Goal: Information Seeking & Learning: Ask a question

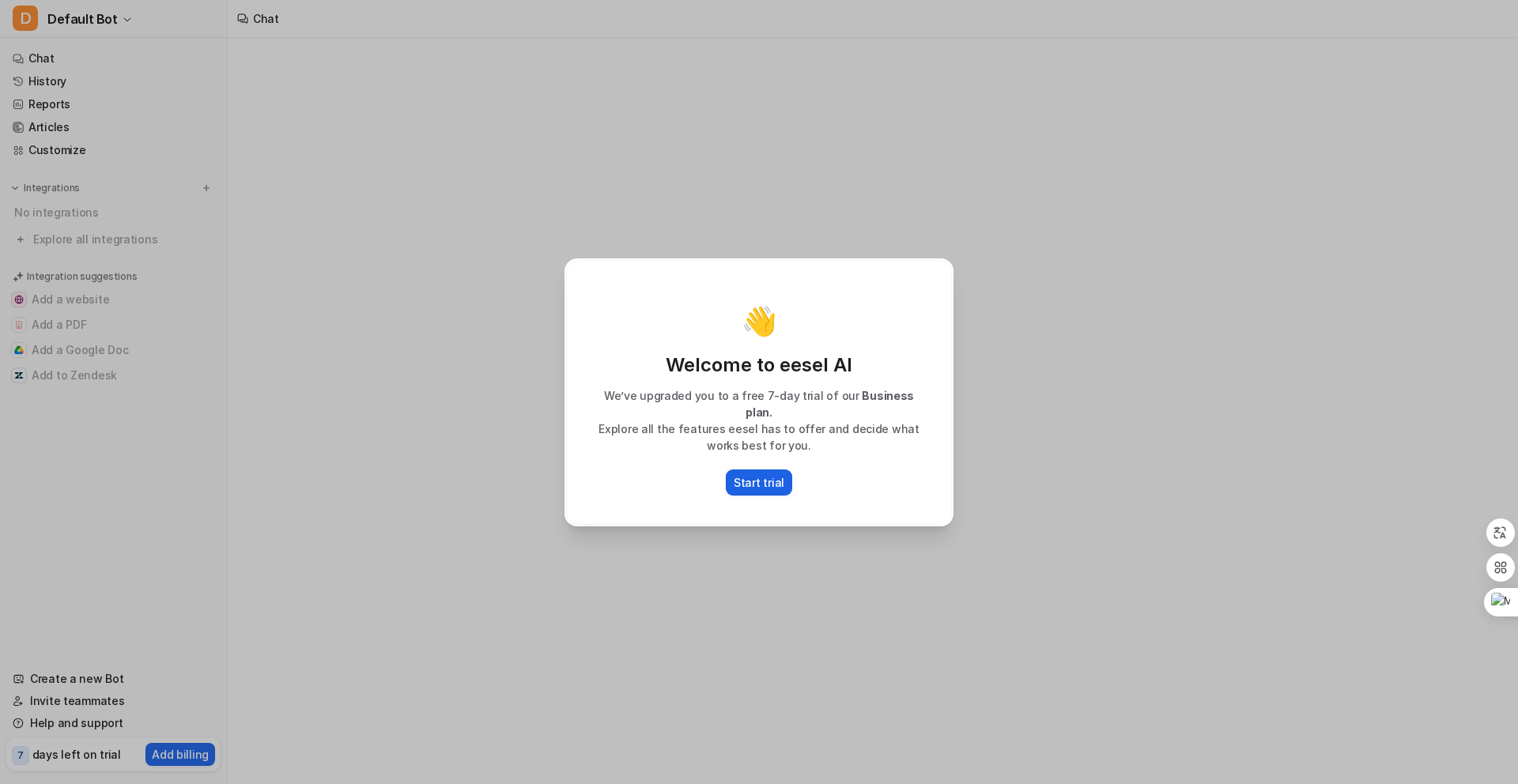
click at [770, 475] on p "Start trial" at bounding box center [759, 482] width 51 height 16
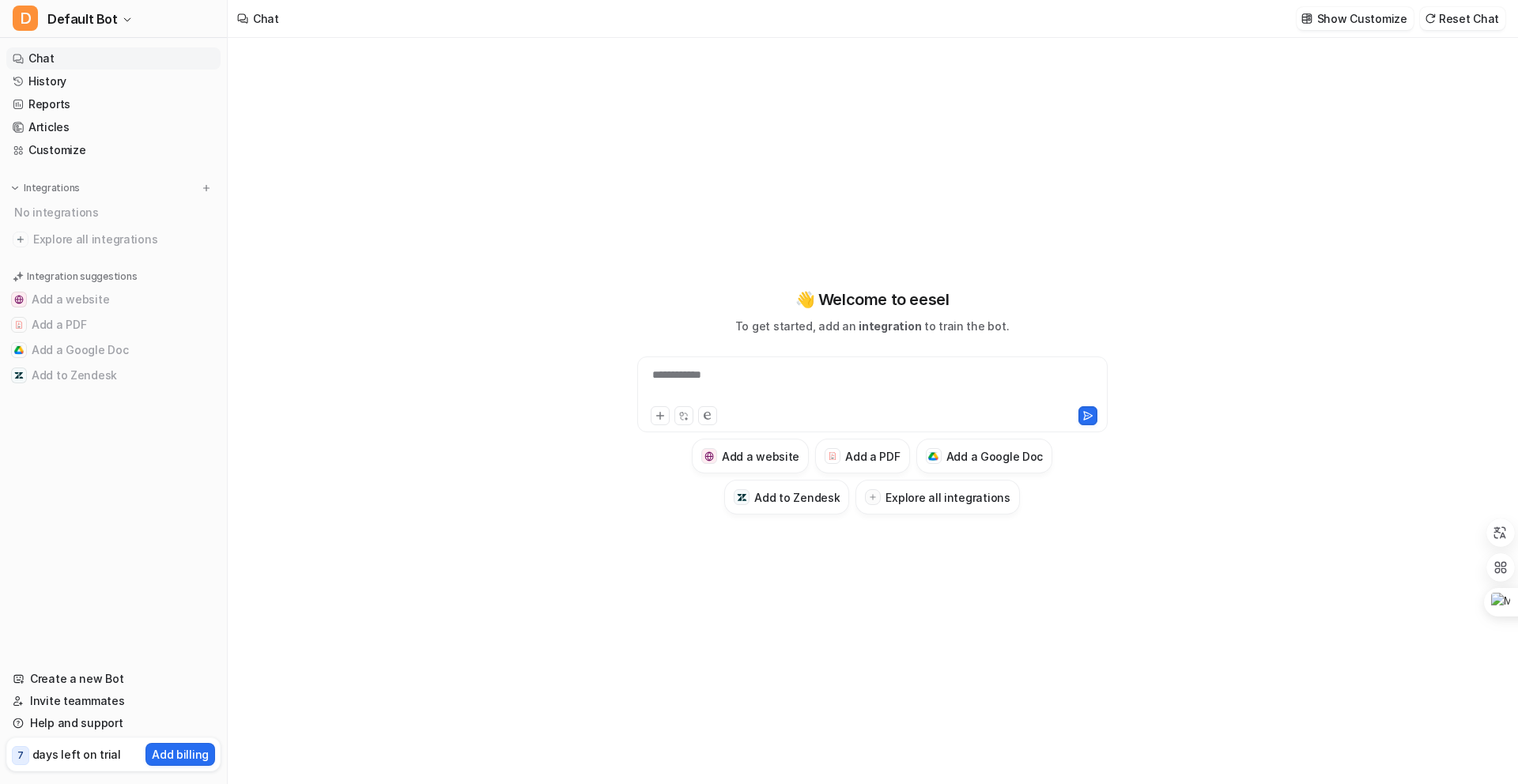
type textarea "**********"
click at [118, 31] on button "D Default Bot" at bounding box center [113, 19] width 227 height 38
click at [85, 125] on link "Settings" at bounding box center [126, 119] width 218 height 26
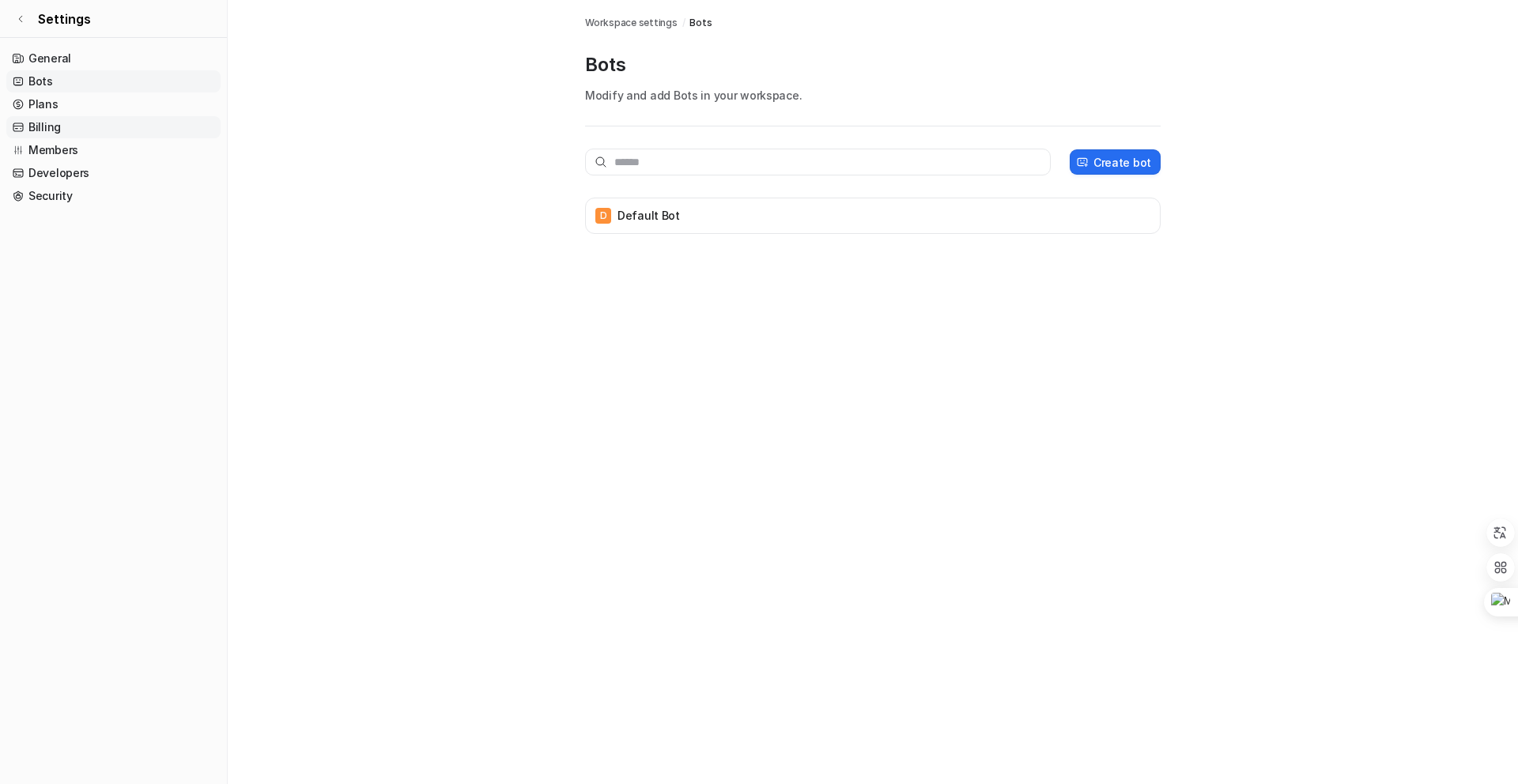
click at [85, 130] on link "Billing" at bounding box center [113, 127] width 214 height 22
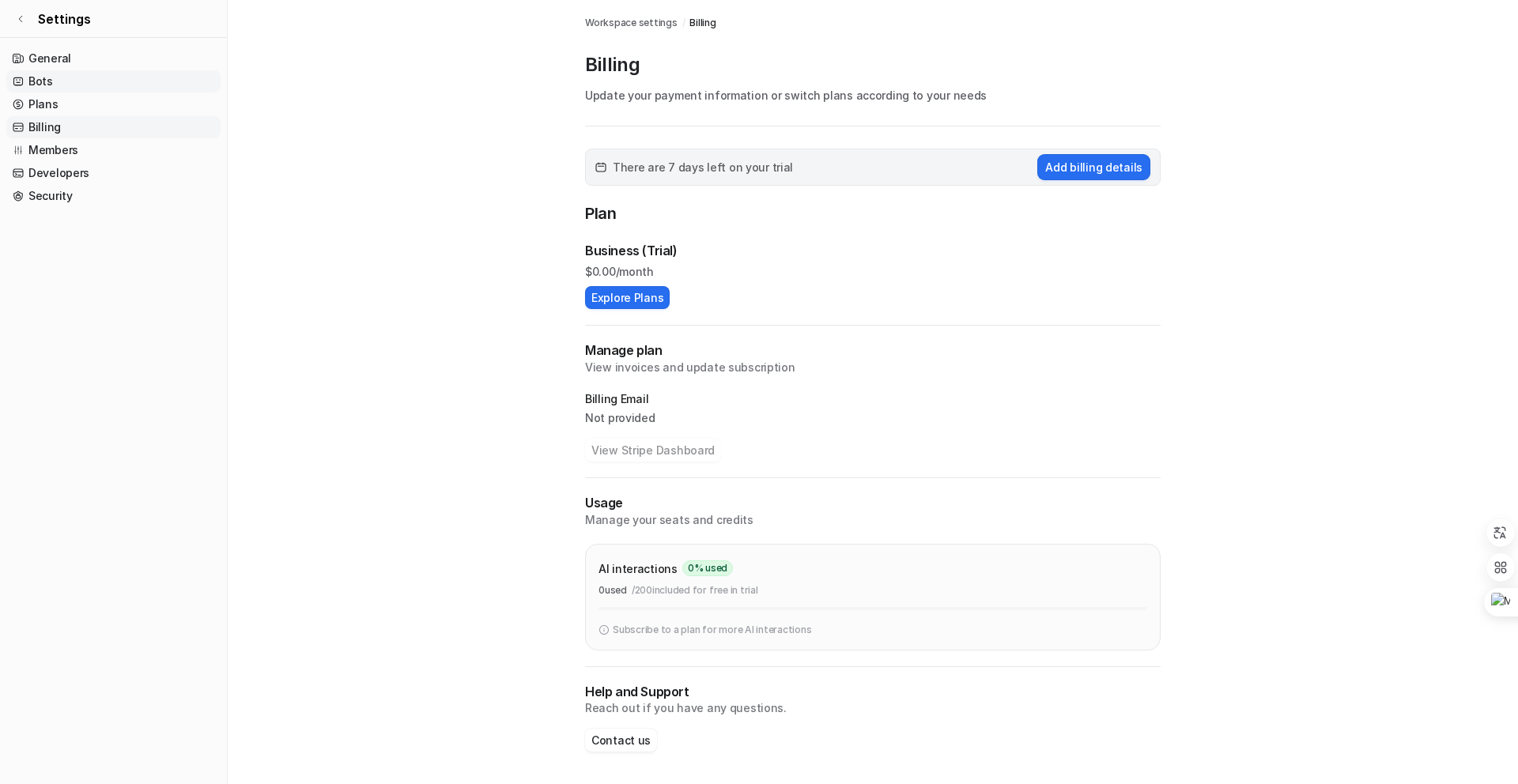
click at [83, 73] on link "Bots" at bounding box center [113, 81] width 214 height 22
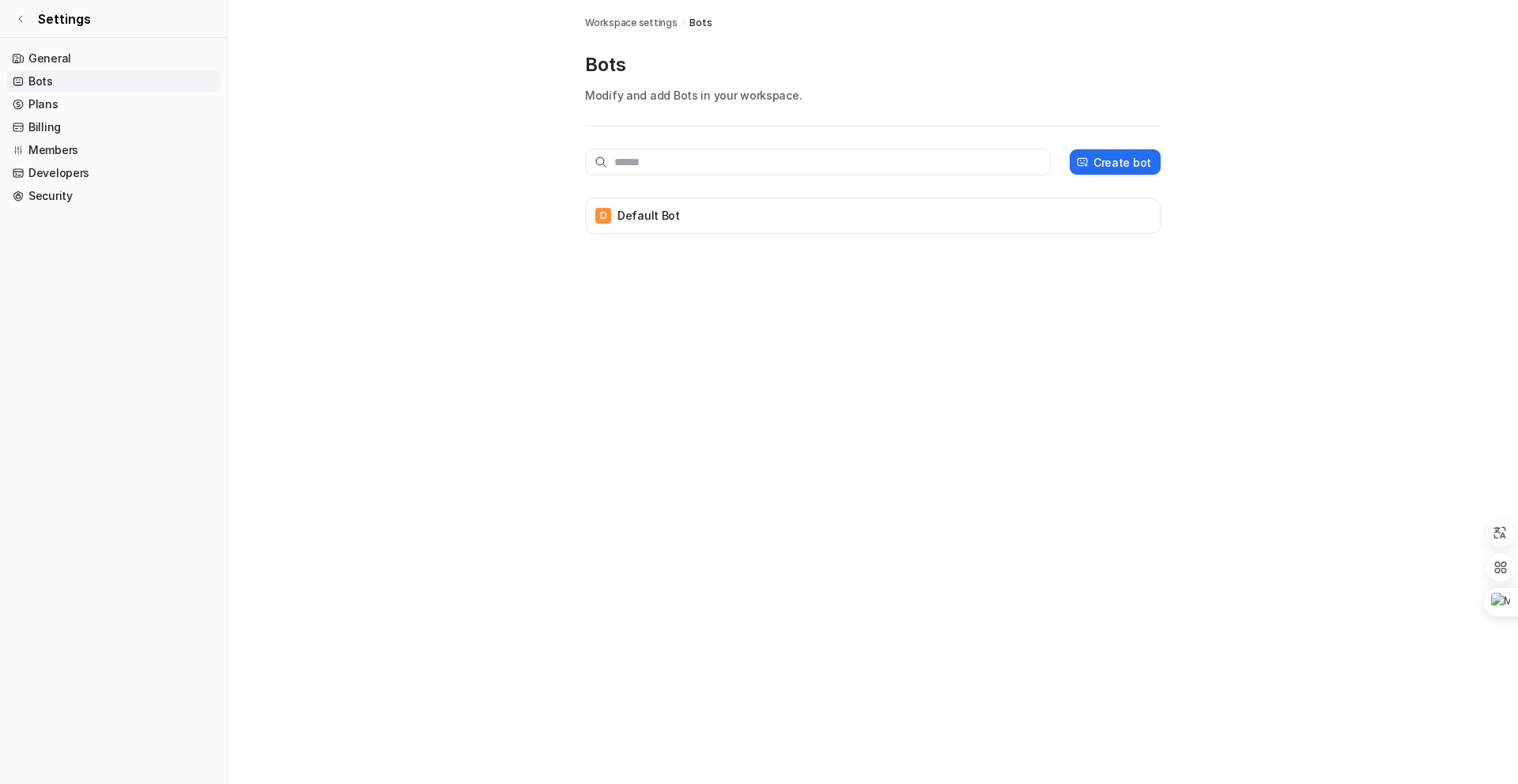
click at [73, 44] on nav "General Bots Plans Billing Members Developers Security" at bounding box center [113, 409] width 227 height 736
click at [73, 49] on link "General" at bounding box center [113, 58] width 214 height 22
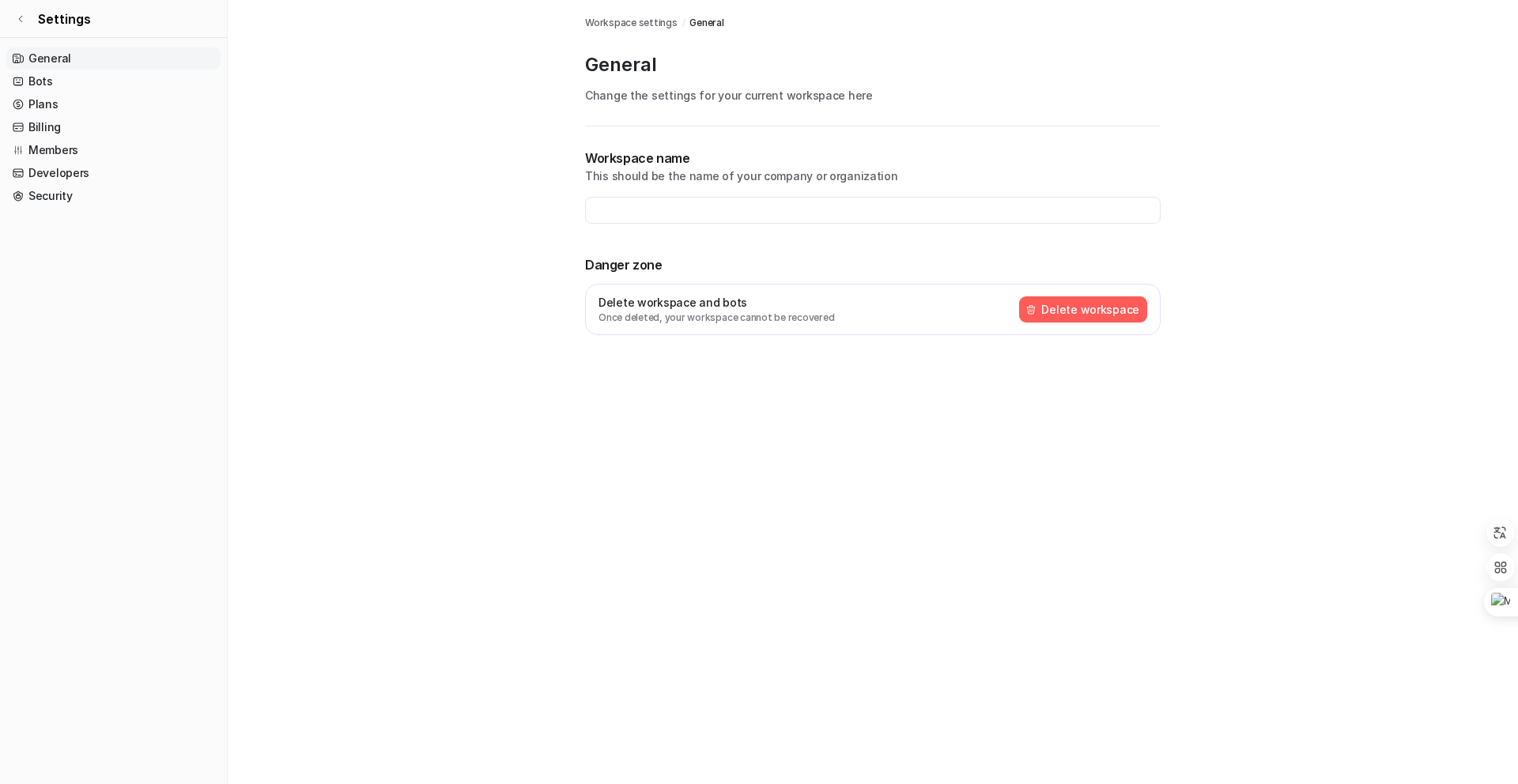
type input "**********"
click at [739, 209] on input "**********" at bounding box center [873, 211] width 576 height 27
drag, startPoint x: 634, startPoint y: 174, endPoint x: 857, endPoint y: 183, distance: 223.2
click at [857, 183] on p "This should be the name of your company or organization" at bounding box center [873, 175] width 576 height 16
click at [614, 265] on p "Danger zone" at bounding box center [873, 265] width 576 height 19
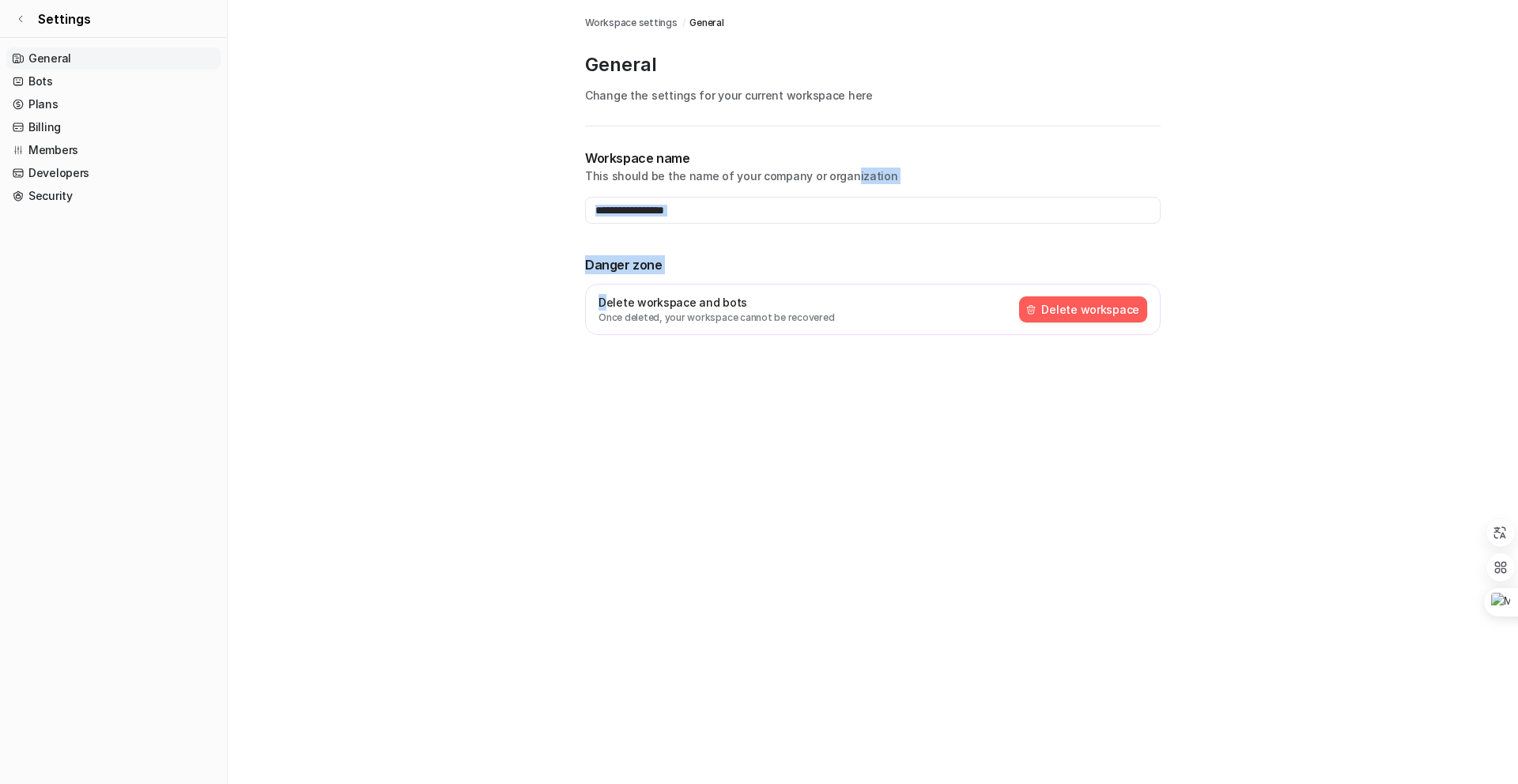
drag, startPoint x: 607, startPoint y: 307, endPoint x: 843, endPoint y: 166, distance: 274.9
click at [843, 166] on div "**********" at bounding box center [873, 261] width 576 height 225
click at [668, 89] on p "Change the settings for your current workspace here" at bounding box center [873, 94] width 576 height 16
click at [76, 90] on link "Bots" at bounding box center [113, 81] width 214 height 22
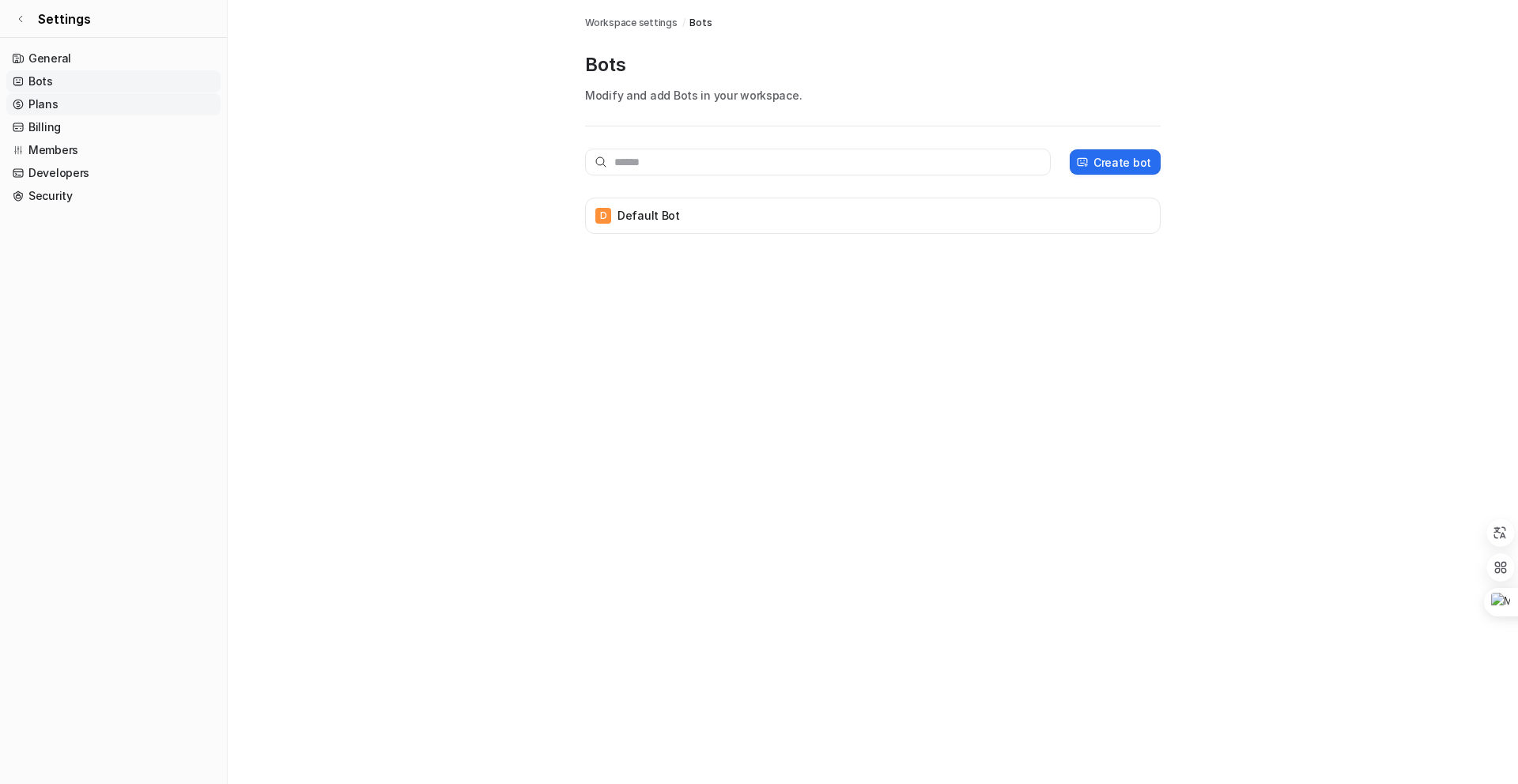
click at [73, 102] on link "Plans" at bounding box center [113, 104] width 214 height 22
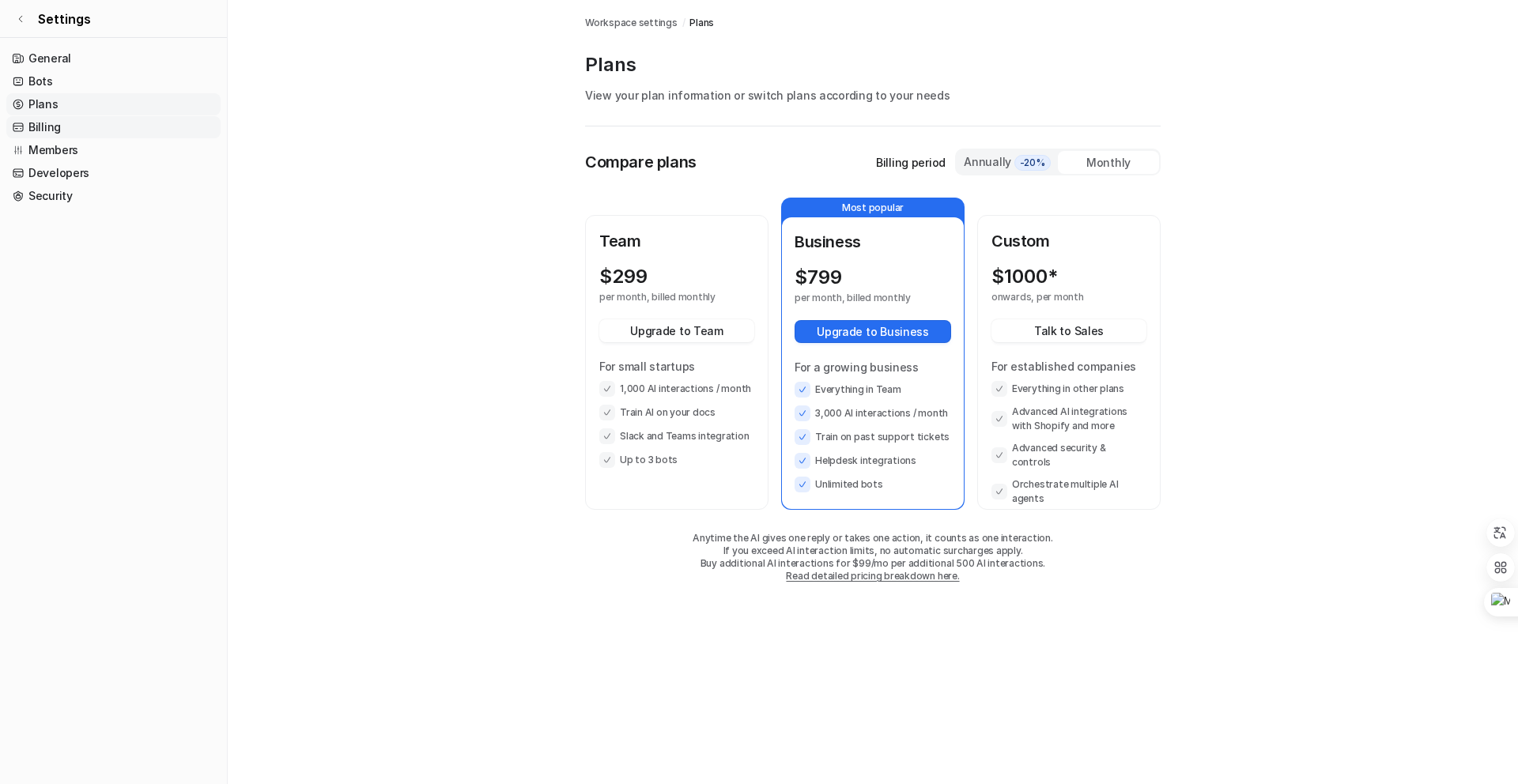
click at [73, 118] on link "Billing" at bounding box center [113, 127] width 214 height 22
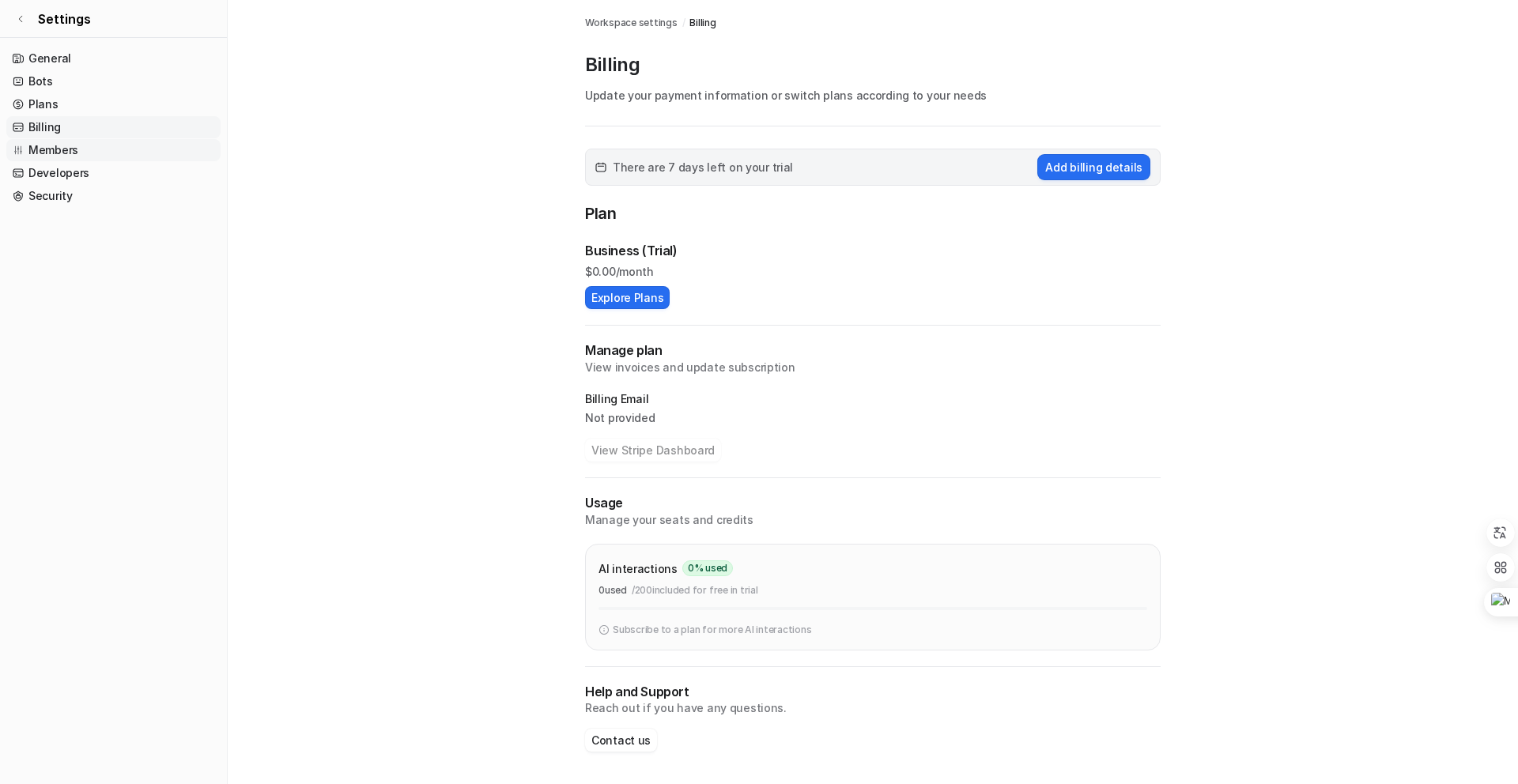
click at [71, 155] on link "Members" at bounding box center [113, 150] width 214 height 22
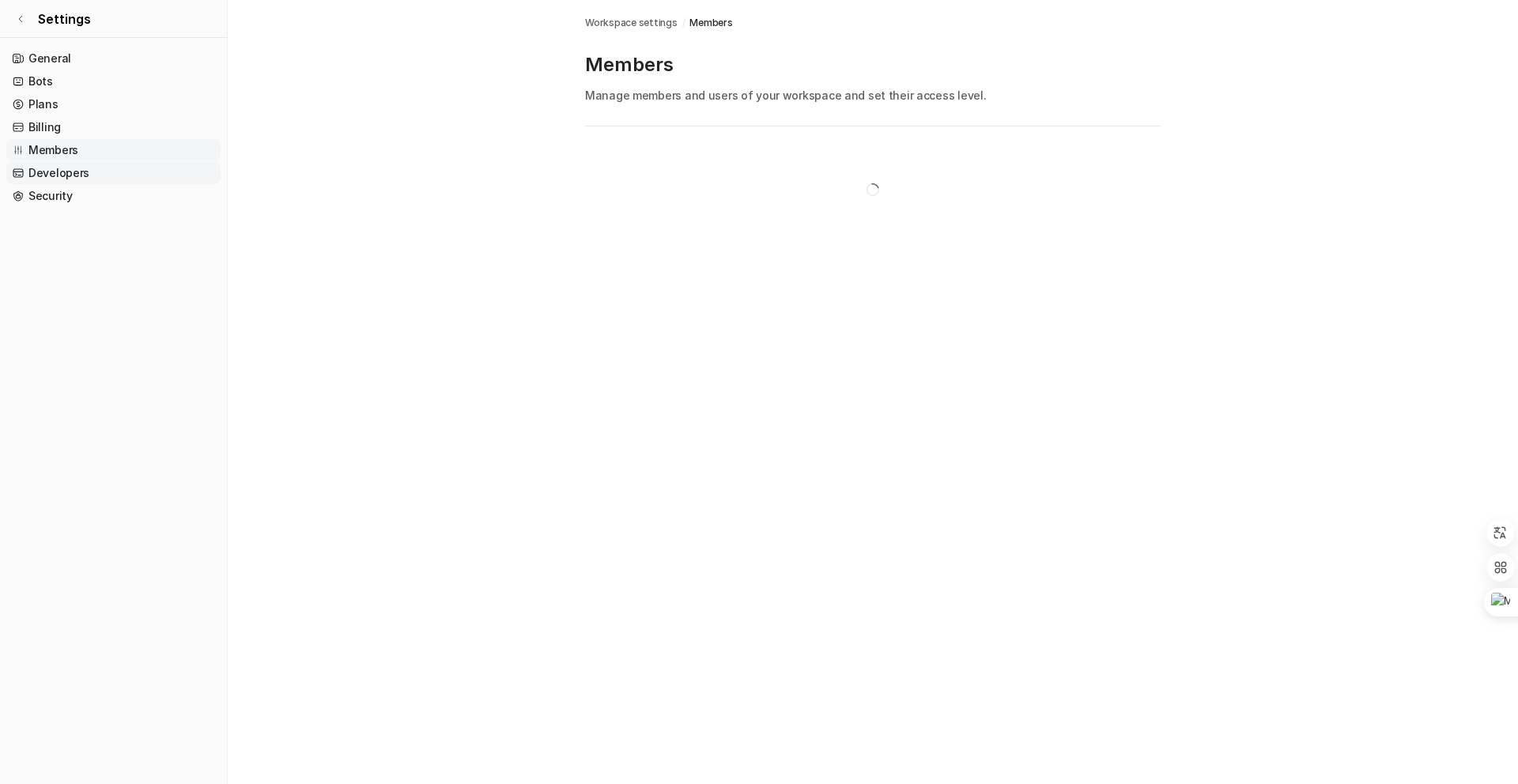
click at [71, 178] on link "Developers" at bounding box center [113, 172] width 214 height 22
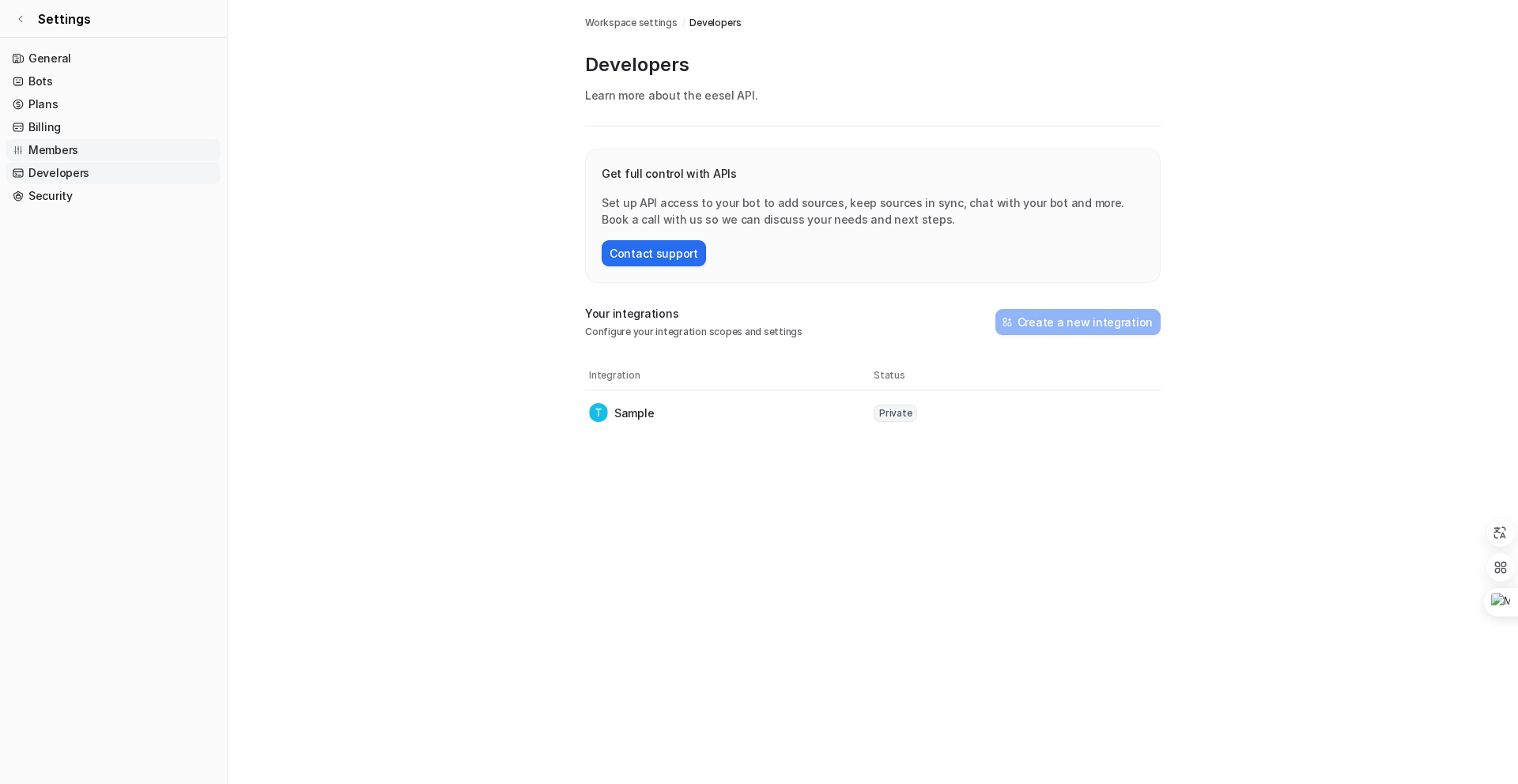
click at [71, 155] on link "Members" at bounding box center [113, 150] width 214 height 22
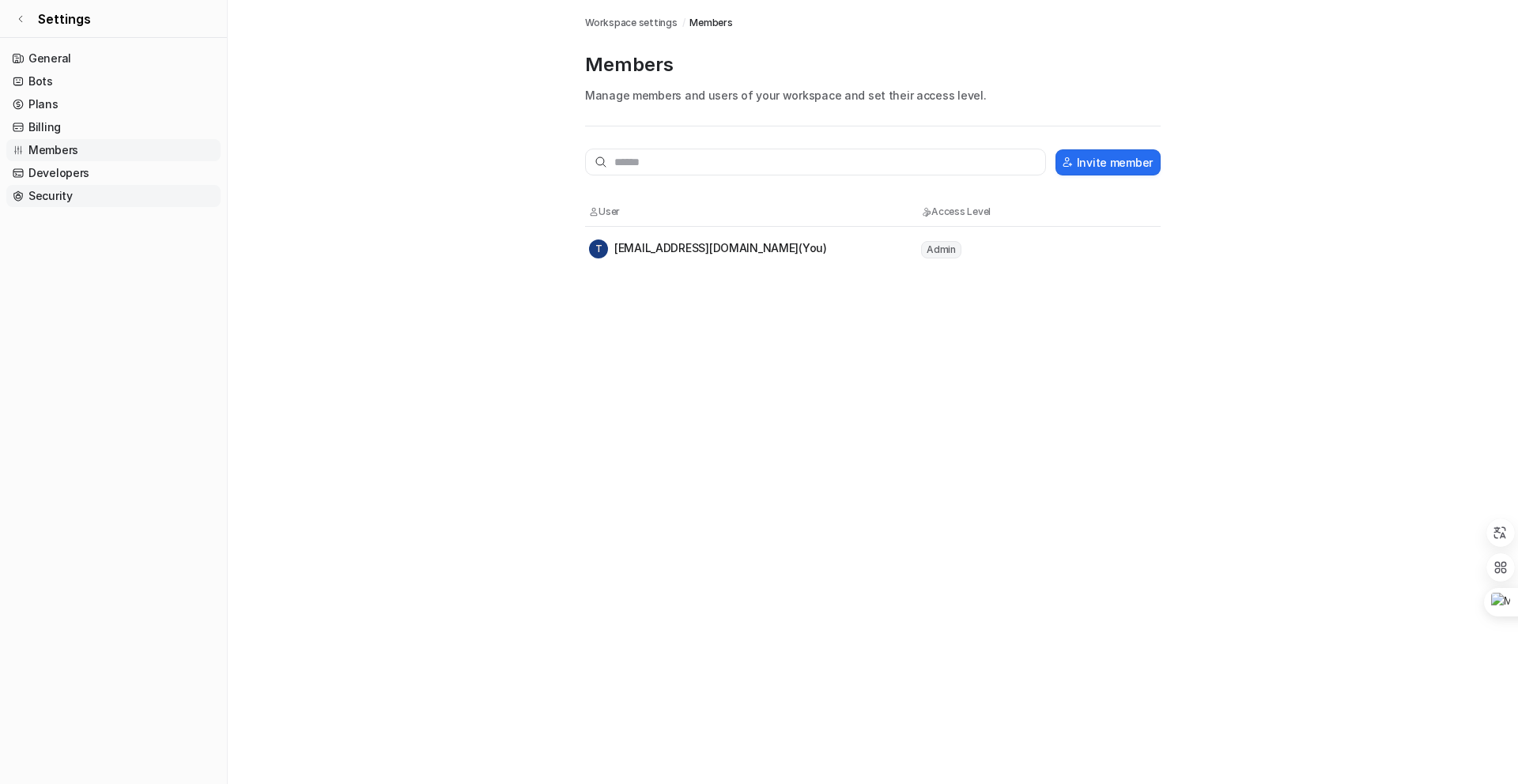
click at [109, 207] on link "Security" at bounding box center [113, 195] width 214 height 22
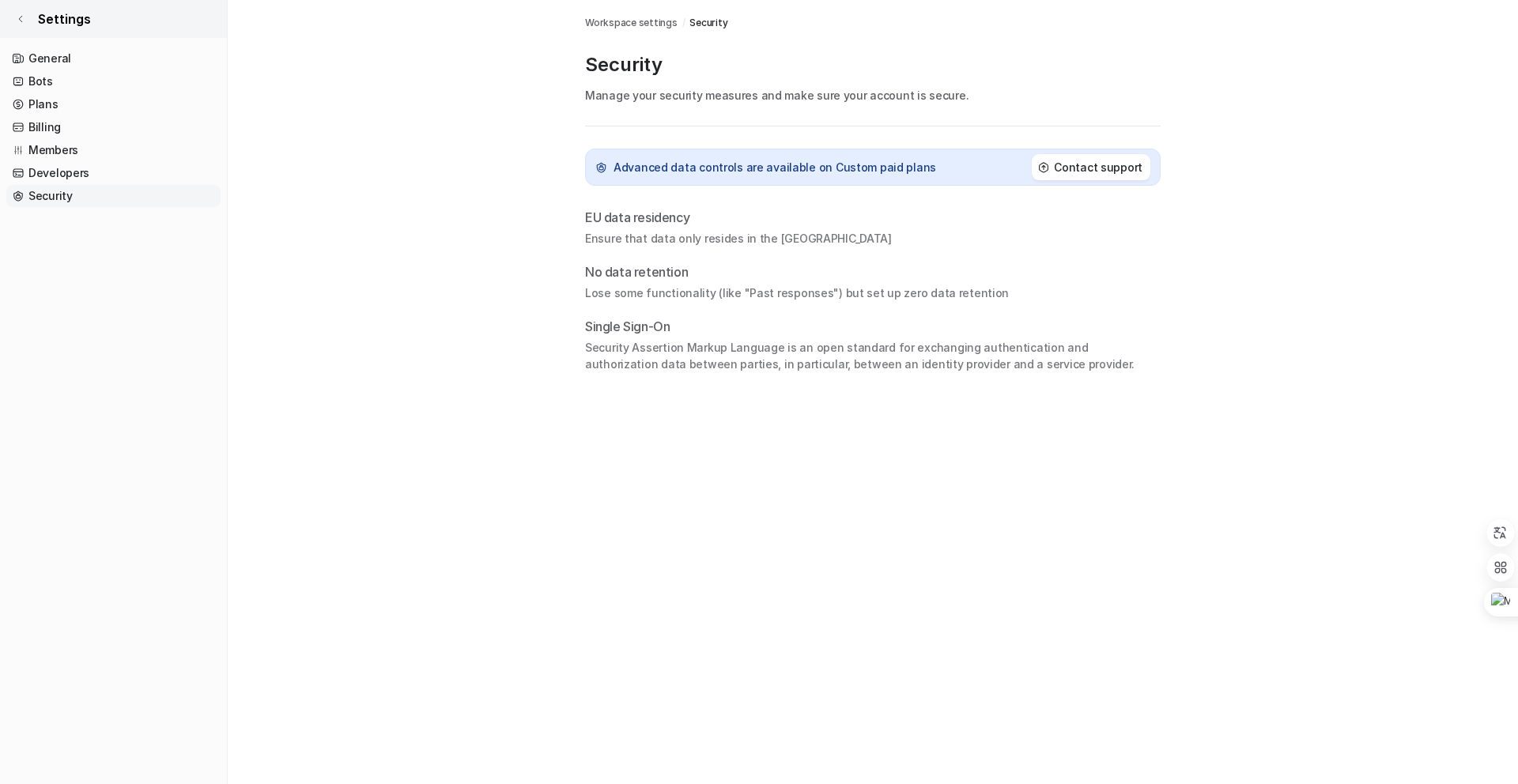
click at [38, 29] on link "Settings" at bounding box center [113, 19] width 227 height 38
click at [21, 21] on icon at bounding box center [21, 19] width 10 height 10
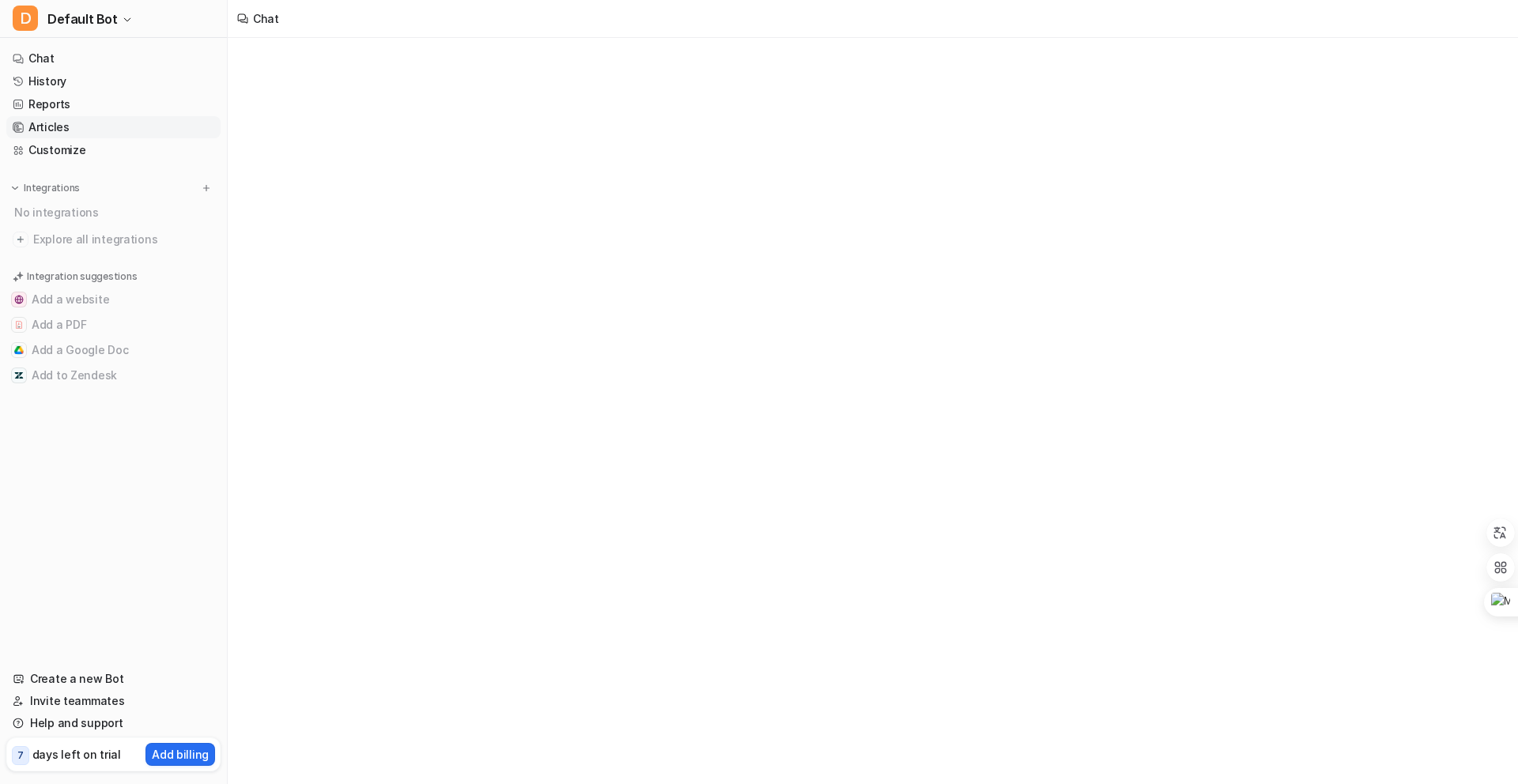
click at [91, 124] on link "Articles" at bounding box center [113, 127] width 214 height 22
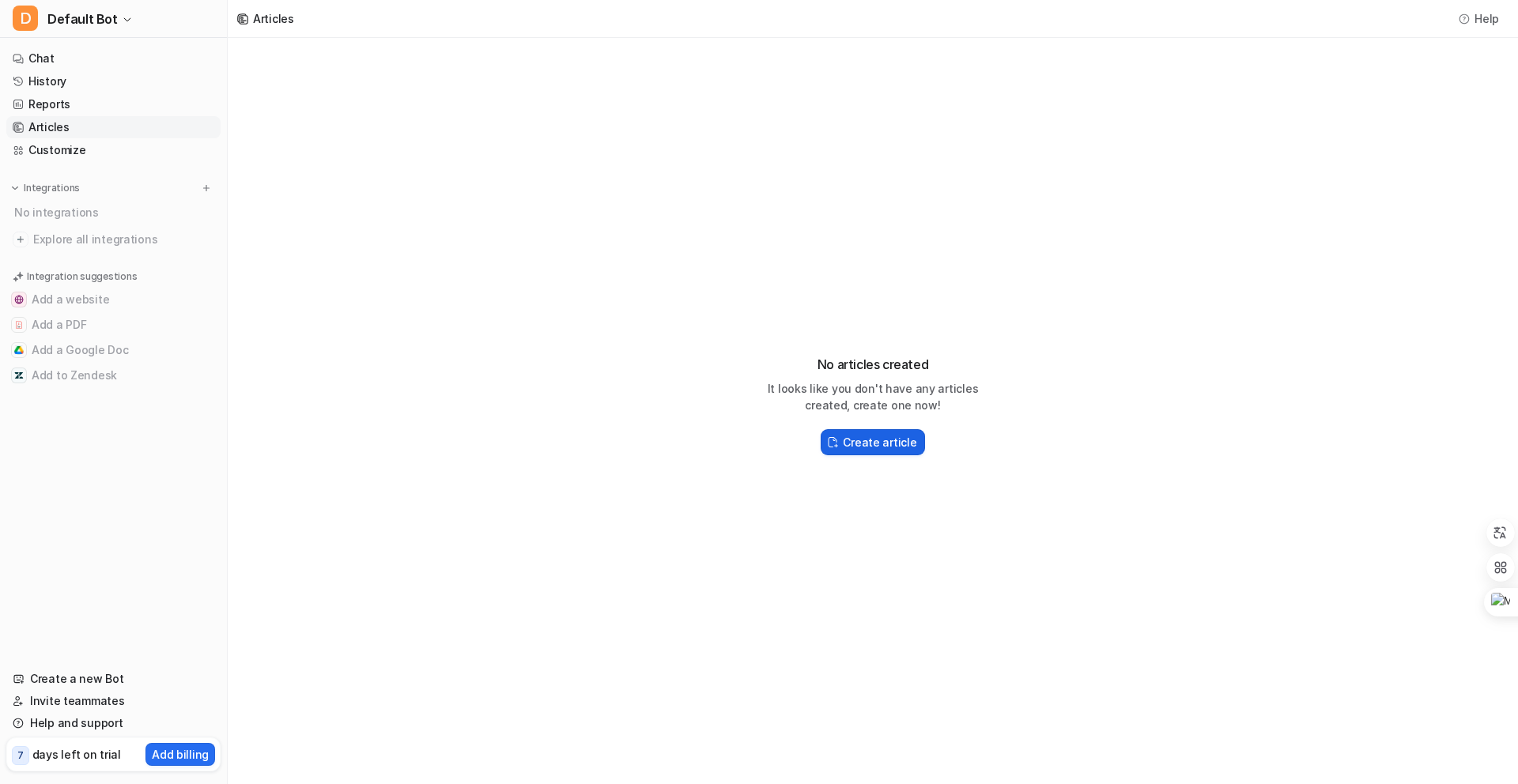
click at [838, 449] on button "Create article" at bounding box center [872, 441] width 104 height 26
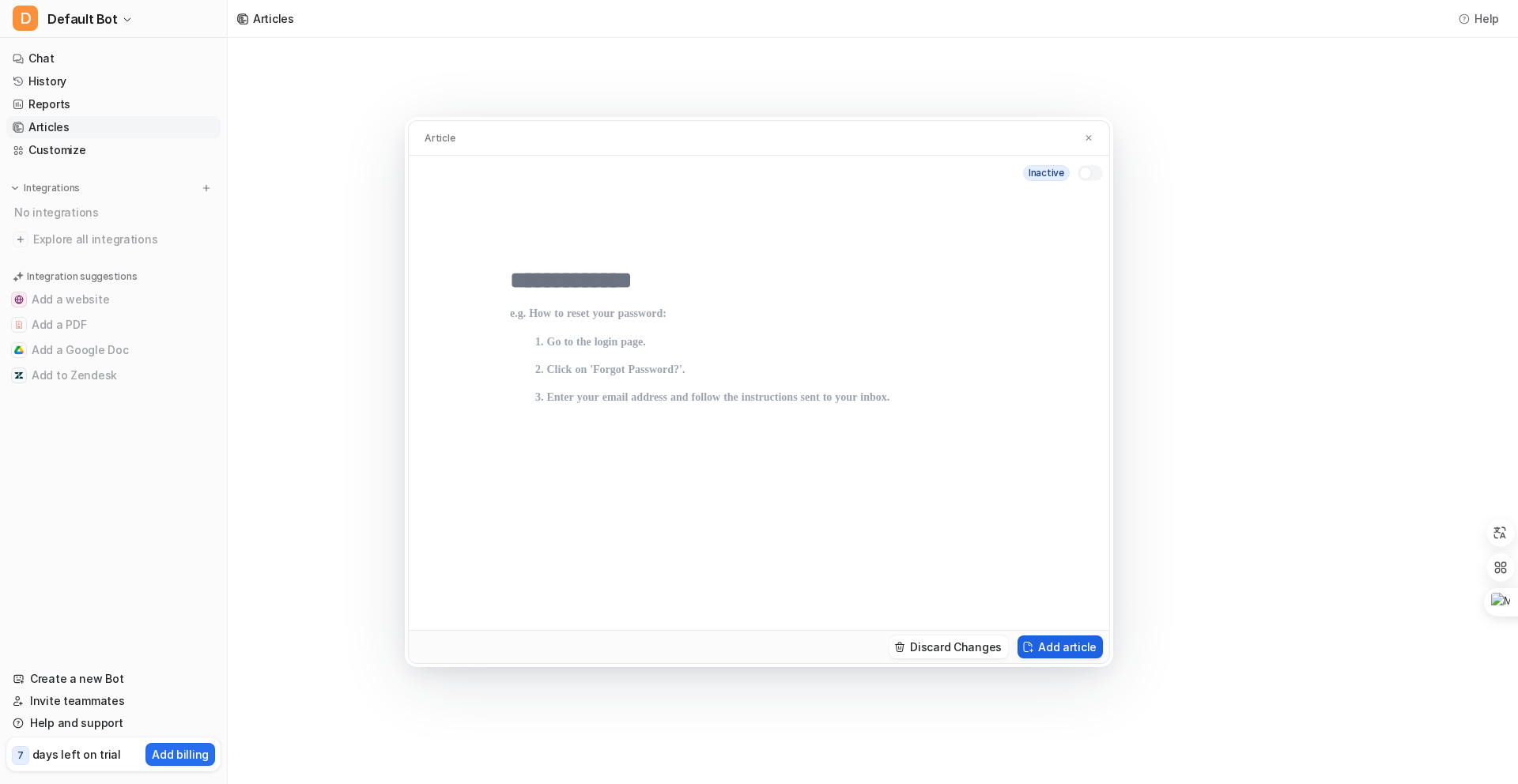
click at [1063, 656] on button "Add article" at bounding box center [1061, 647] width 86 height 23
click at [1055, 640] on button "Add article" at bounding box center [1061, 647] width 86 height 23
click at [594, 345] on p at bounding box center [759, 452] width 498 height 291
click at [1084, 179] on div at bounding box center [1084, 172] width 12 height 12
click at [1084, 178] on div at bounding box center [1090, 172] width 26 height 16
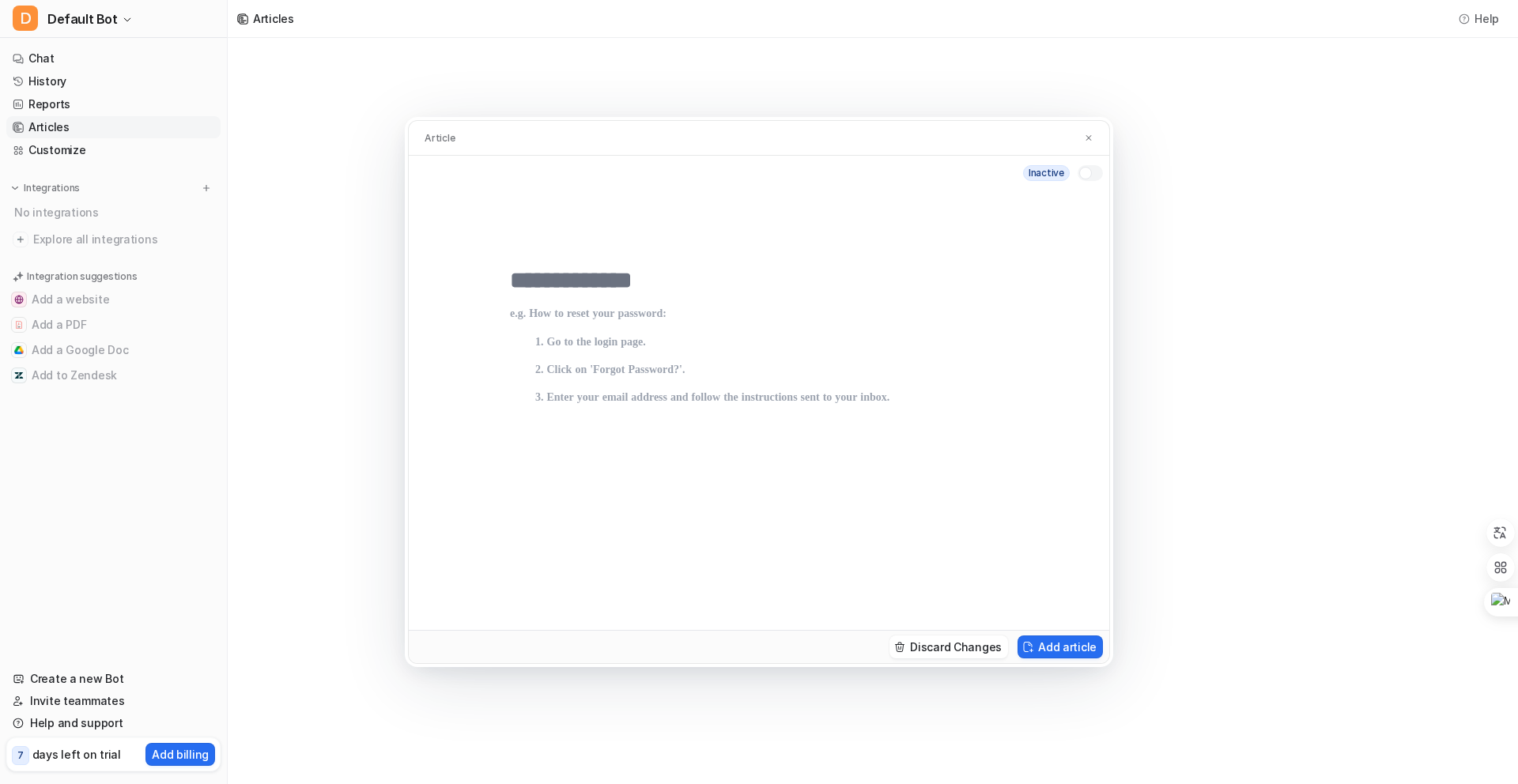
click at [814, 332] on p at bounding box center [759, 452] width 498 height 291
drag, startPoint x: 544, startPoint y: 324, endPoint x: 719, endPoint y: 414, distance: 196.8
click at [719, 414] on p at bounding box center [759, 452] width 498 height 291
click at [754, 372] on p at bounding box center [759, 452] width 498 height 291
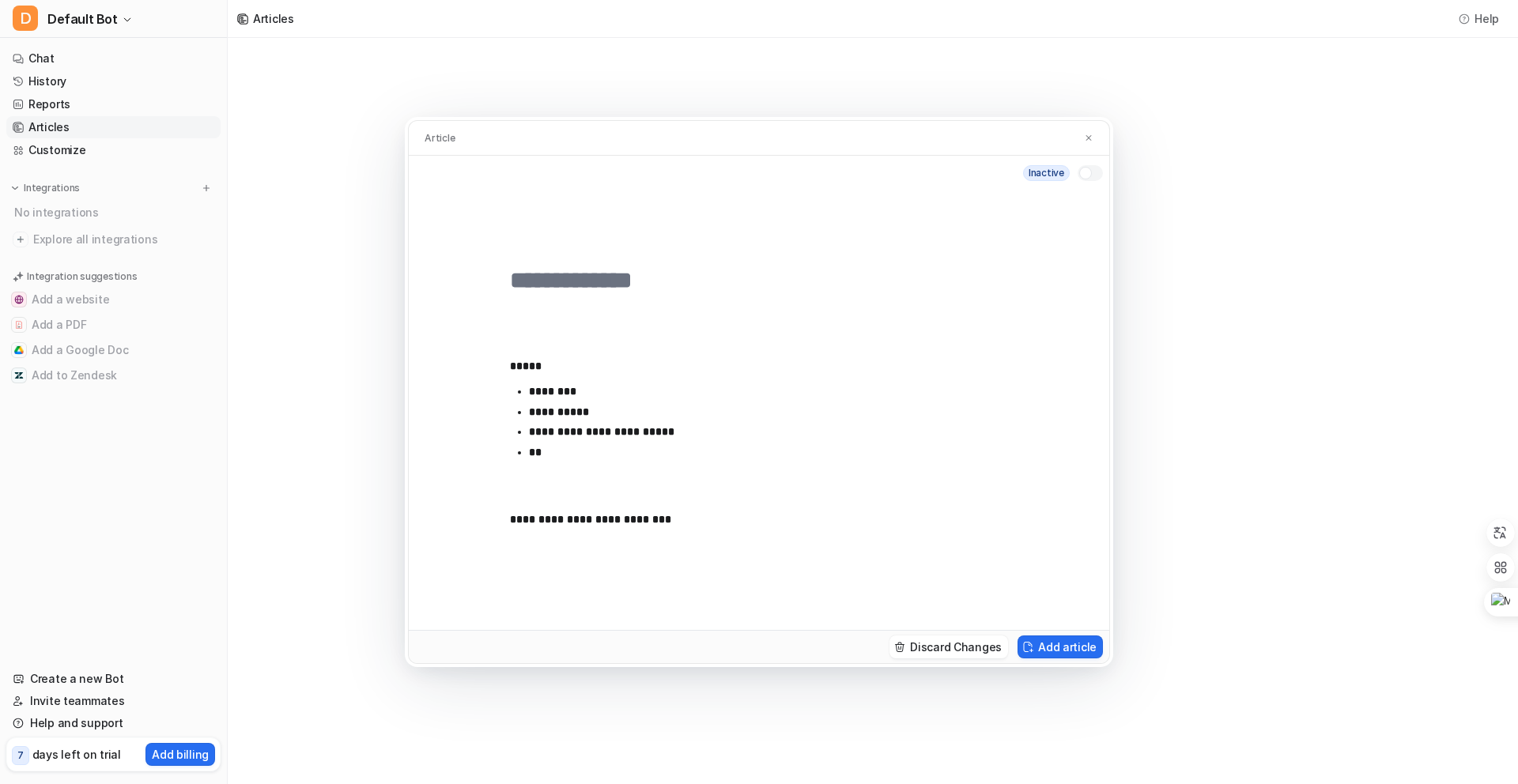
scroll to position [998, 0]
click at [1067, 651] on button "Add article" at bounding box center [1061, 647] width 86 height 23
click at [1074, 172] on div "inactive" at bounding box center [1063, 172] width 80 height 16
click at [1083, 175] on div at bounding box center [1084, 172] width 12 height 12
click at [626, 289] on input "text" at bounding box center [759, 281] width 498 height 29
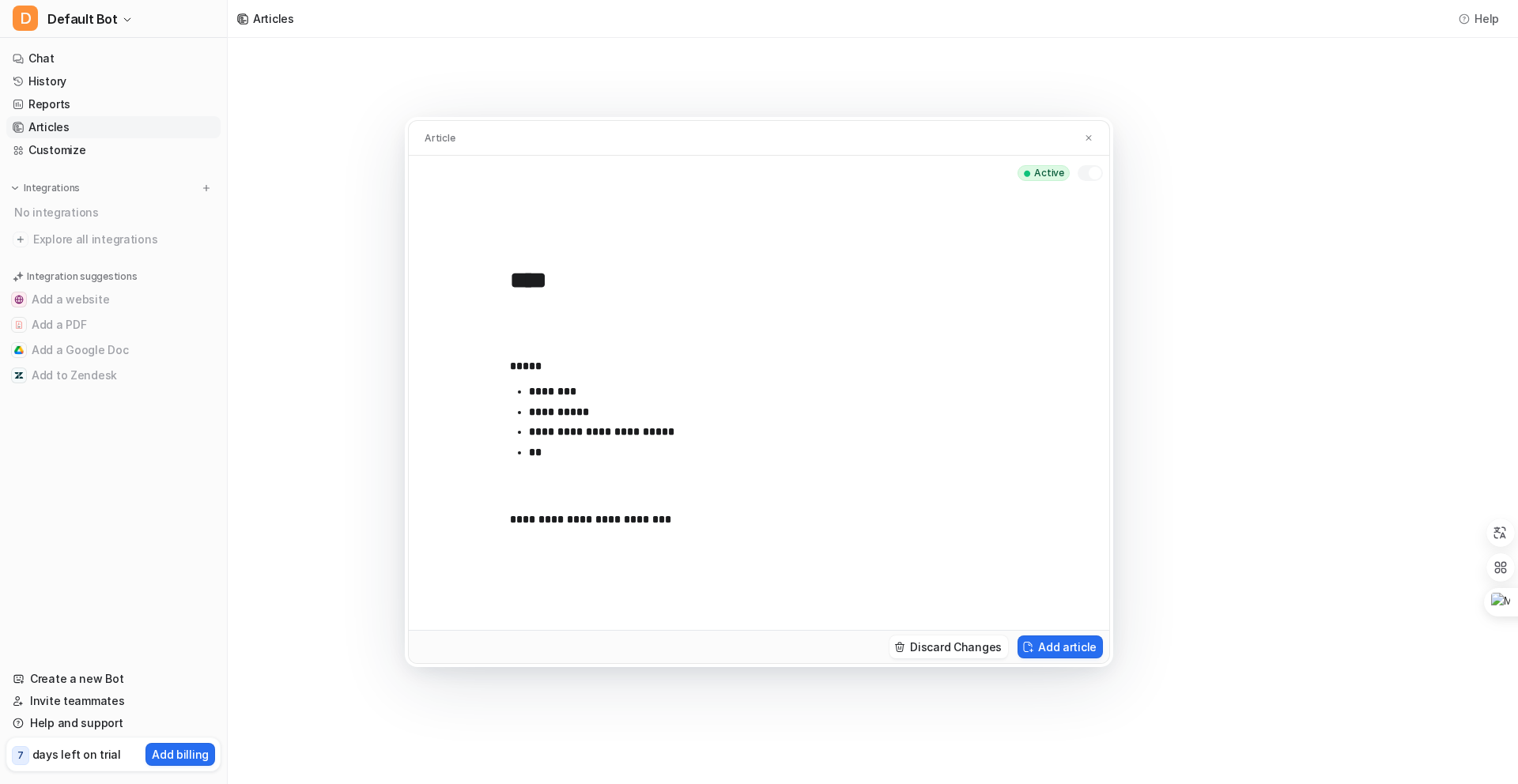
type input "****"
click at [1068, 659] on div "Discard Changes Add article" at bounding box center [759, 646] width 700 height 33
click at [1072, 656] on button "Add article" at bounding box center [1061, 647] width 86 height 23
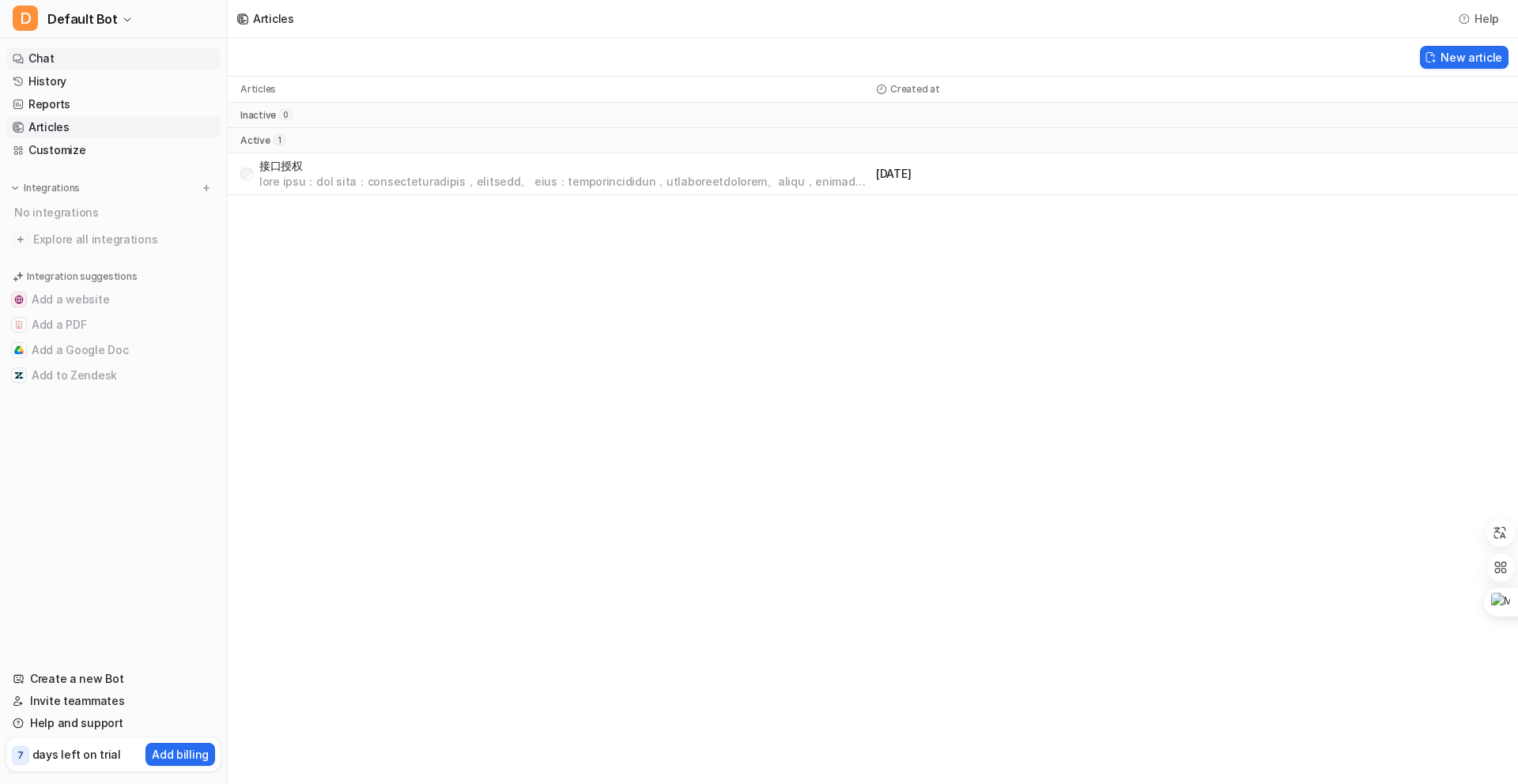
click at [142, 68] on link "Chat" at bounding box center [113, 58] width 214 height 22
click at [163, 67] on link "Chat" at bounding box center [113, 58] width 214 height 22
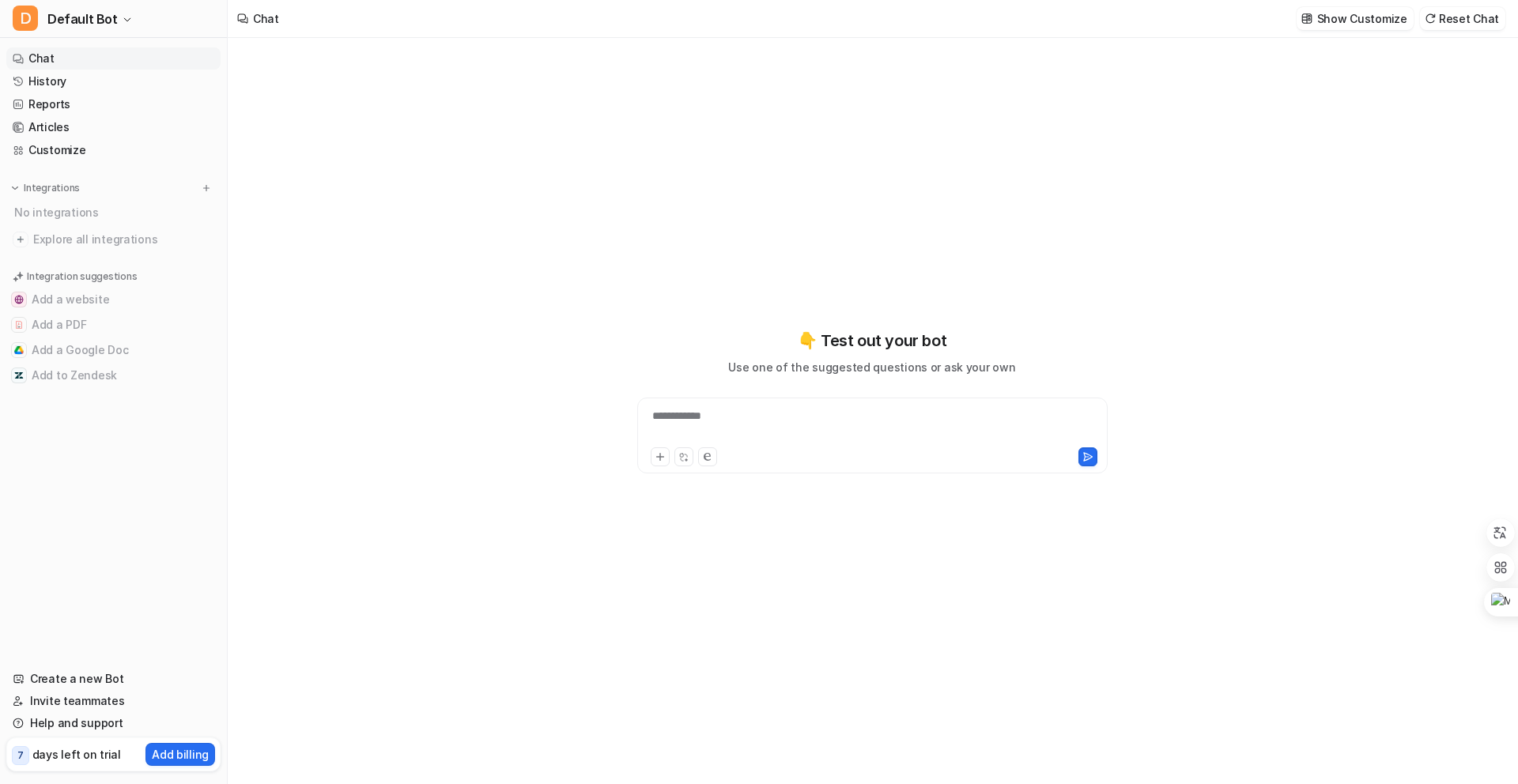
click at [698, 419] on div "**********" at bounding box center [872, 426] width 462 height 36
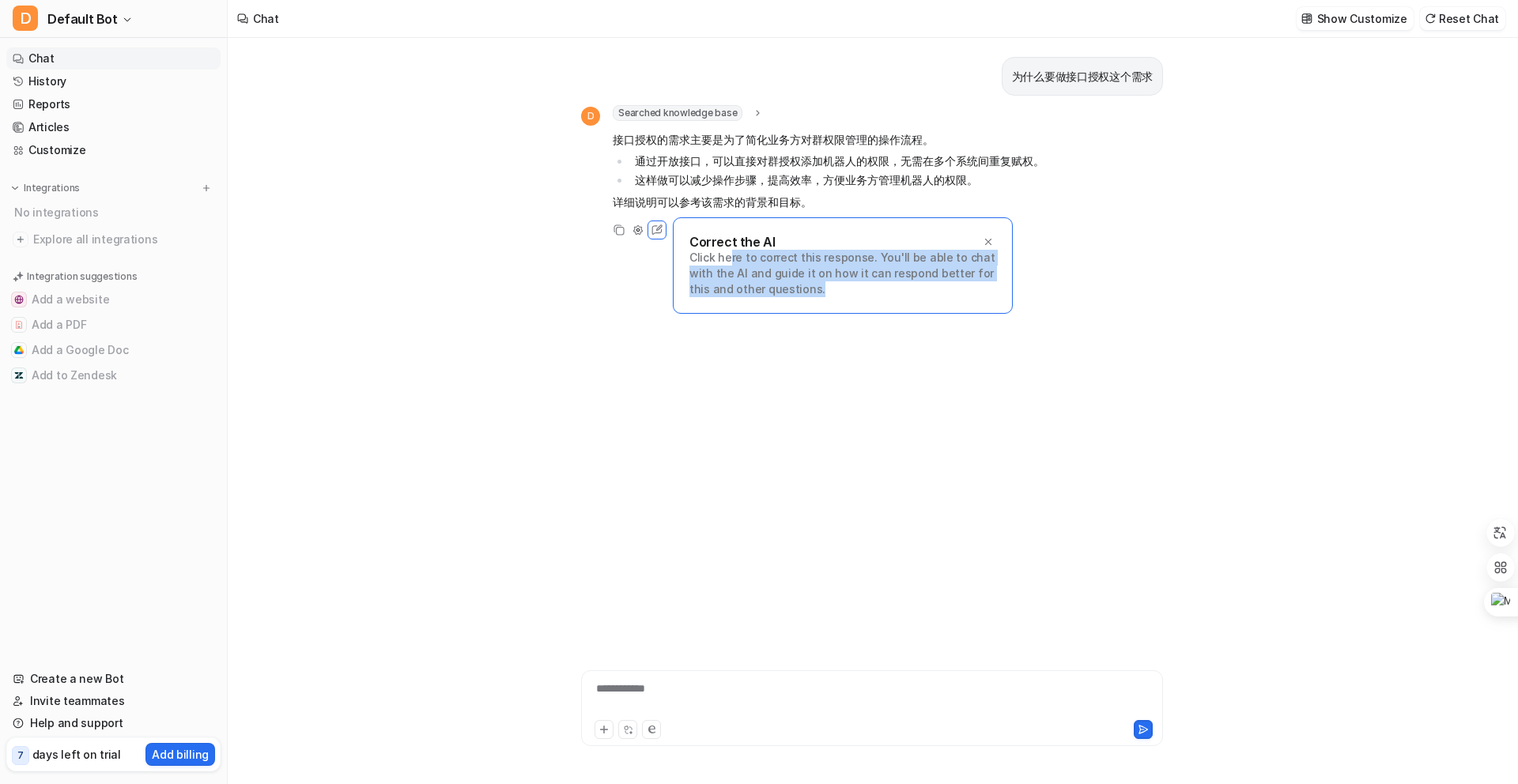
drag, startPoint x: 730, startPoint y: 259, endPoint x: 781, endPoint y: 307, distance: 70.0
click at [781, 307] on div "Correct the AI Click here to correct this response. You'll be able to chat with…" at bounding box center [842, 265] width 340 height 96
drag, startPoint x: 646, startPoint y: 337, endPoint x: 566, endPoint y: 338, distance: 80.0
click at [566, 338] on div "**********" at bounding box center [872, 411] width 1288 height 746
click at [102, 89] on link "History" at bounding box center [113, 81] width 214 height 22
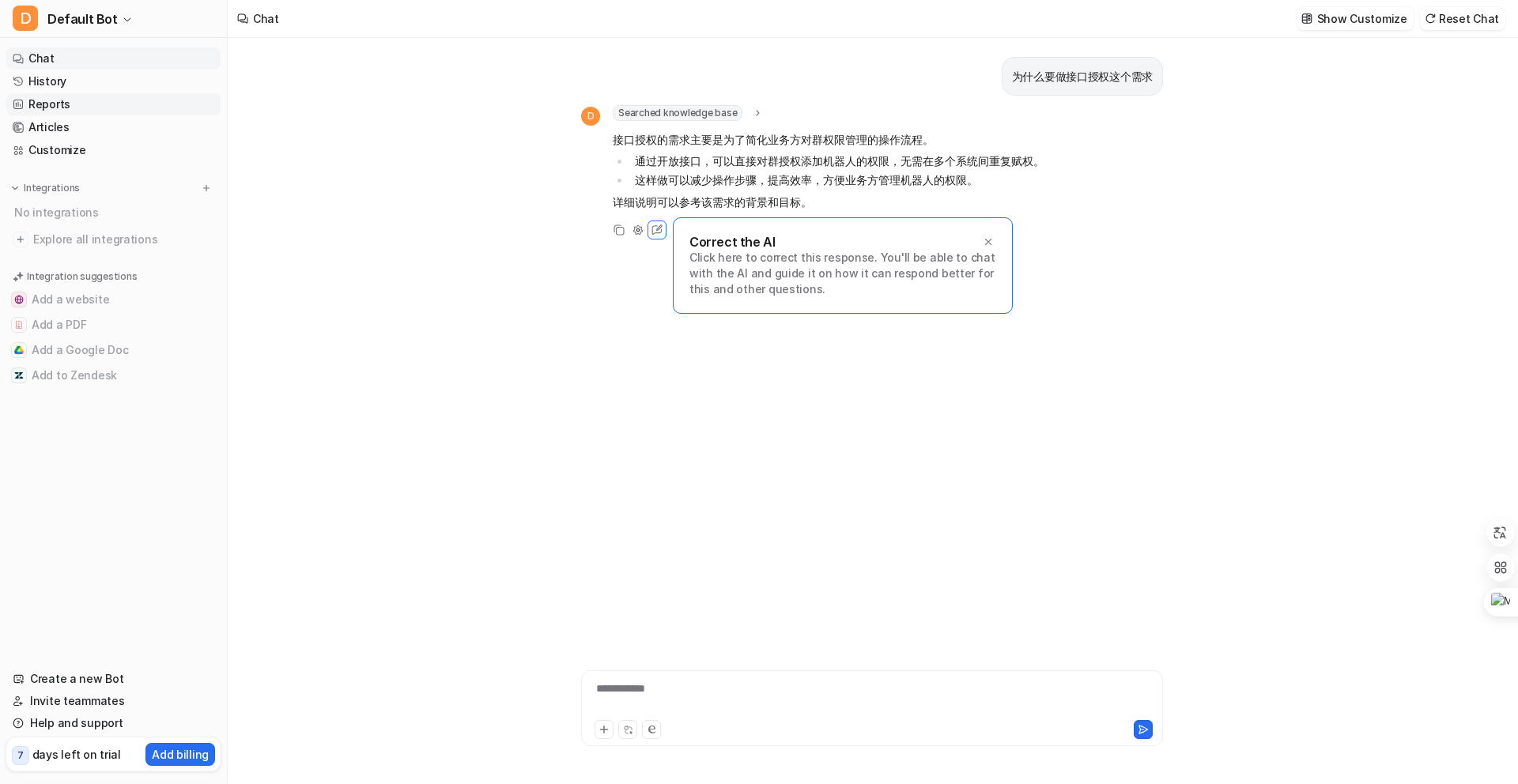
click at [118, 107] on link "Reports" at bounding box center [113, 104] width 214 height 22
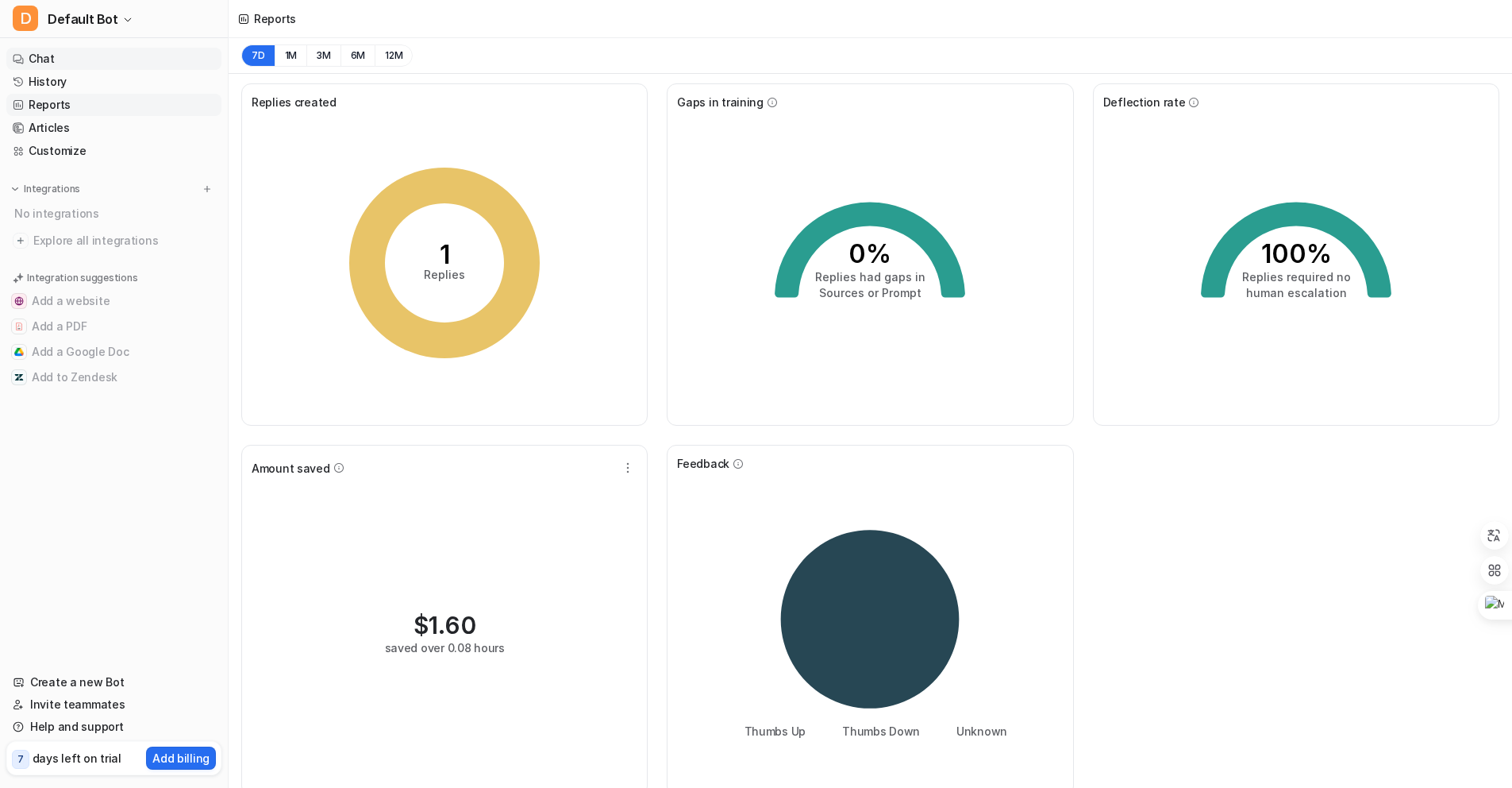
click at [85, 49] on link "Chat" at bounding box center [114, 58] width 215 height 22
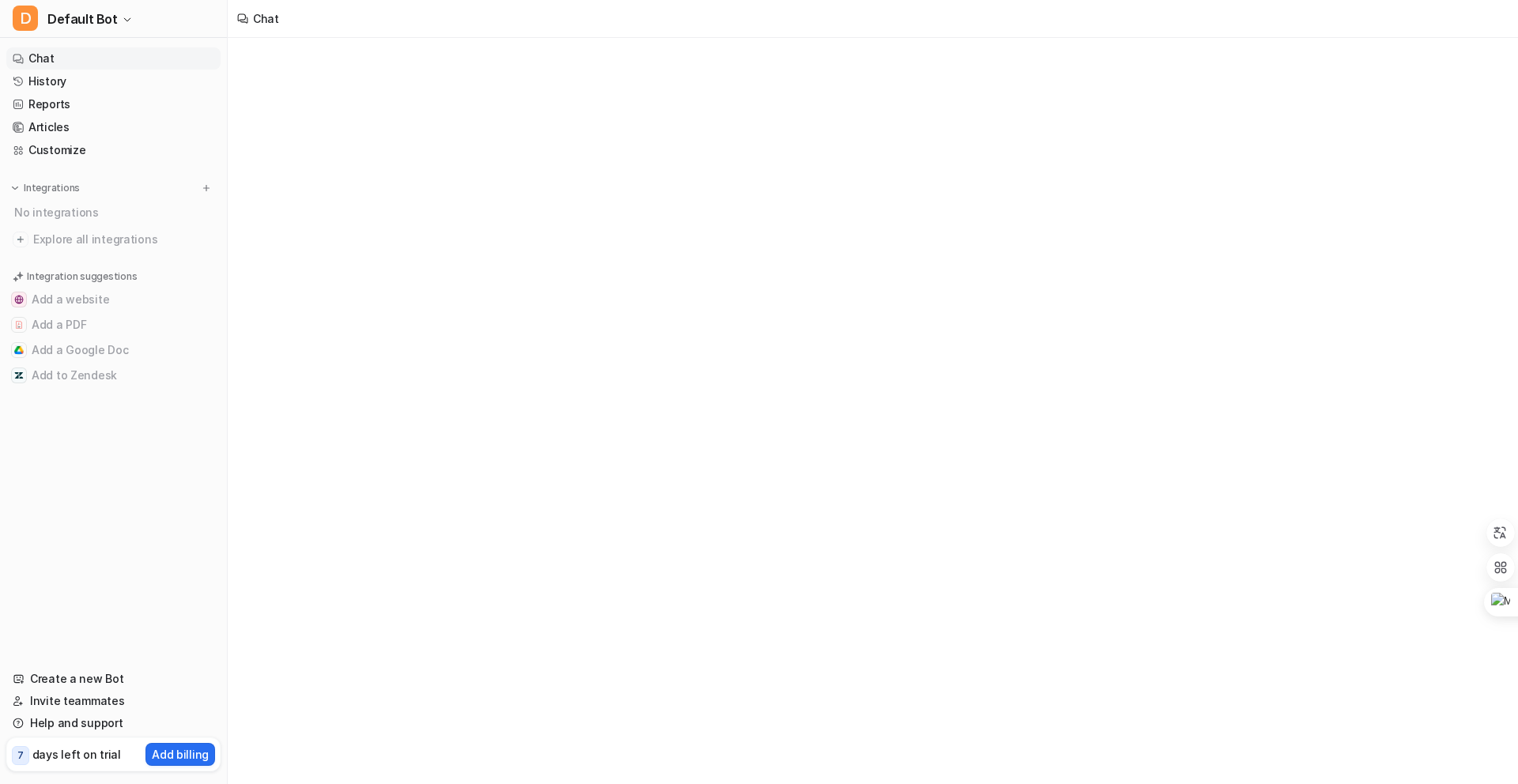
click at [81, 55] on link "Chat" at bounding box center [113, 58] width 214 height 22
type textarea "**********"
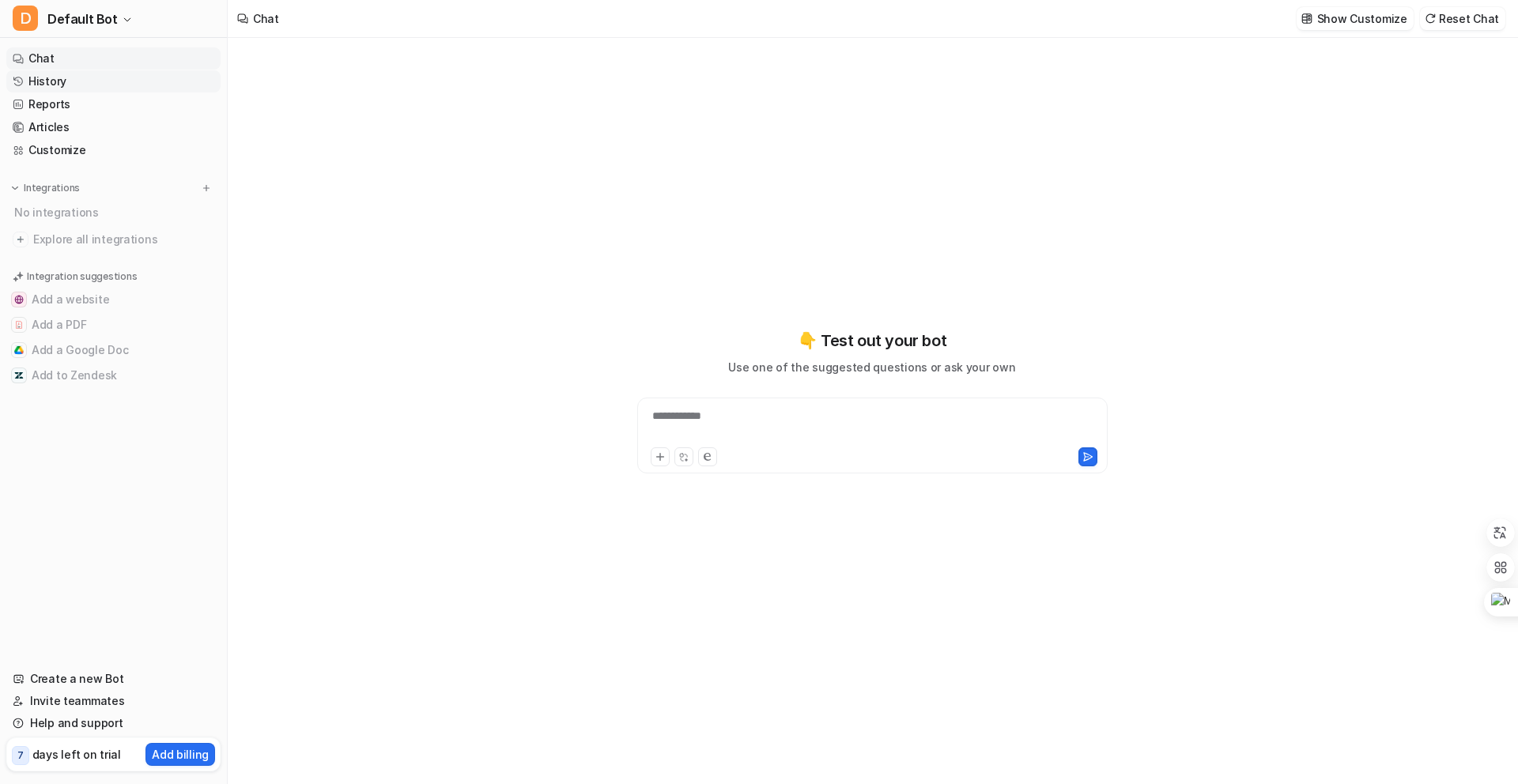
click at [72, 86] on link "History" at bounding box center [113, 81] width 214 height 22
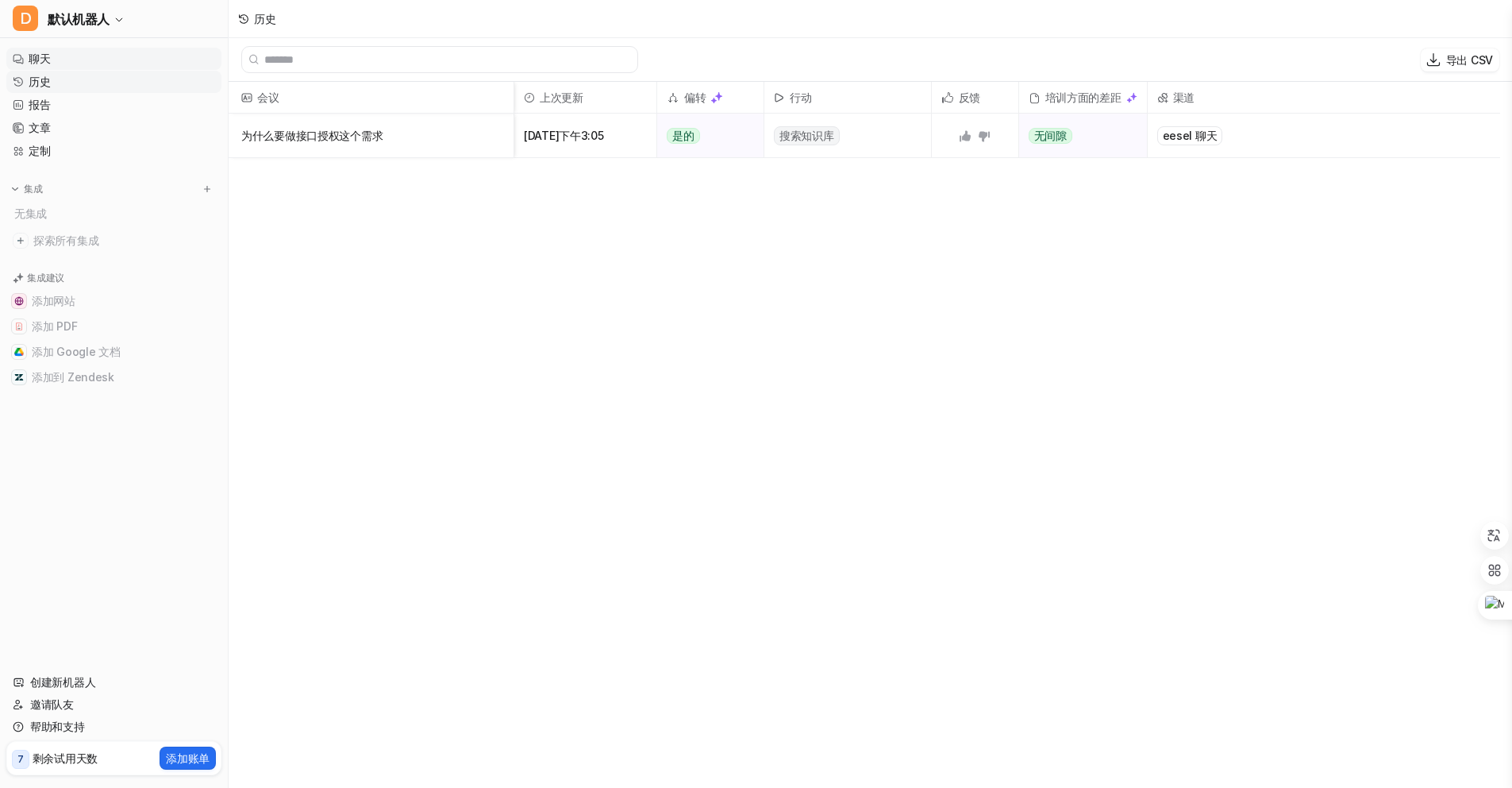
click at [60, 57] on link "聊天" at bounding box center [114, 58] width 215 height 22
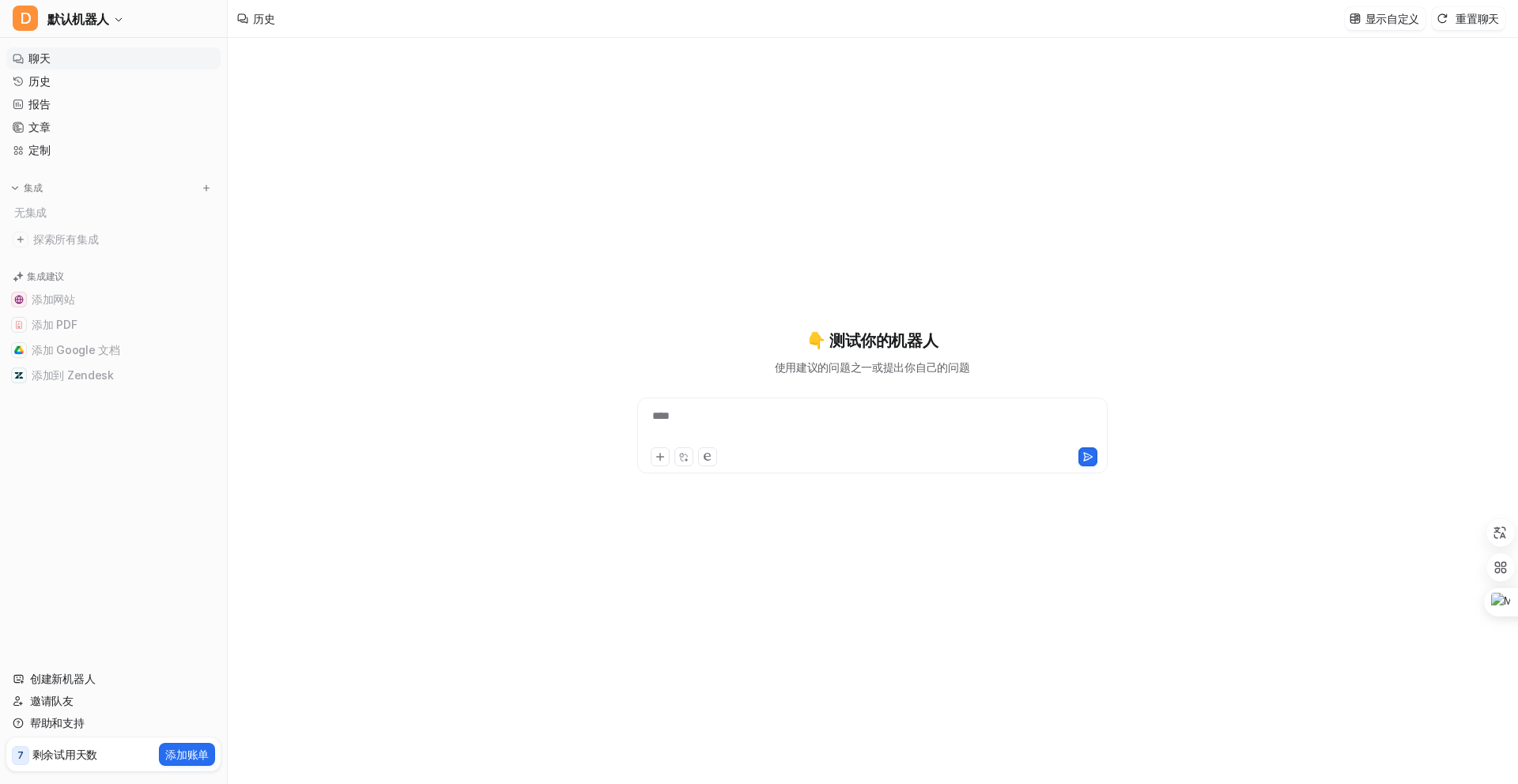
click at [725, 421] on div "****" at bounding box center [872, 426] width 462 height 36
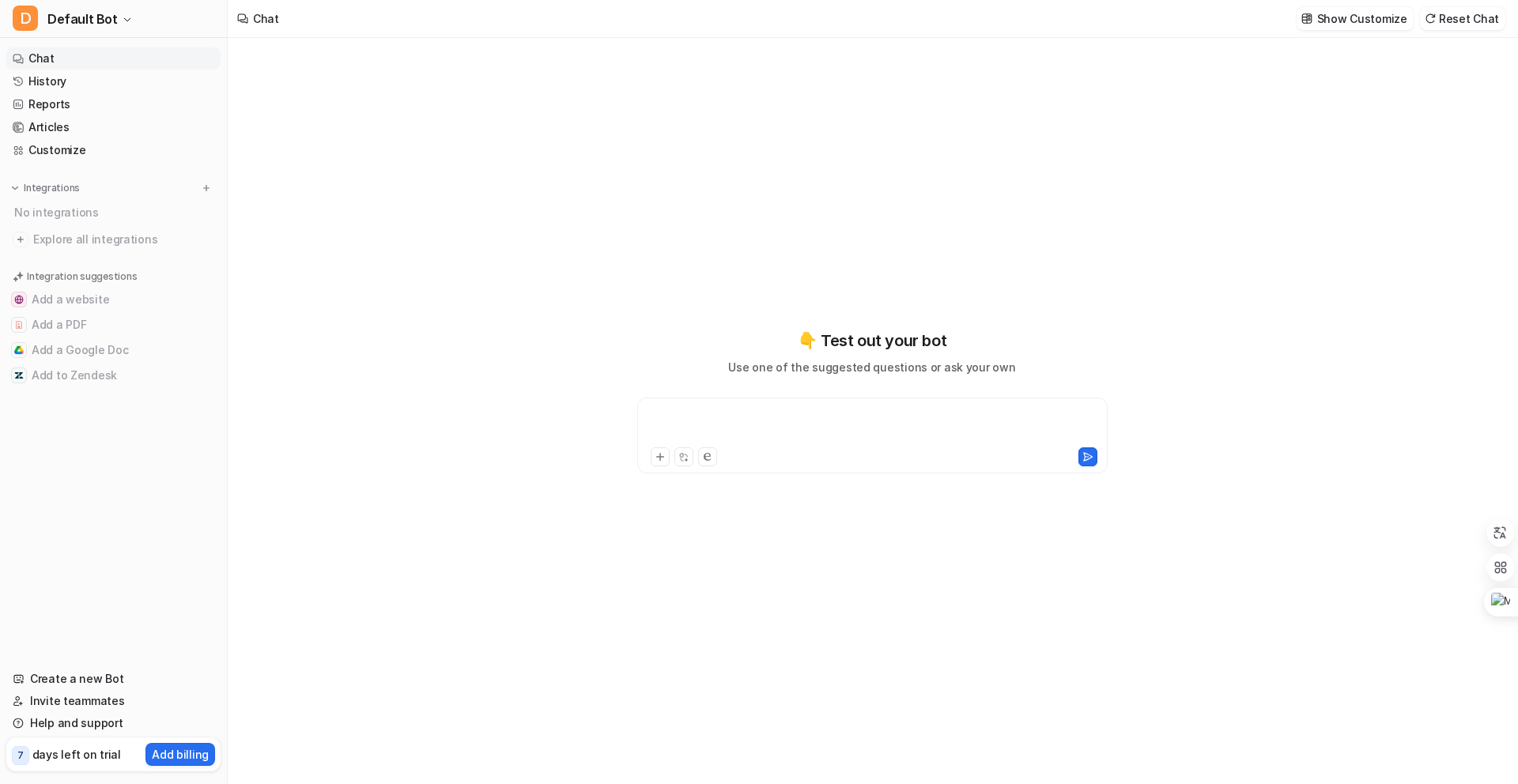
click at [694, 413] on div at bounding box center [872, 426] width 462 height 36
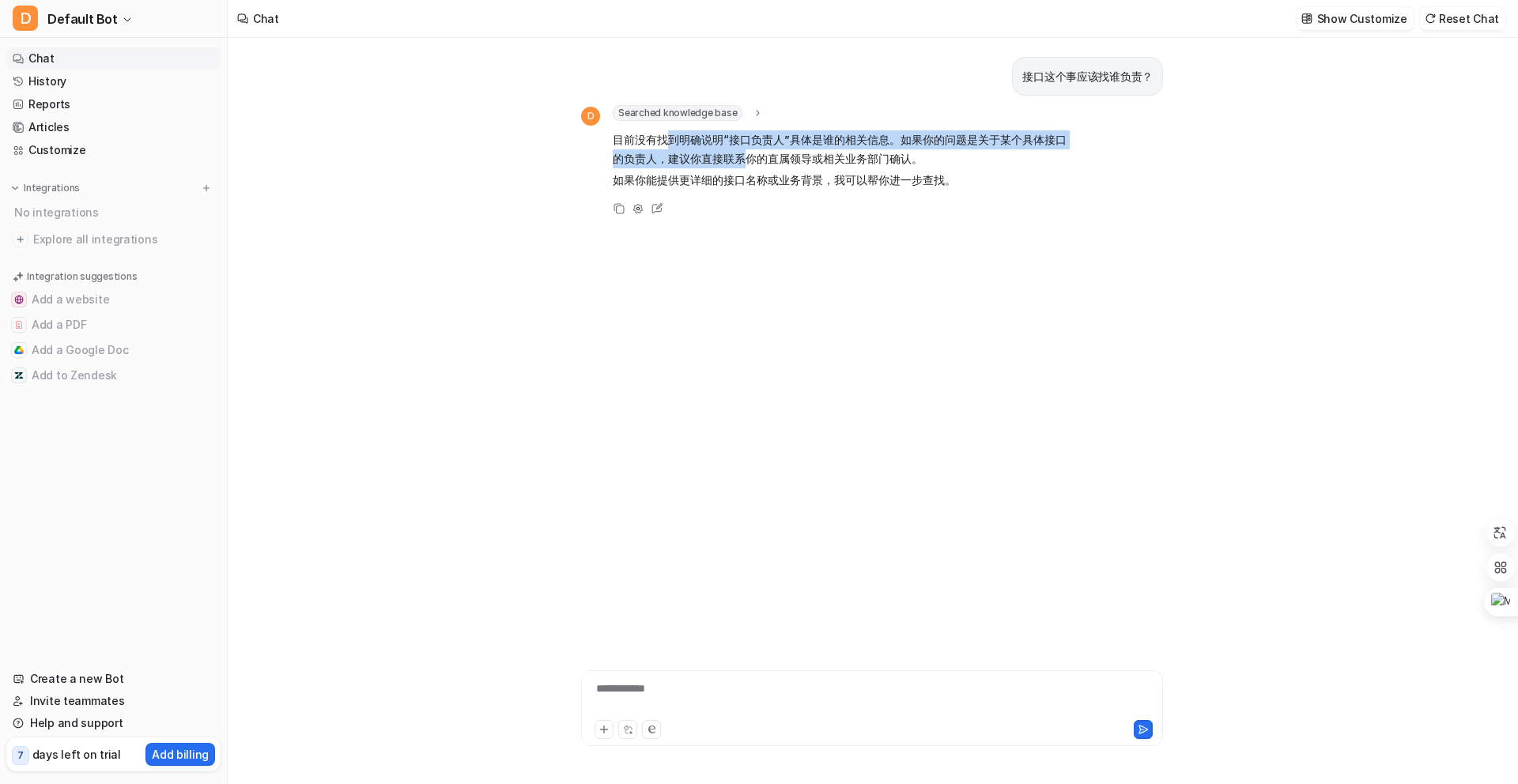
drag, startPoint x: 669, startPoint y: 142, endPoint x: 737, endPoint y: 149, distance: 68.4
click at [737, 149] on p "目前没有找到明确说明“接口负责人”具体是谁的相关信息。如果你的问题是关于某个具体接口的负责人，建议你直接联系你的直属领导或相关业务部门确认。" at bounding box center [843, 150] width 462 height 38
click at [757, 112] on icon at bounding box center [758, 112] width 3 height 6
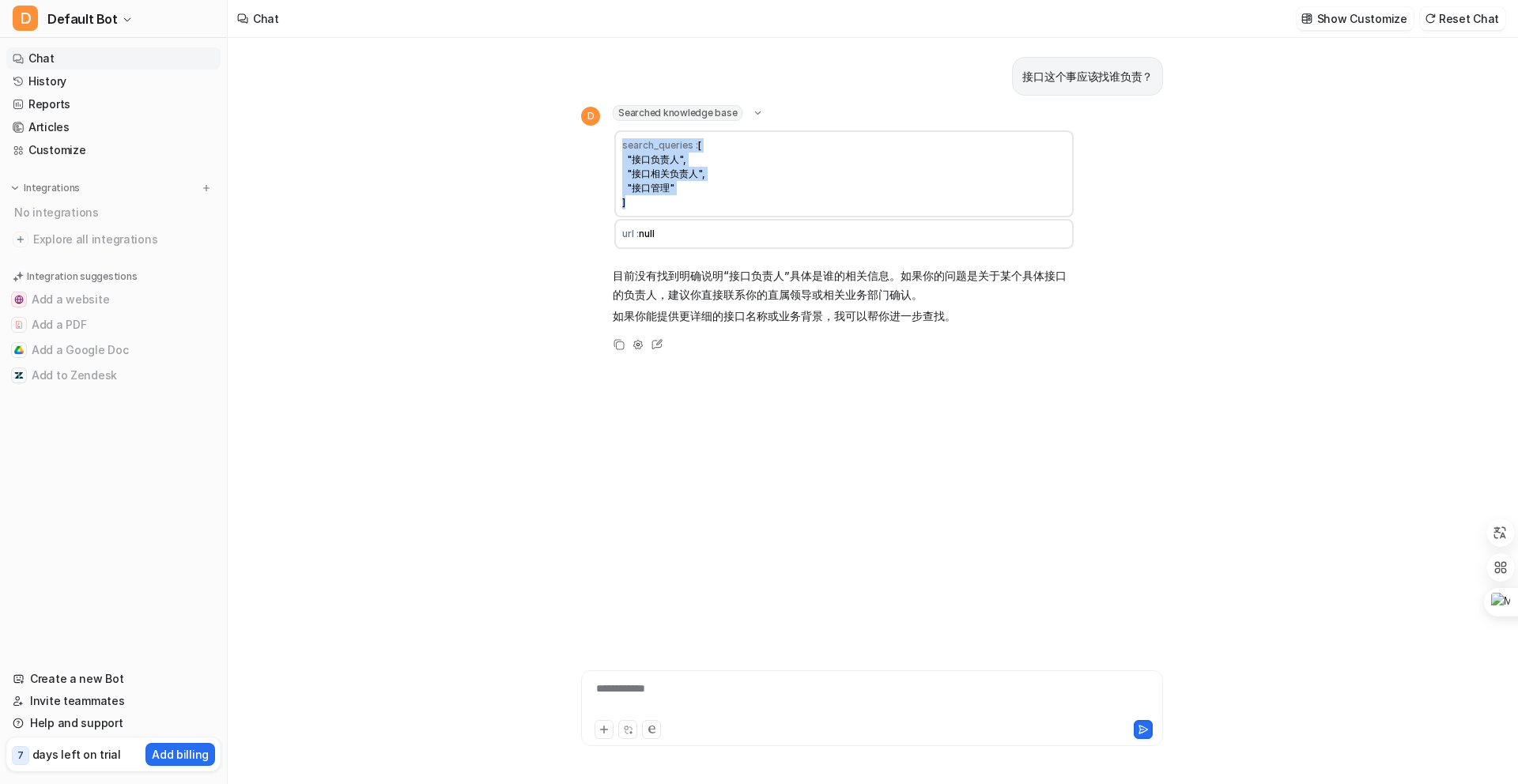
drag, startPoint x: 620, startPoint y: 144, endPoint x: 775, endPoint y: 221, distance: 173.1
click at [774, 221] on tbody "search_queries : [ "接口负责人", "接口相关负责人", "接口管理" ] url : null" at bounding box center [844, 190] width 459 height 118
click at [775, 195] on td "search_queries : [ "接口负责人", "接口相关负责人", "接口管理" ]" at bounding box center [844, 173] width 459 height 87
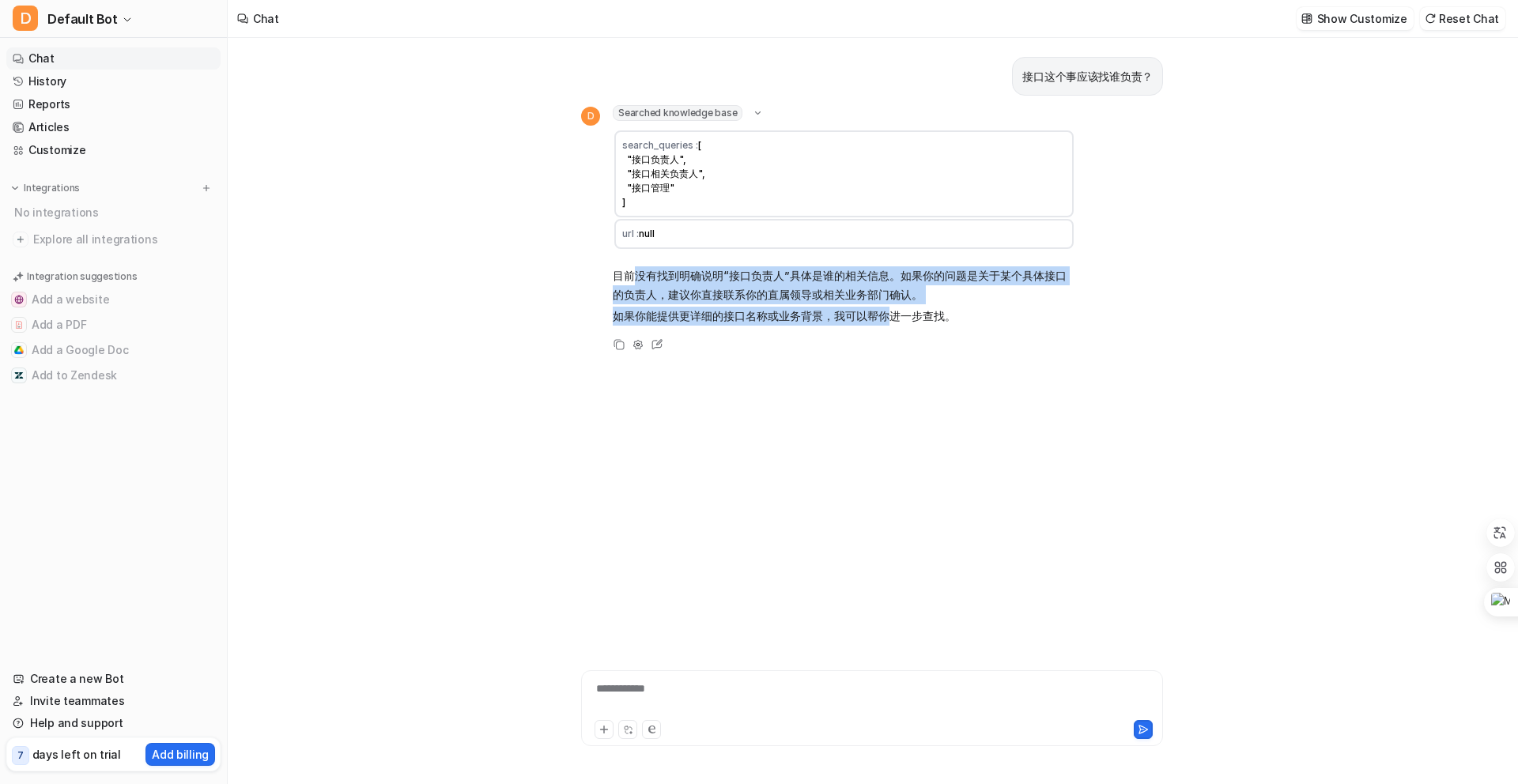
drag, startPoint x: 634, startPoint y: 274, endPoint x: 885, endPoint y: 312, distance: 253.9
click at [885, 312] on span "目前没有找到明确说明“接口负责人”具体是谁的相关信息。如果你的问题是关于某个具体接口的负责人，建议你直接联系你的直属领导或相关业务部门确认。 如果你能提供更详…" at bounding box center [843, 295] width 462 height 66
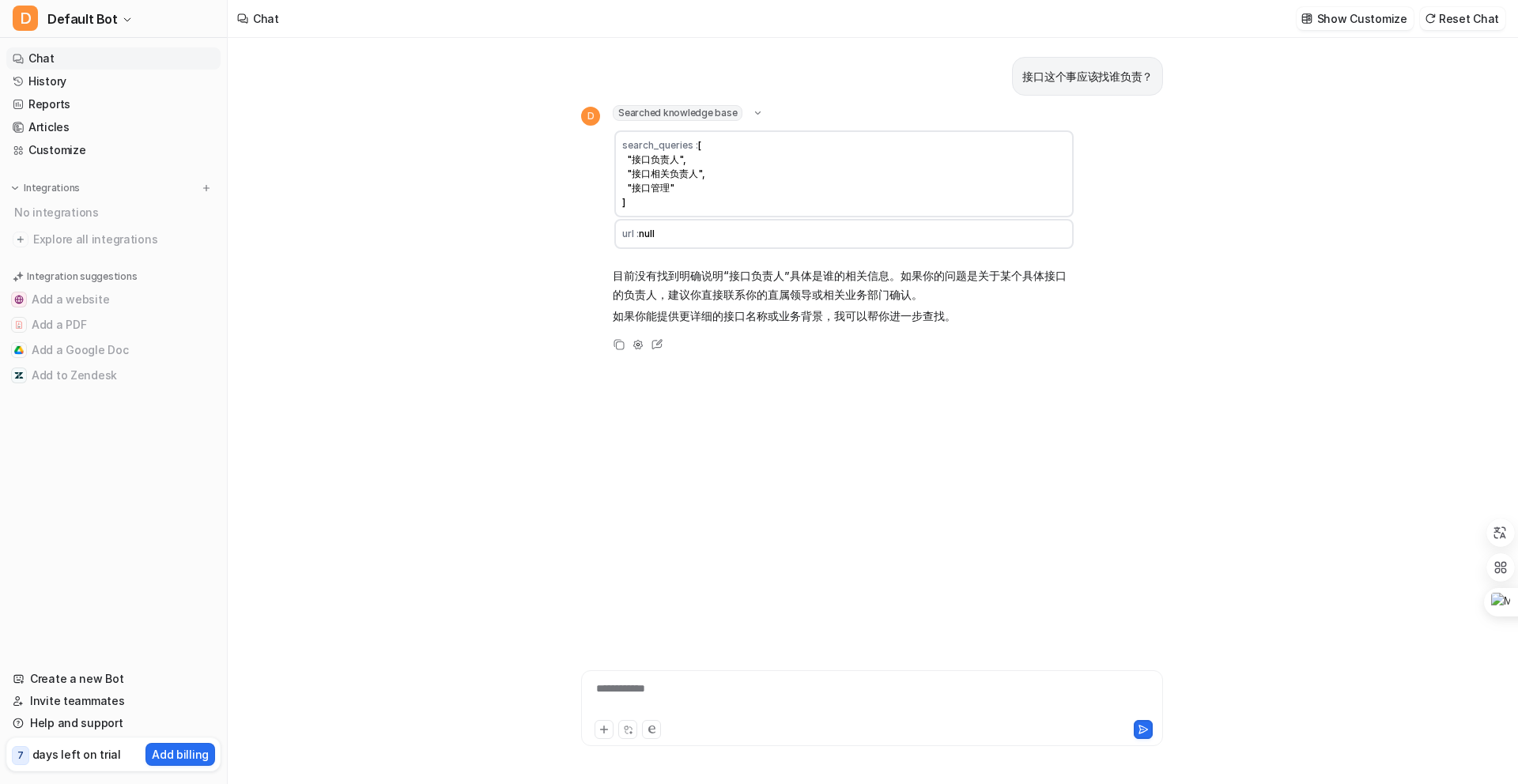
click at [1009, 327] on span "目前没有找到明确说明“接口负责人”具体是谁的相关信息。如果你的问题是关于某个具体接口的负责人，建议你直接联系你的直属领导或相关业务部门确认。 如果你能提供更详…" at bounding box center [843, 295] width 462 height 66
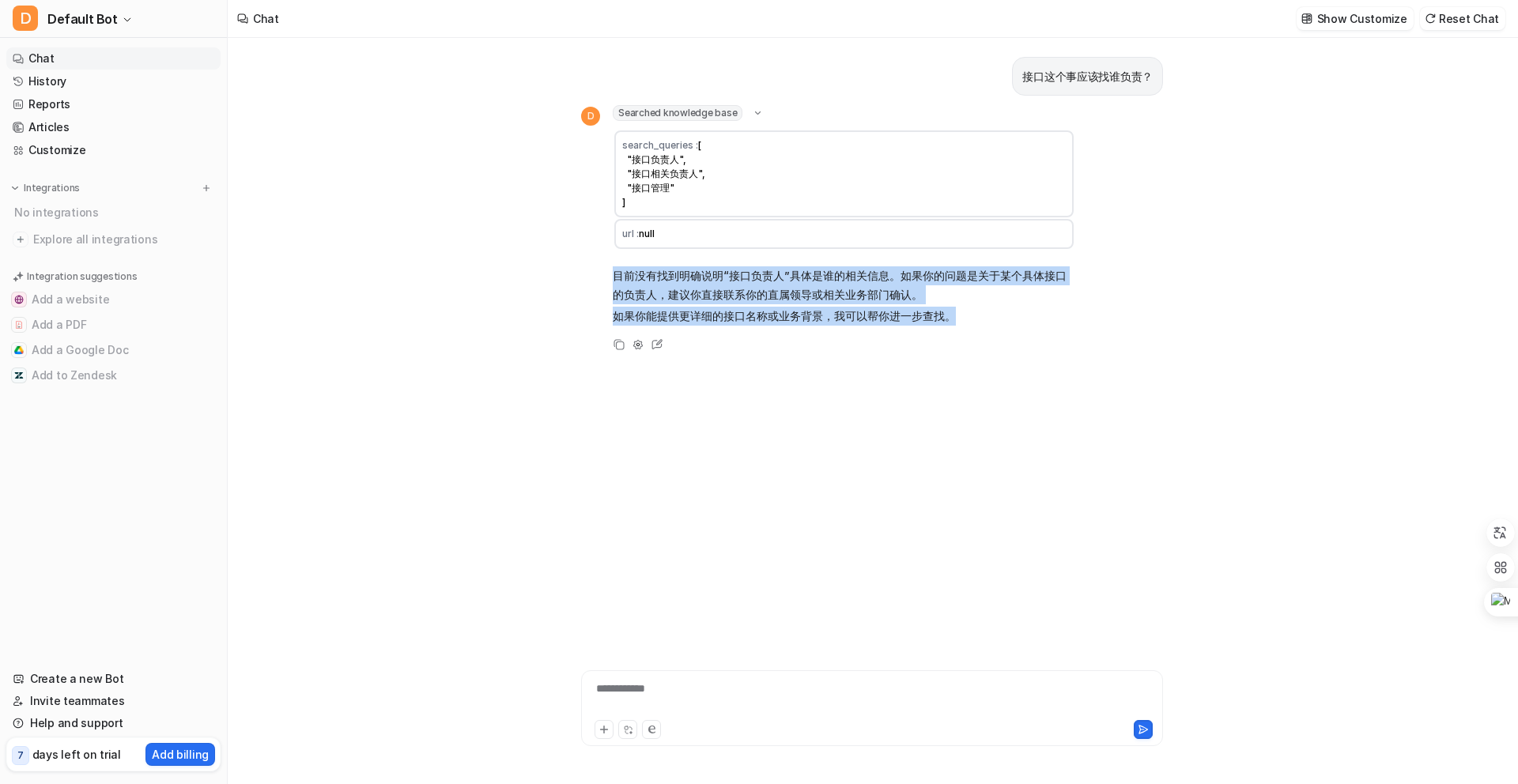
drag, startPoint x: 963, startPoint y: 321, endPoint x: 692, endPoint y: 280, distance: 274.1
click at [630, 265] on span "目前没有找到明确说明“接口负责人”具体是谁的相关信息。如果你的问题是关于某个具体接口的负责人，建议你直接联系你的直属领导或相关业务部门确认。 如果你能提供更详…" at bounding box center [843, 295] width 462 height 66
click at [908, 302] on p "目前没有找到明确说明“接口负责人”具体是谁的相关信息。如果你的问题是关于某个具体接口的负责人，建议你直接联系你的直属领导或相关业务部门确认。" at bounding box center [843, 286] width 462 height 38
drag, startPoint x: 632, startPoint y: 271, endPoint x: 881, endPoint y: 320, distance: 253.8
click at [881, 320] on span "目前没有找到明确说明“接口负责人”具体是谁的相关信息。如果你的问题是关于某个具体接口的负责人，建议你直接联系你的直属领导或相关业务部门确认。 如果你能提供更详…" at bounding box center [843, 295] width 462 height 66
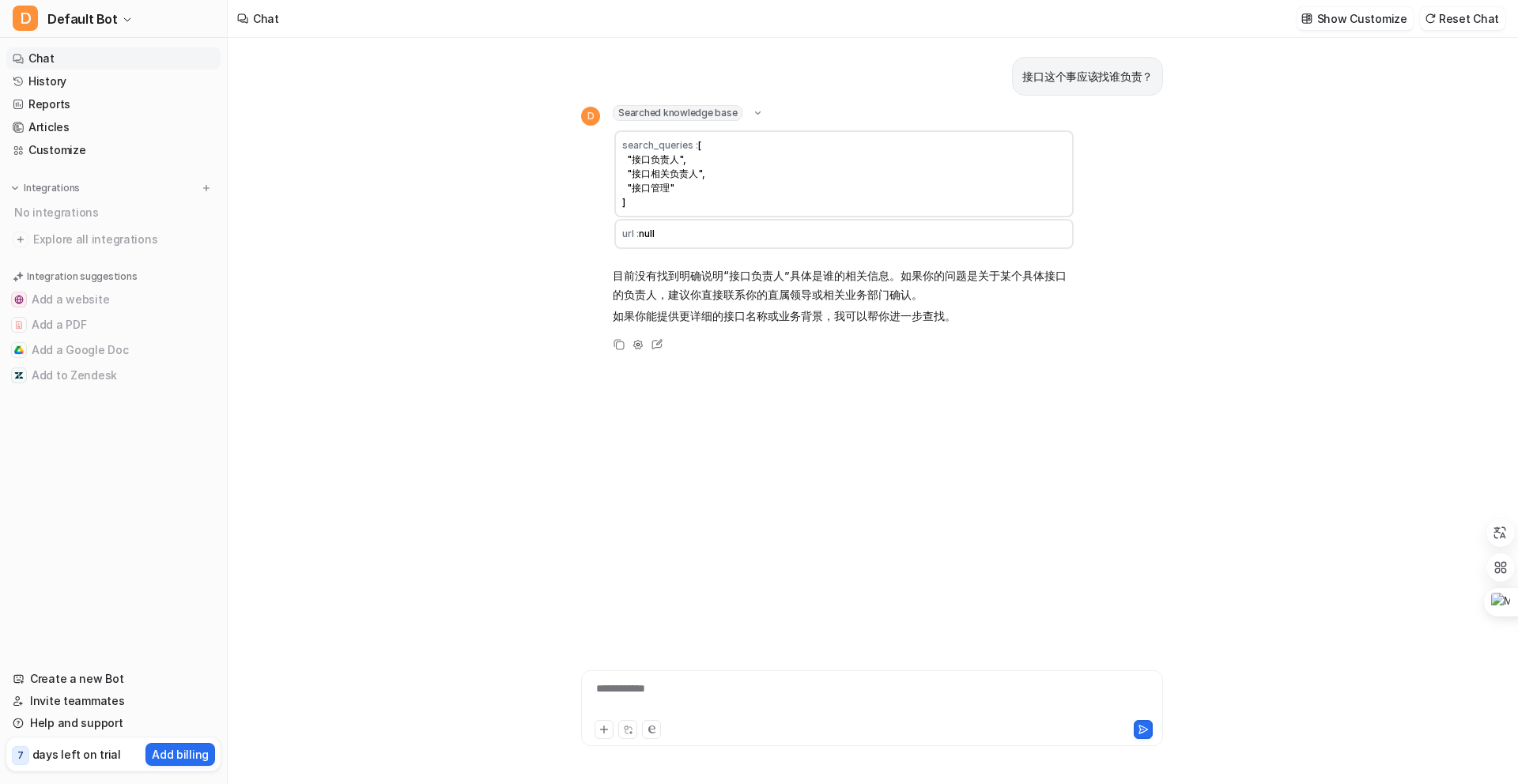
click at [928, 324] on p "如果你能提供更详细的接口名称或业务背景，我可以帮你进一步查找。" at bounding box center [843, 316] width 462 height 19
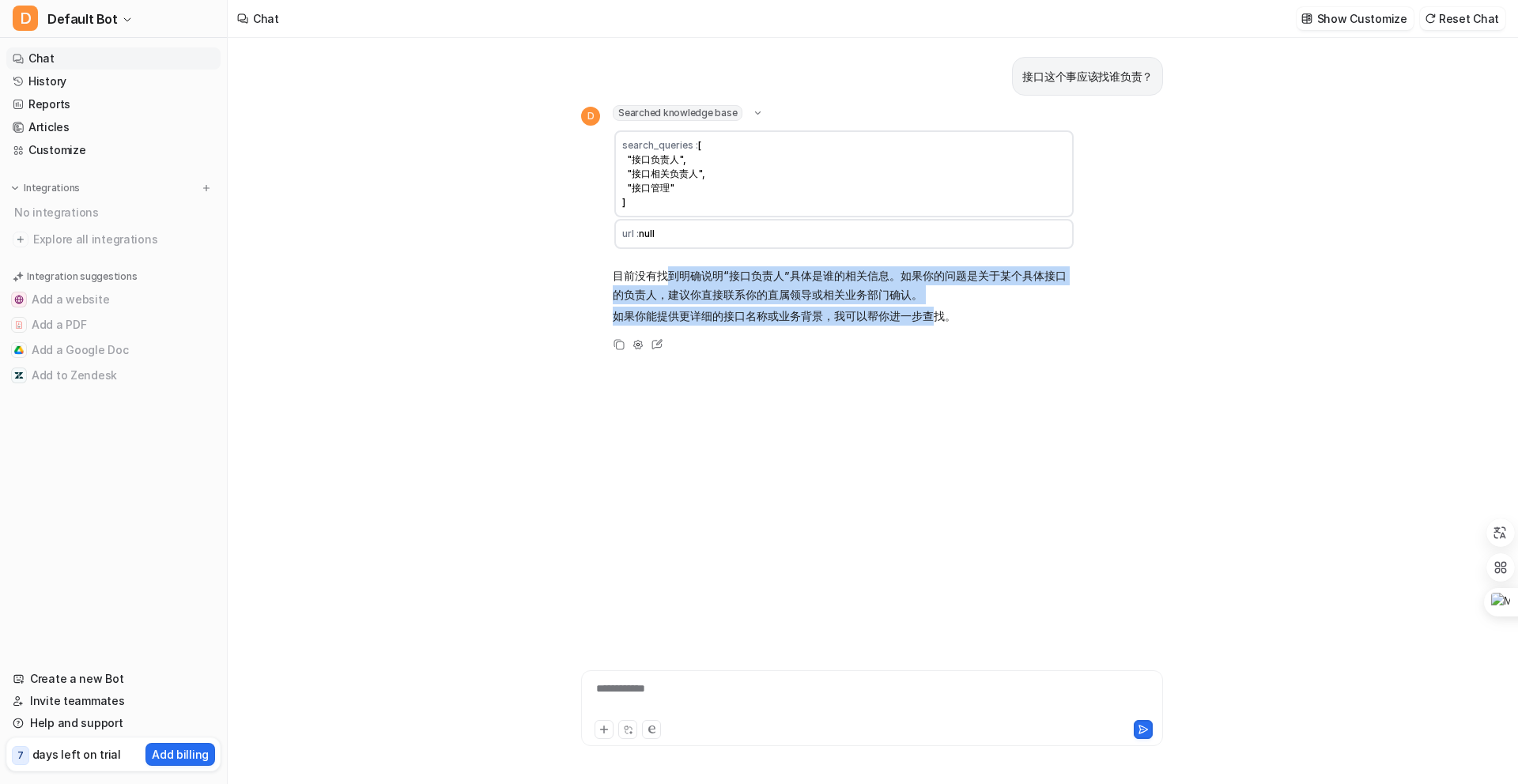
drag, startPoint x: 933, startPoint y: 322, endPoint x: 715, endPoint y: 302, distance: 218.9
click at [662, 274] on span "目前没有找到明确说明“接口负责人”具体是谁的相关信息。如果你的问题是关于某个具体接口的负责人，建议你直接联系你的直属领导或相关业务部门确认。 如果你能提供更详…" at bounding box center [843, 295] width 462 height 66
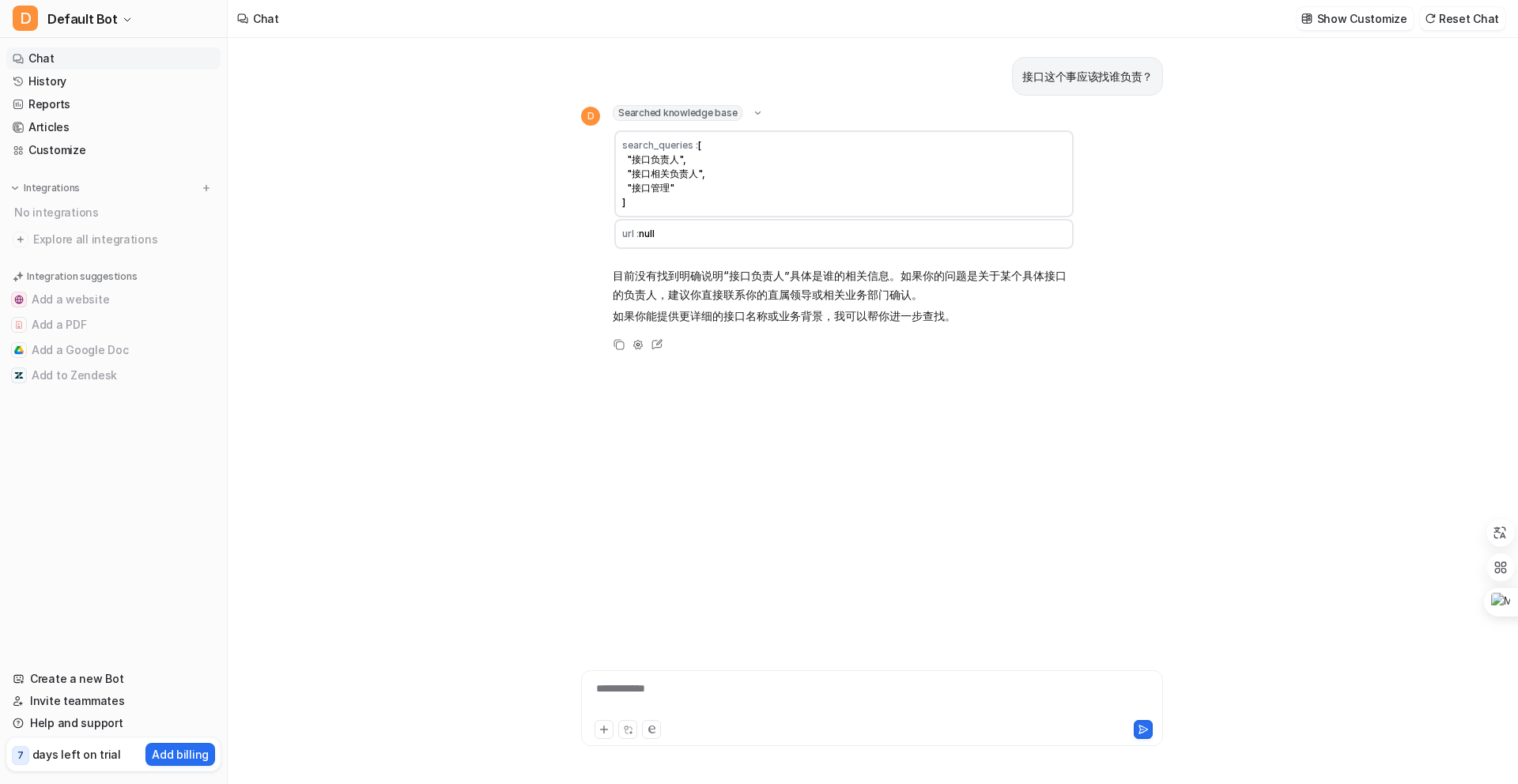
click at [810, 318] on p "如果你能提供更详细的接口名称或业务背景，我可以帮你进一步查找。" at bounding box center [843, 316] width 462 height 19
click at [697, 684] on div "**********" at bounding box center [872, 698] width 574 height 36
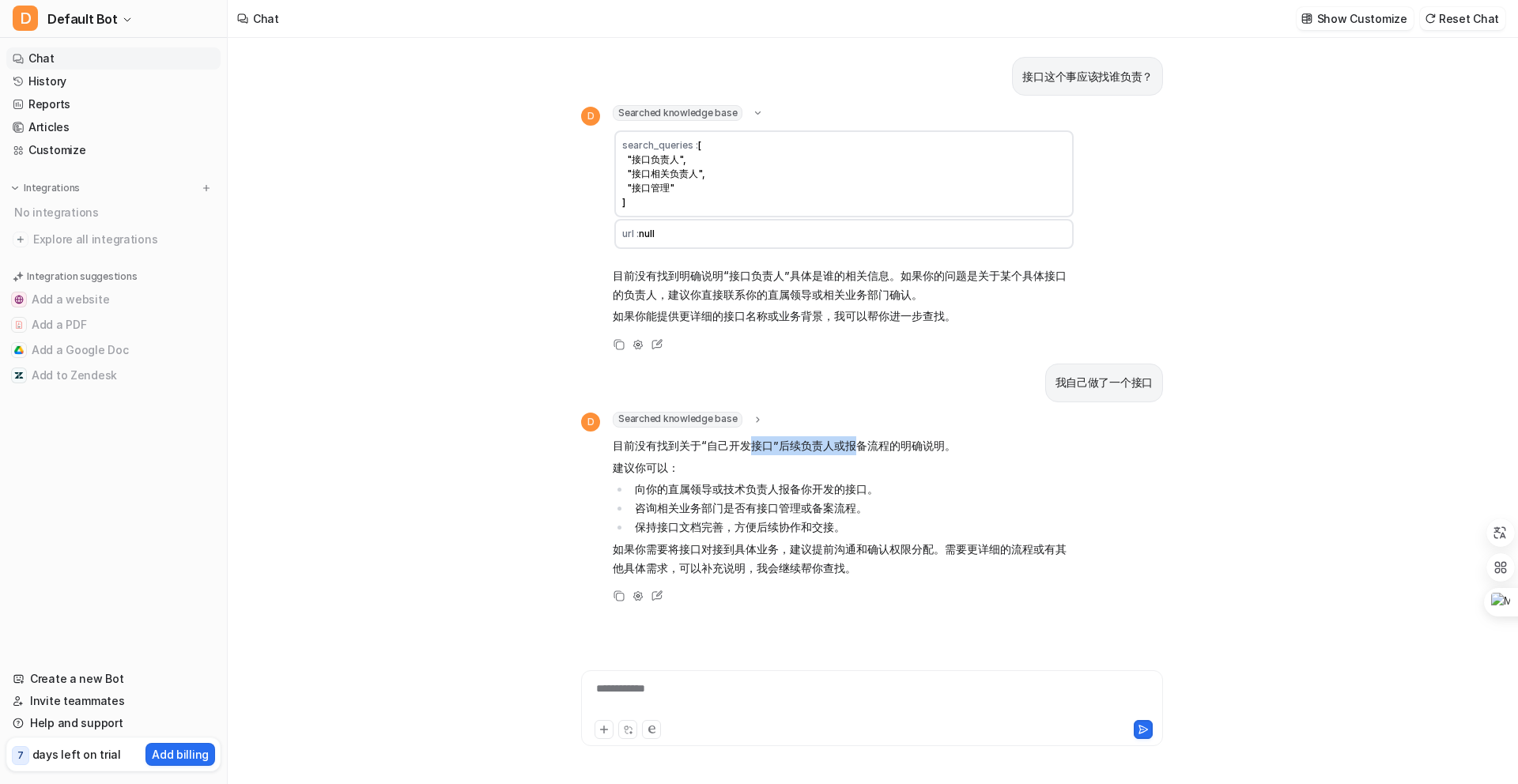
drag, startPoint x: 749, startPoint y: 445, endPoint x: 855, endPoint y: 448, distance: 106.0
click at [855, 448] on p "目前没有找到关于“自己开发接口”后续负责人或报备流程的明确说明。" at bounding box center [843, 446] width 462 height 19
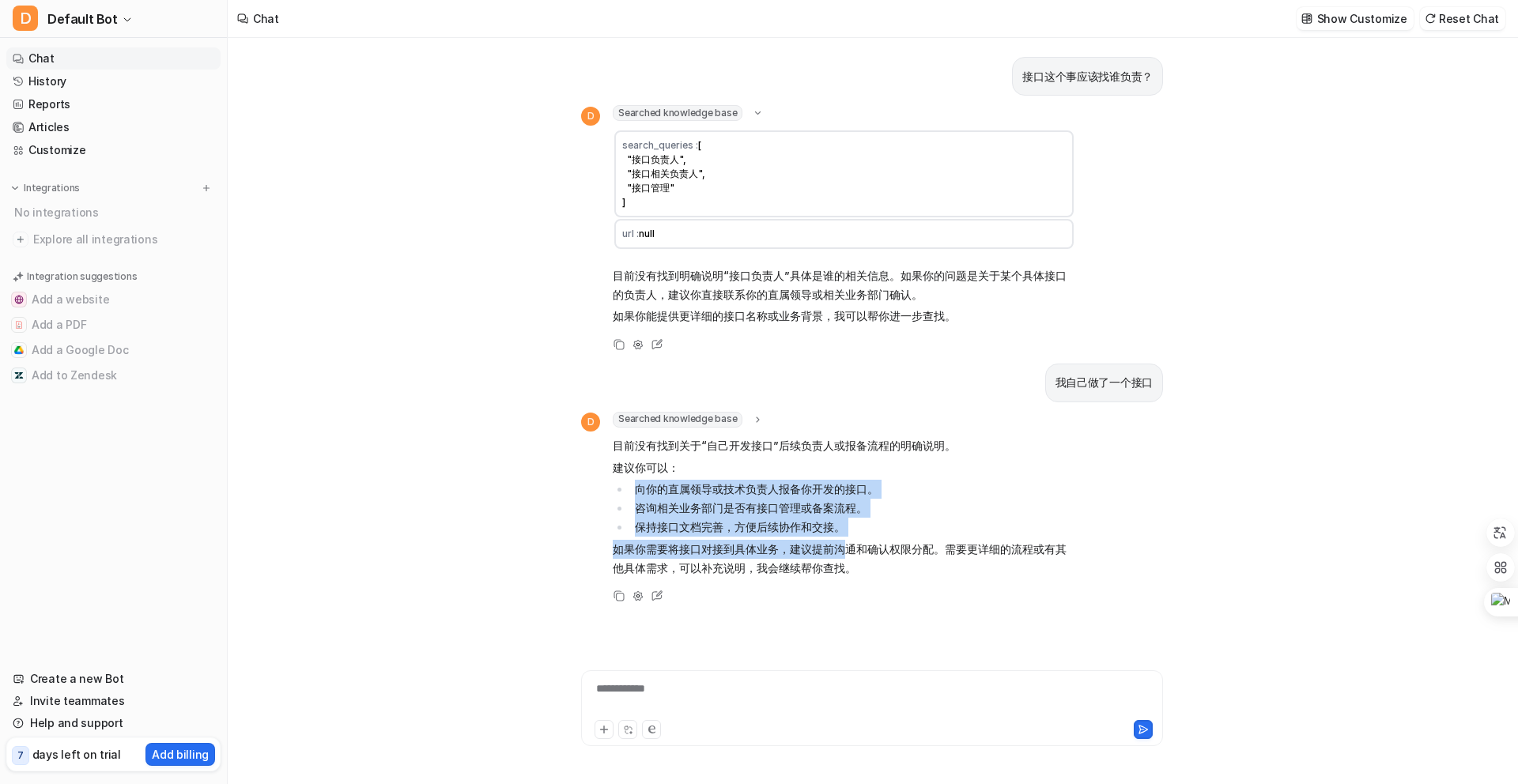
drag, startPoint x: 735, startPoint y: 475, endPoint x: 841, endPoint y: 551, distance: 130.4
click at [841, 551] on span "目前没有找到关于“自己开发接口”后续负责人或报备流程的明确说明。 建议你可以： 向你的直属领导或技术负责人报备你开发的接口。 咨询相关业务部门是否有接口管理或…" at bounding box center [843, 507] width 462 height 147
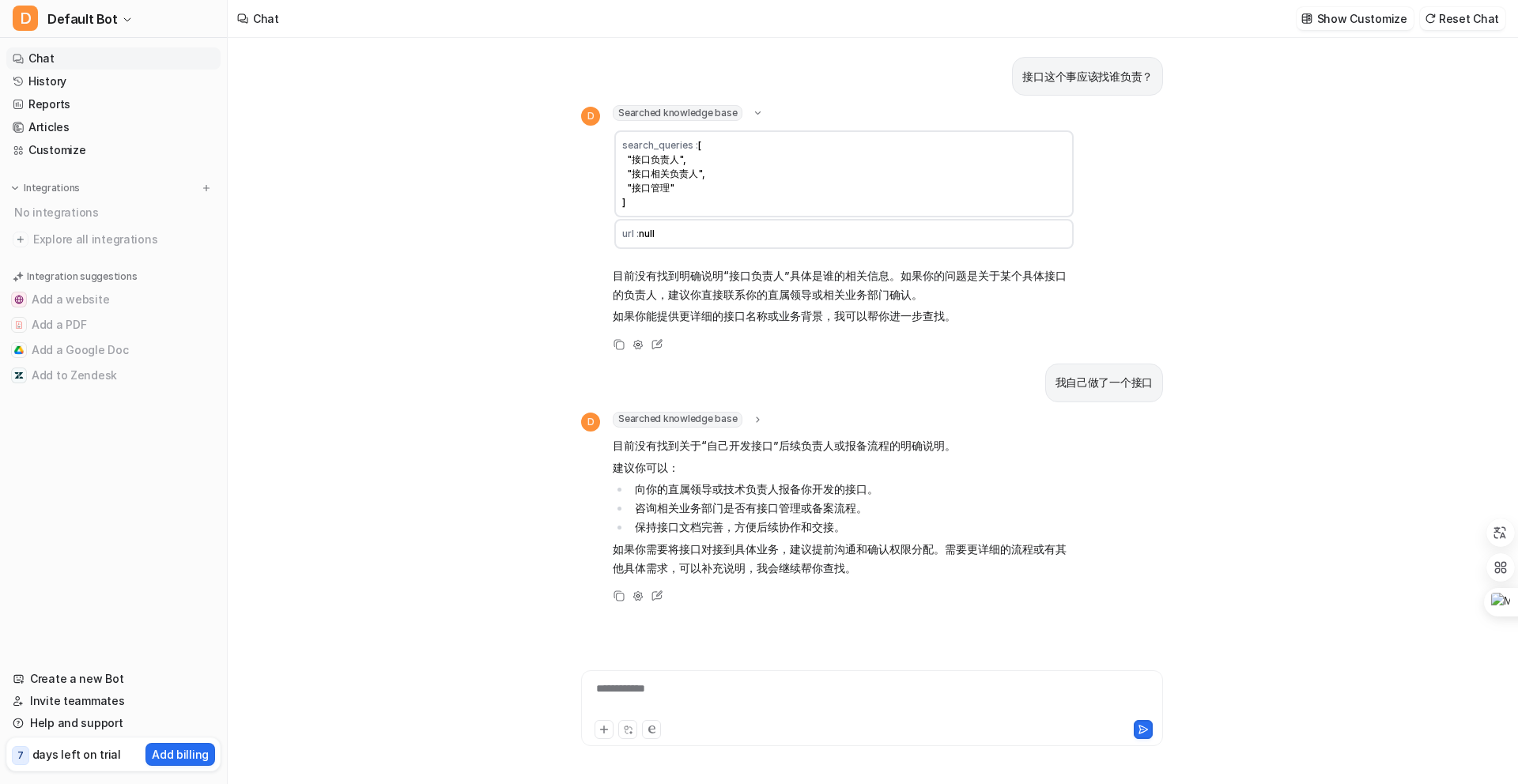
click at [757, 421] on icon at bounding box center [758, 419] width 3 height 6
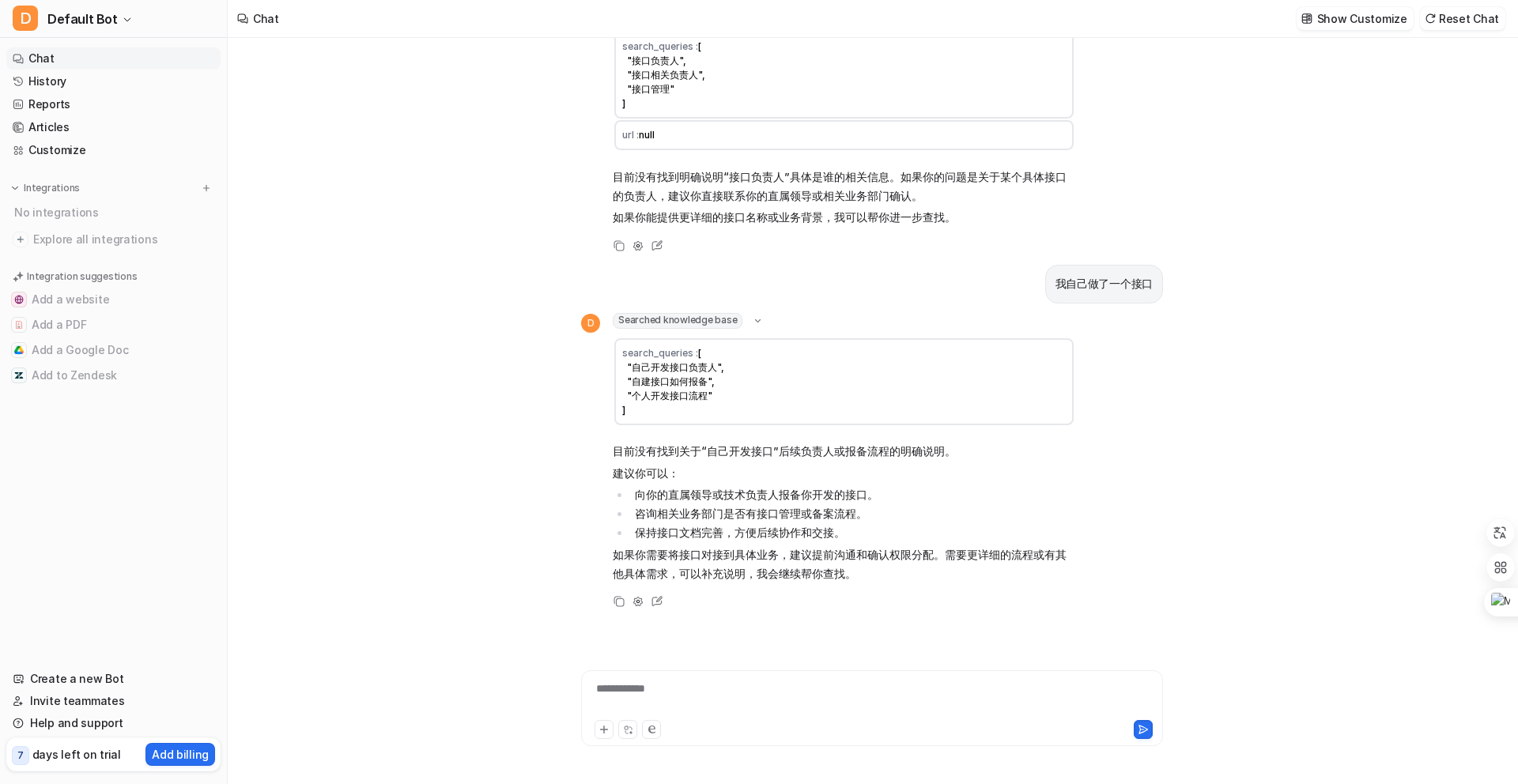
scroll to position [100, 0]
click at [787, 707] on div "**********" at bounding box center [872, 698] width 574 height 36
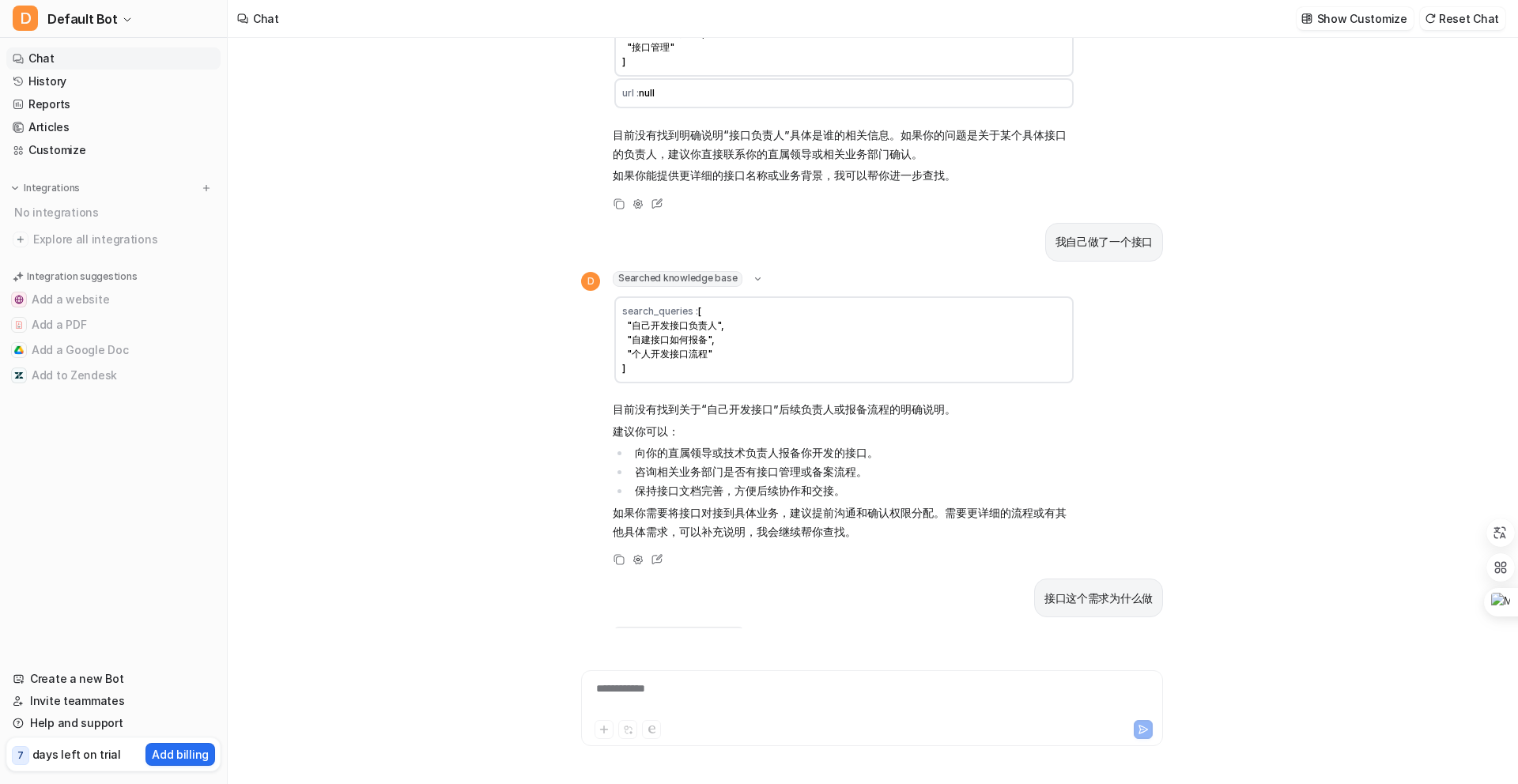
scroll to position [204, 0]
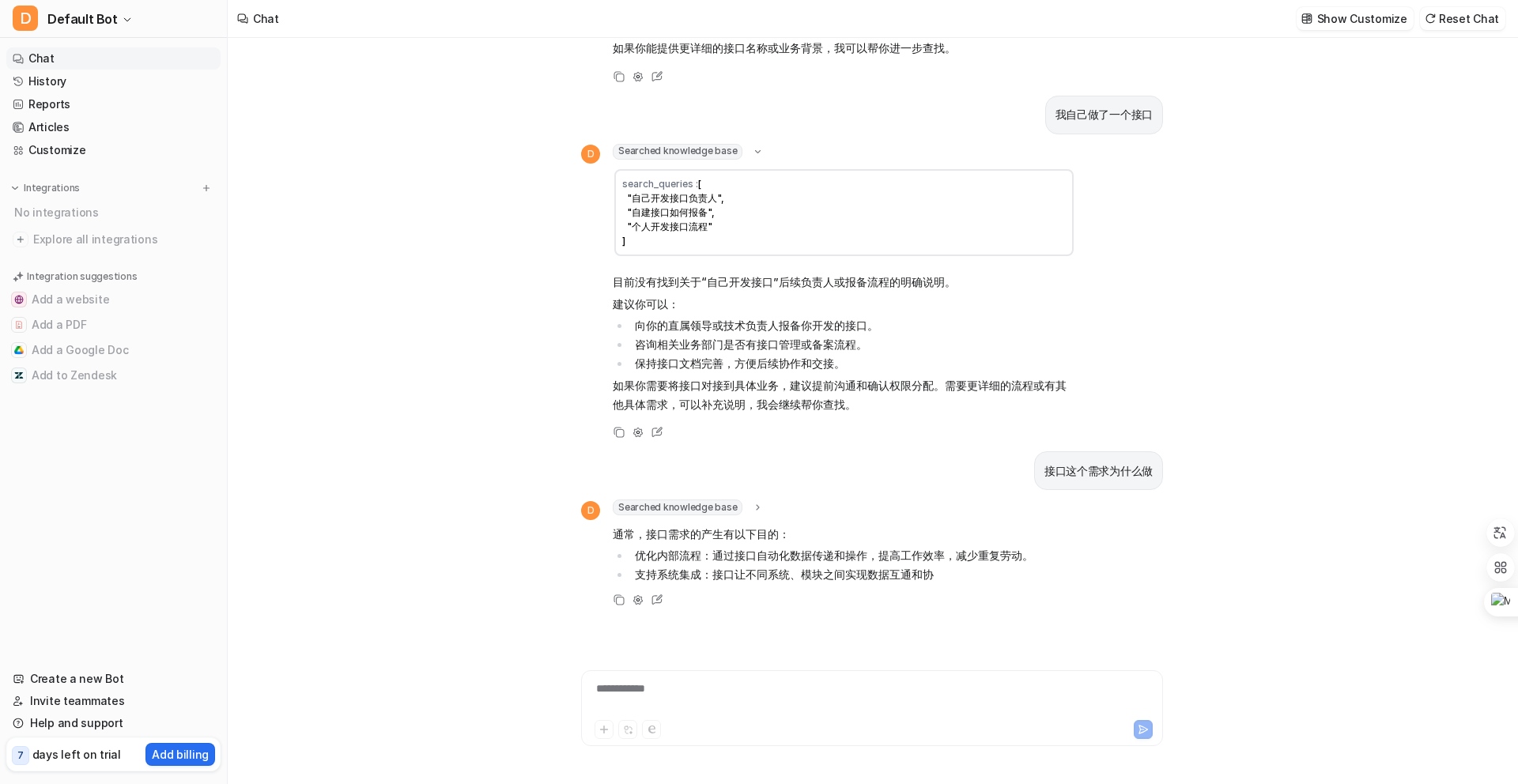
click at [756, 512] on icon at bounding box center [759, 508] width 11 height 11
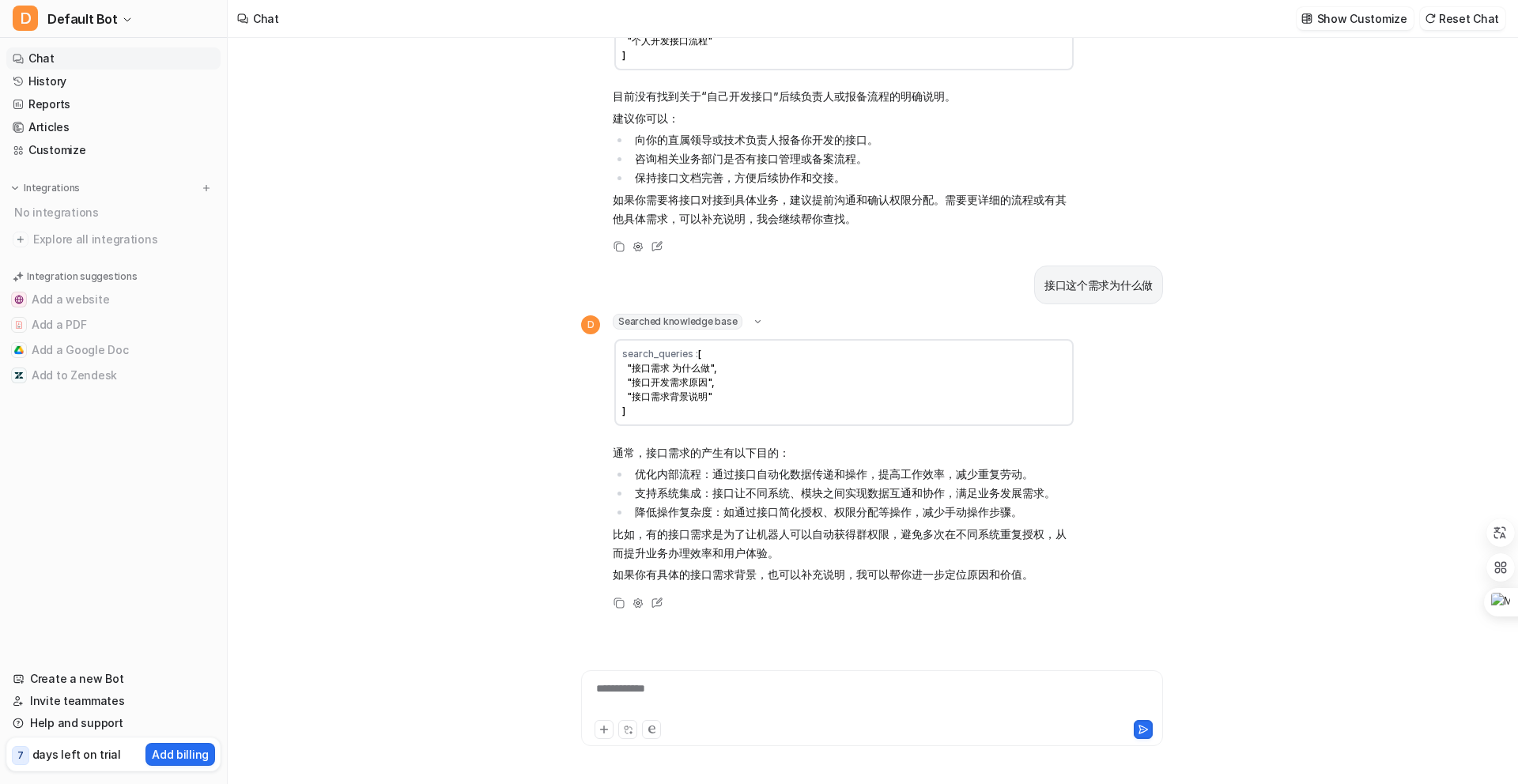
scroll to position [456, 0]
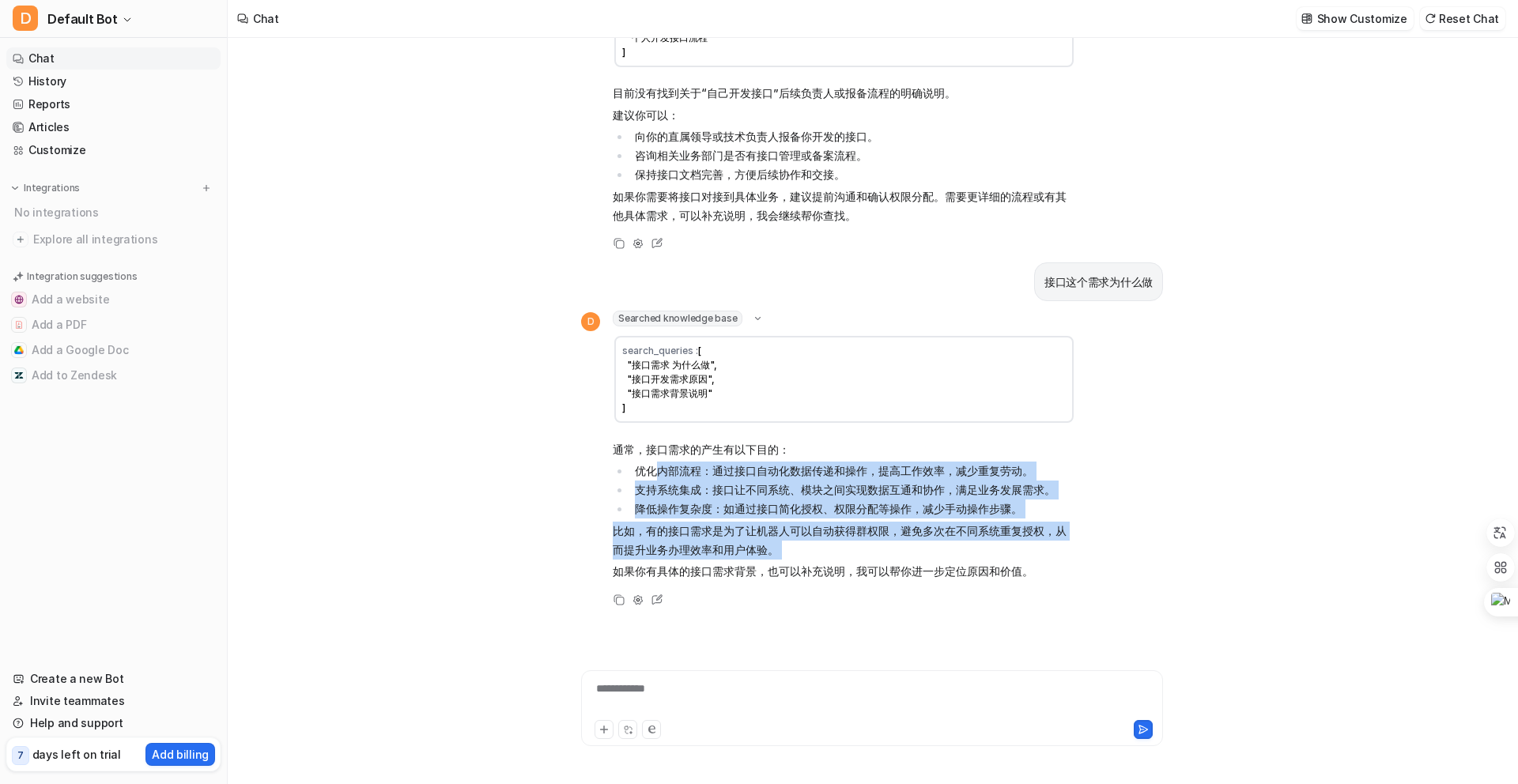
drag, startPoint x: 654, startPoint y: 474, endPoint x: 738, endPoint y: 557, distance: 118.1
click at [768, 557] on span "通常，接口需求的产生有以下目的： 优化内部流程：通过接口自动化数据传递和操作，提高工作效率，减少重复劳动。 支持系统集成：接口让不同系统、模块之间实现数据互通…" at bounding box center [843, 511] width 462 height 147
click at [68, 77] on link "History" at bounding box center [113, 81] width 214 height 22
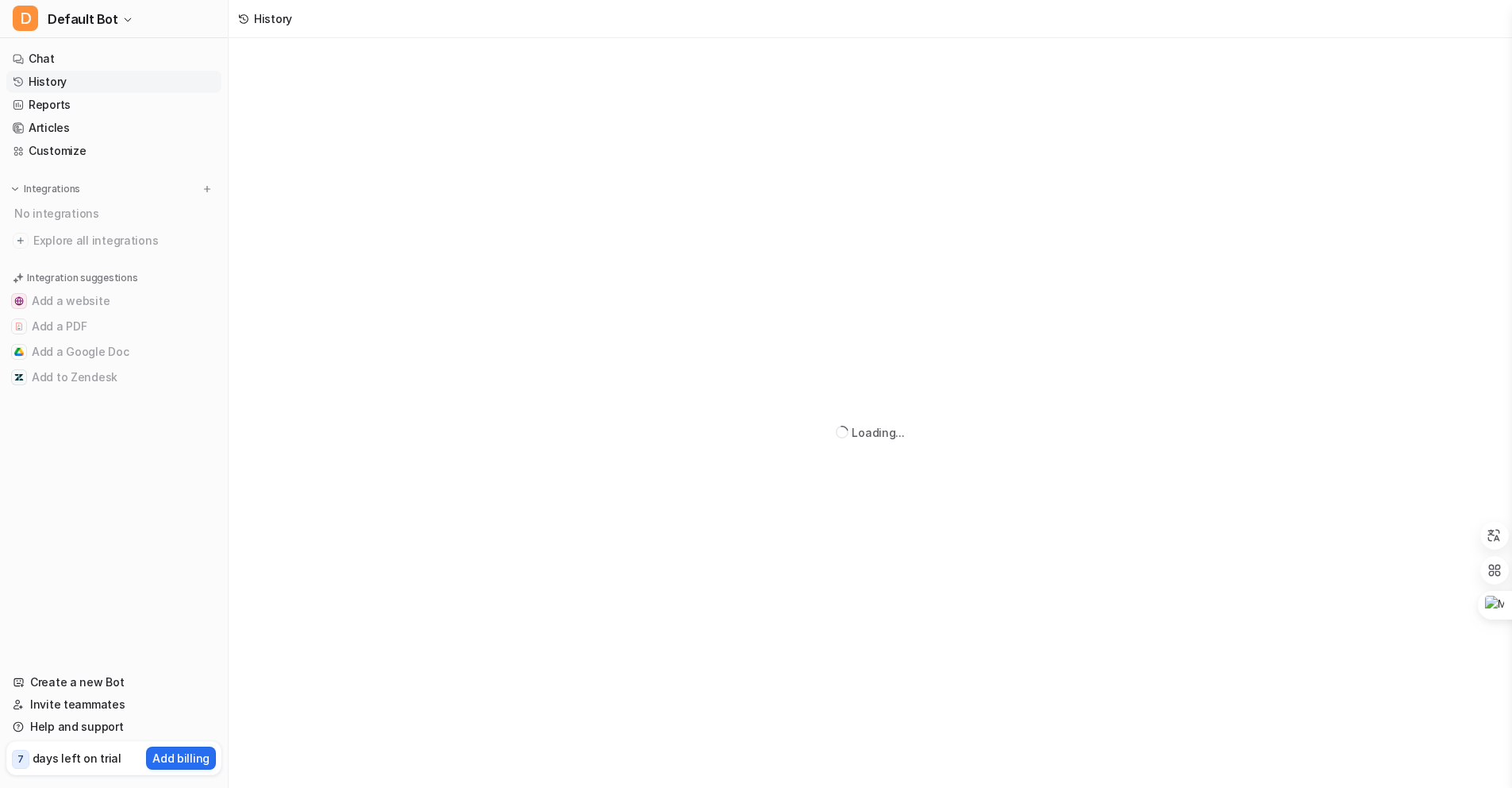
click at [68, 78] on link "History" at bounding box center [114, 81] width 215 height 22
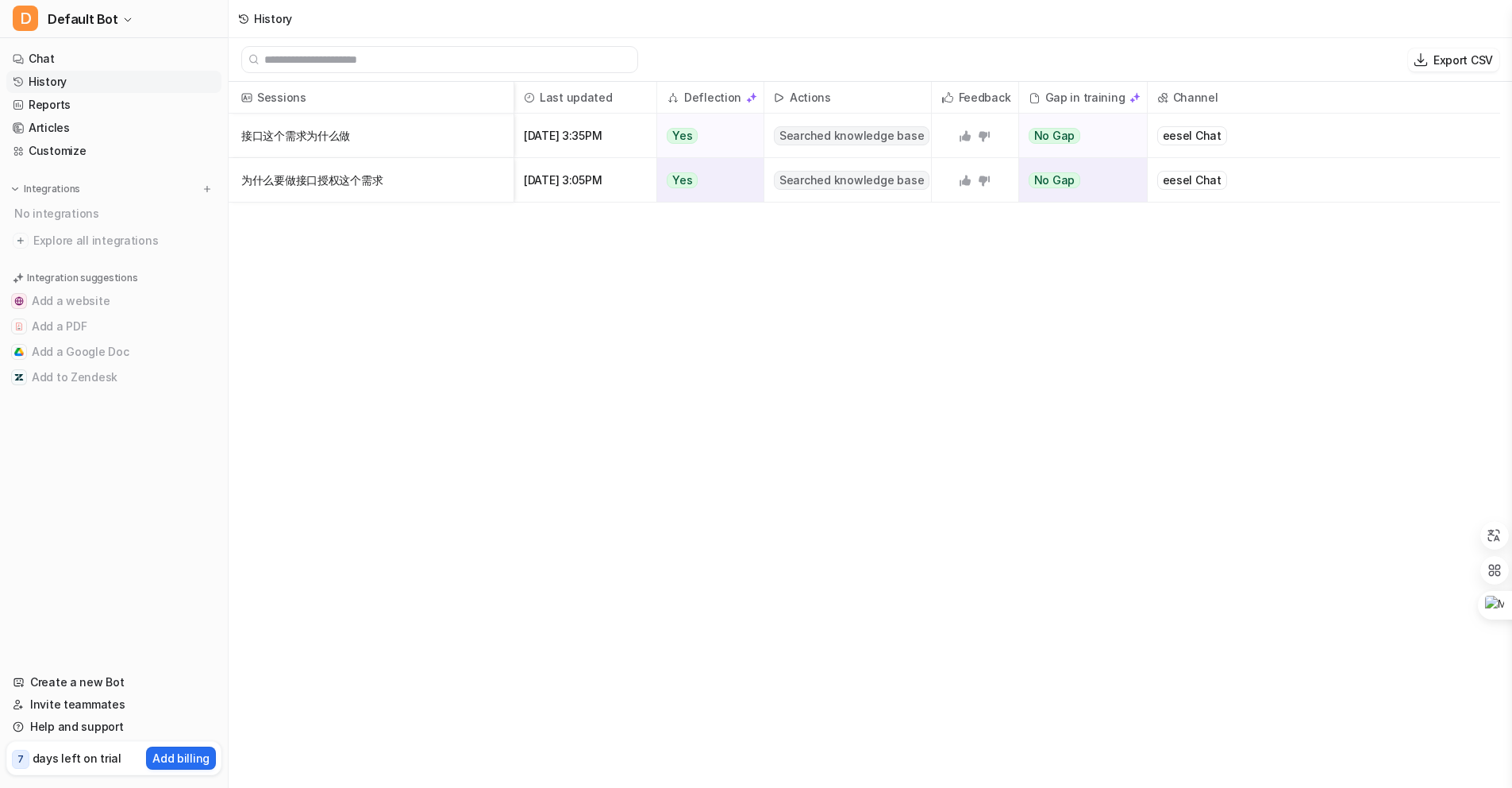
drag, startPoint x: 544, startPoint y: 154, endPoint x: 619, endPoint y: 157, distance: 75.1
click at [619, 157] on div "Sessions Last updated Deflection Actions Feedback Gap in training Channel 接口这个需…" at bounding box center [870, 436] width 1283 height 709
click at [116, 58] on link "Chat" at bounding box center [114, 58] width 215 height 22
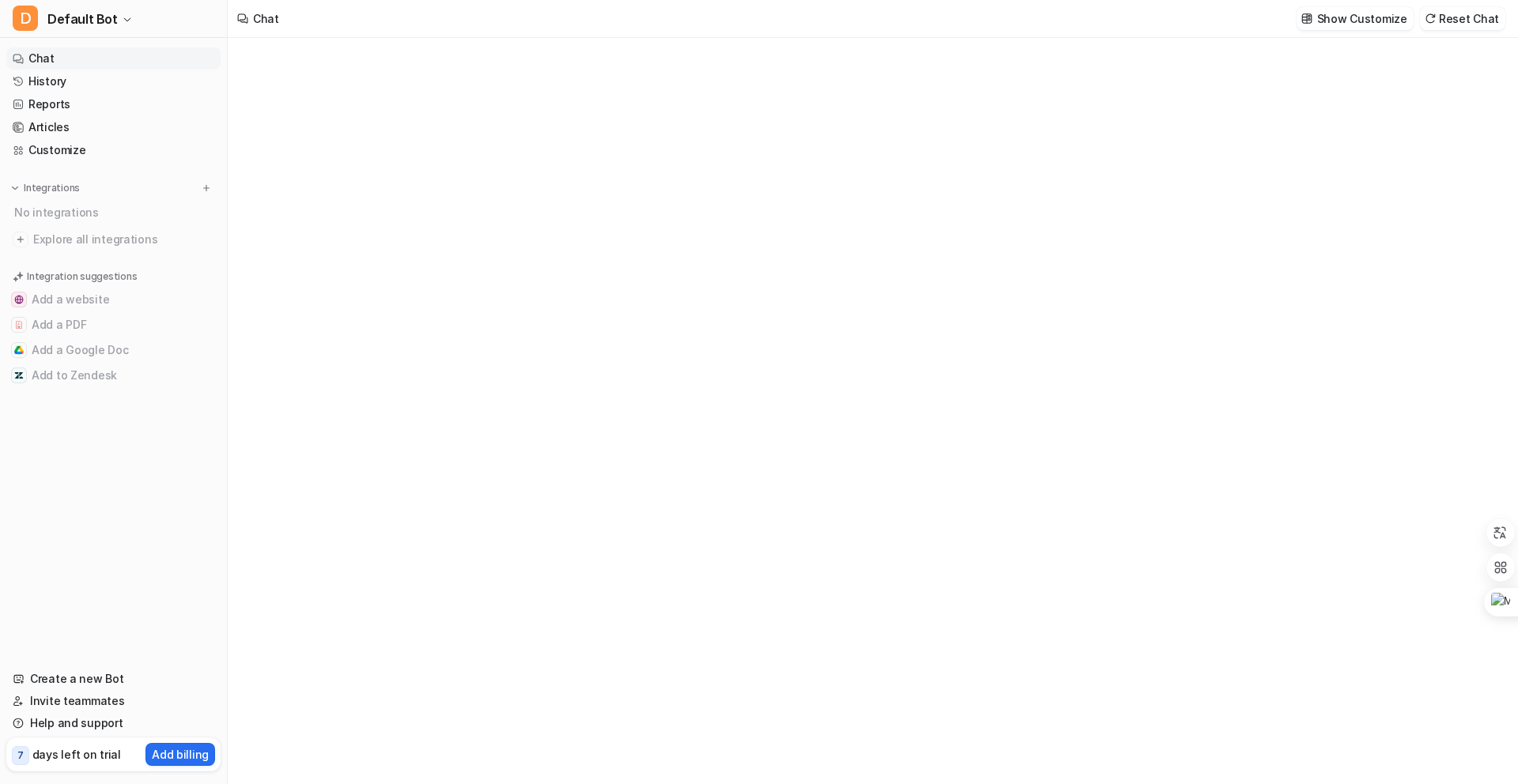
click at [25, 58] on link "Chat" at bounding box center [113, 58] width 214 height 22
click at [68, 88] on link "History" at bounding box center [113, 81] width 214 height 22
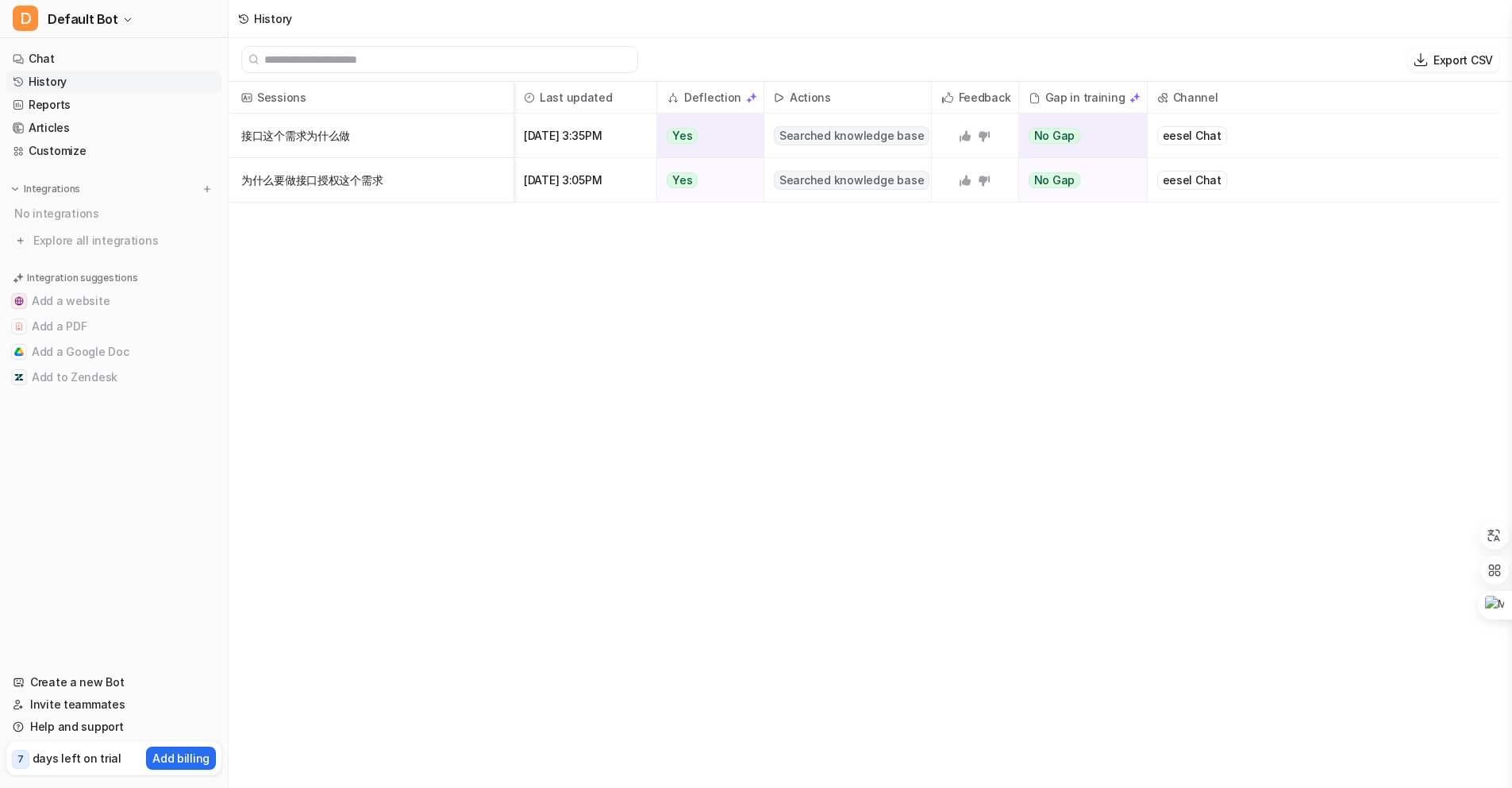
click at [272, 129] on p "接口这个需求为什么做" at bounding box center [370, 136] width 259 height 44
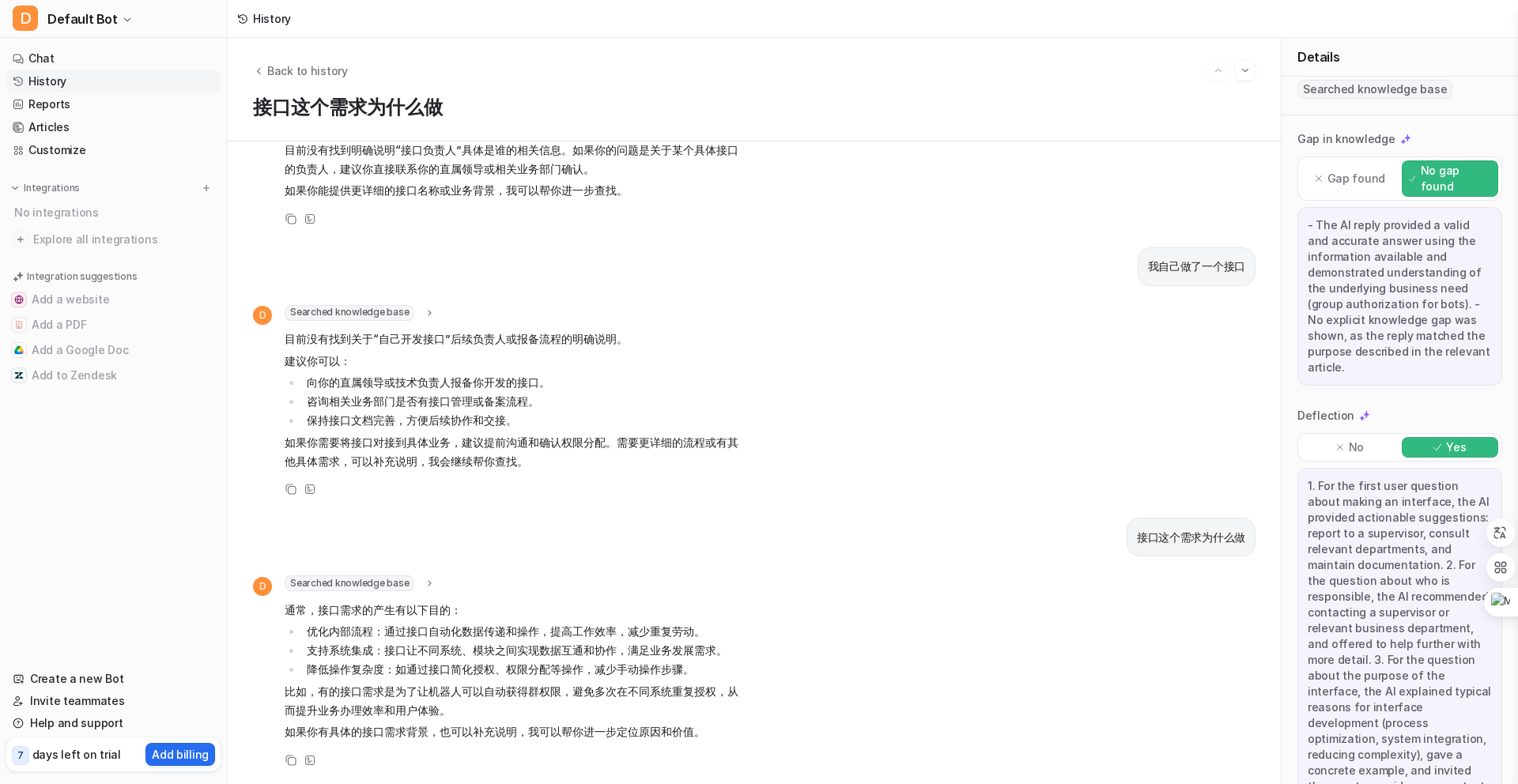
scroll to position [118, 0]
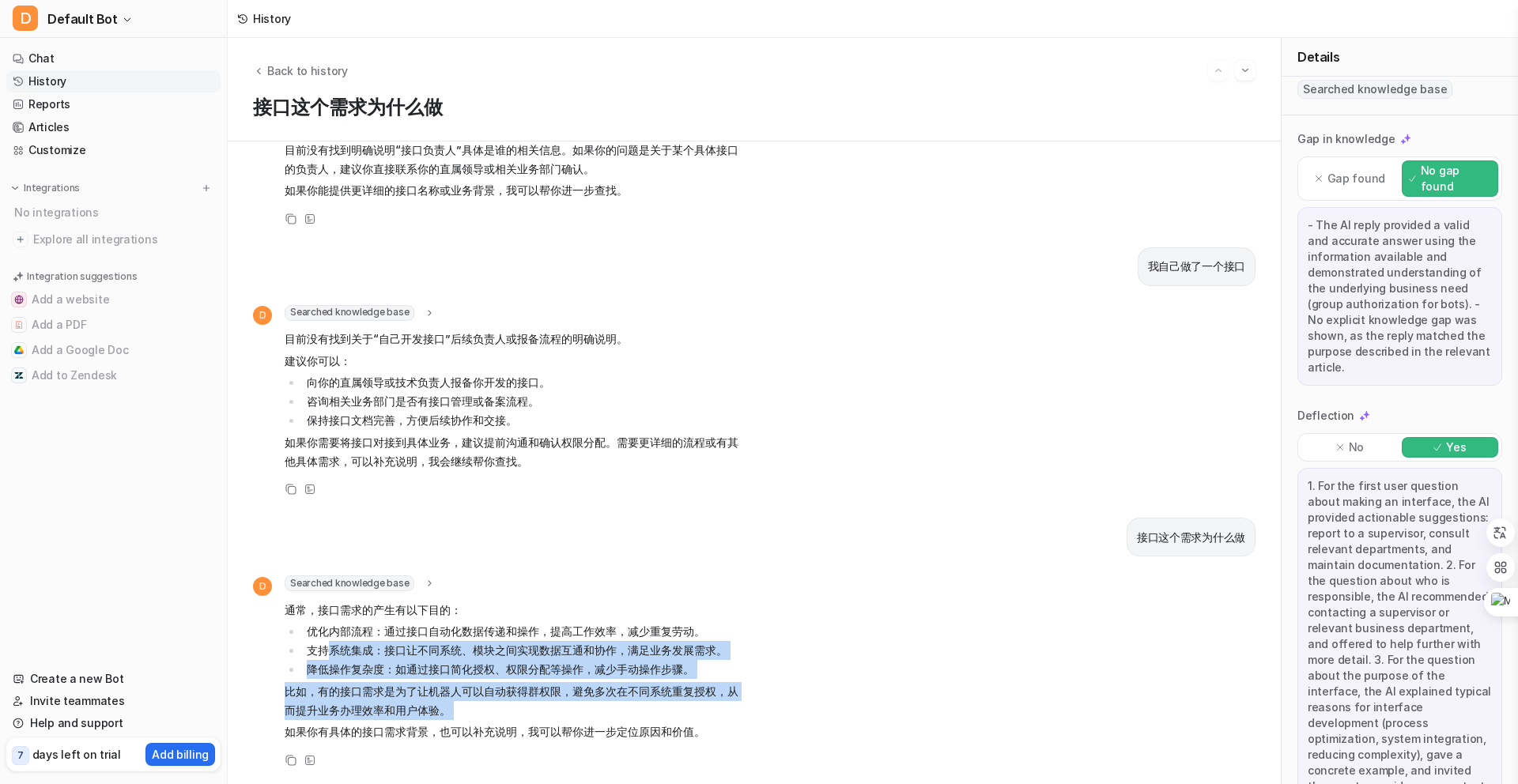
drag, startPoint x: 326, startPoint y: 637, endPoint x: 568, endPoint y: 708, distance: 252.2
click at [568, 708] on span "通常，接口需求的产生有以下目的： 优化内部流程：通过接口自动化数据传递和操作，提高工作效率，减少重复劳动。 支持系统集成：接口让不同系统、模块之间实现数据互通…" at bounding box center [516, 671] width 462 height 147
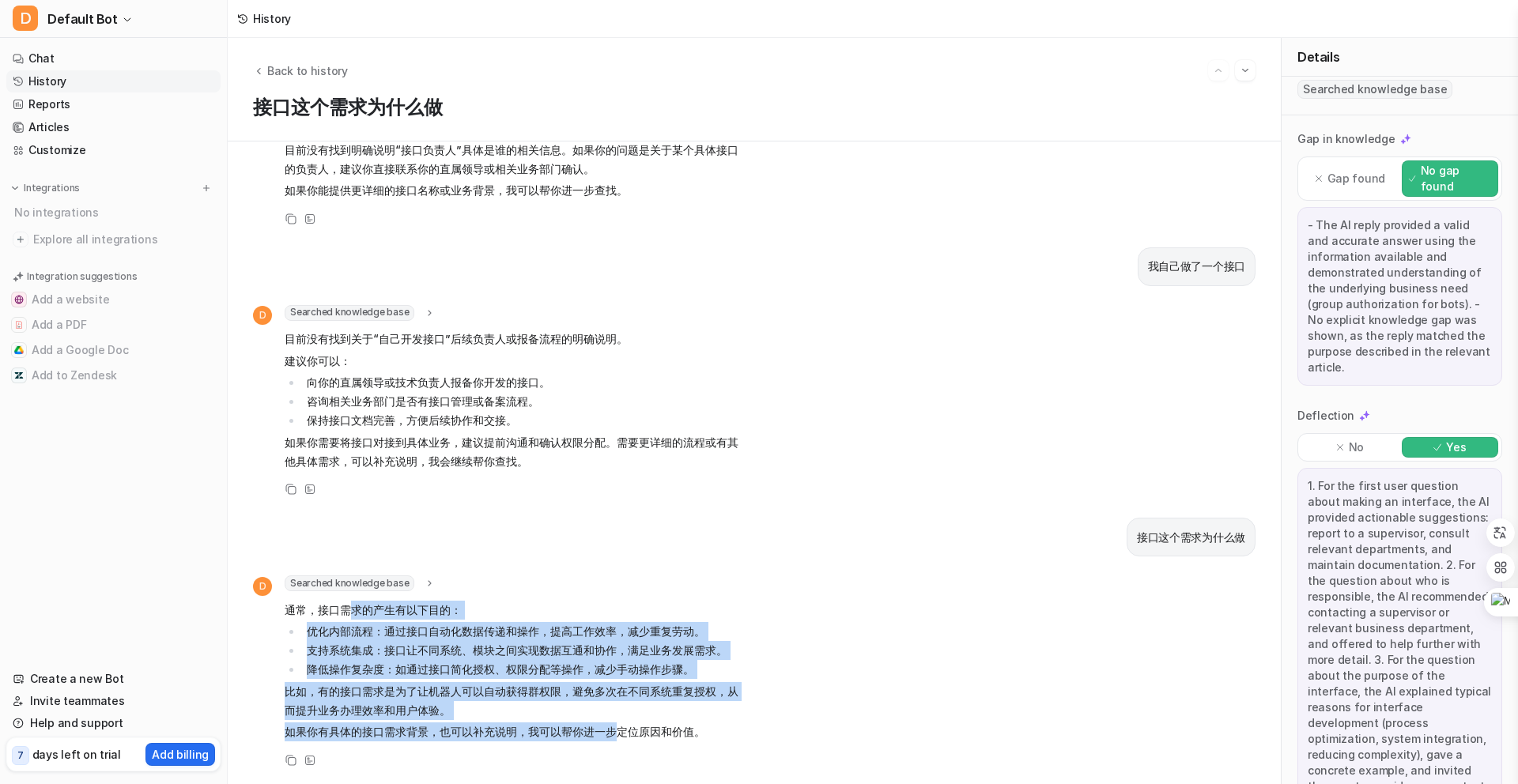
drag, startPoint x: 618, startPoint y: 721, endPoint x: 346, endPoint y: 595, distance: 299.8
click at [346, 597] on span "通常，接口需求的产生有以下目的： 优化内部流程：通过接口自动化数据传递和操作，提高工作效率，减少重复劳动。 支持系统集成：接口让不同系统、模块之间实现数据互通…" at bounding box center [516, 671] width 462 height 147
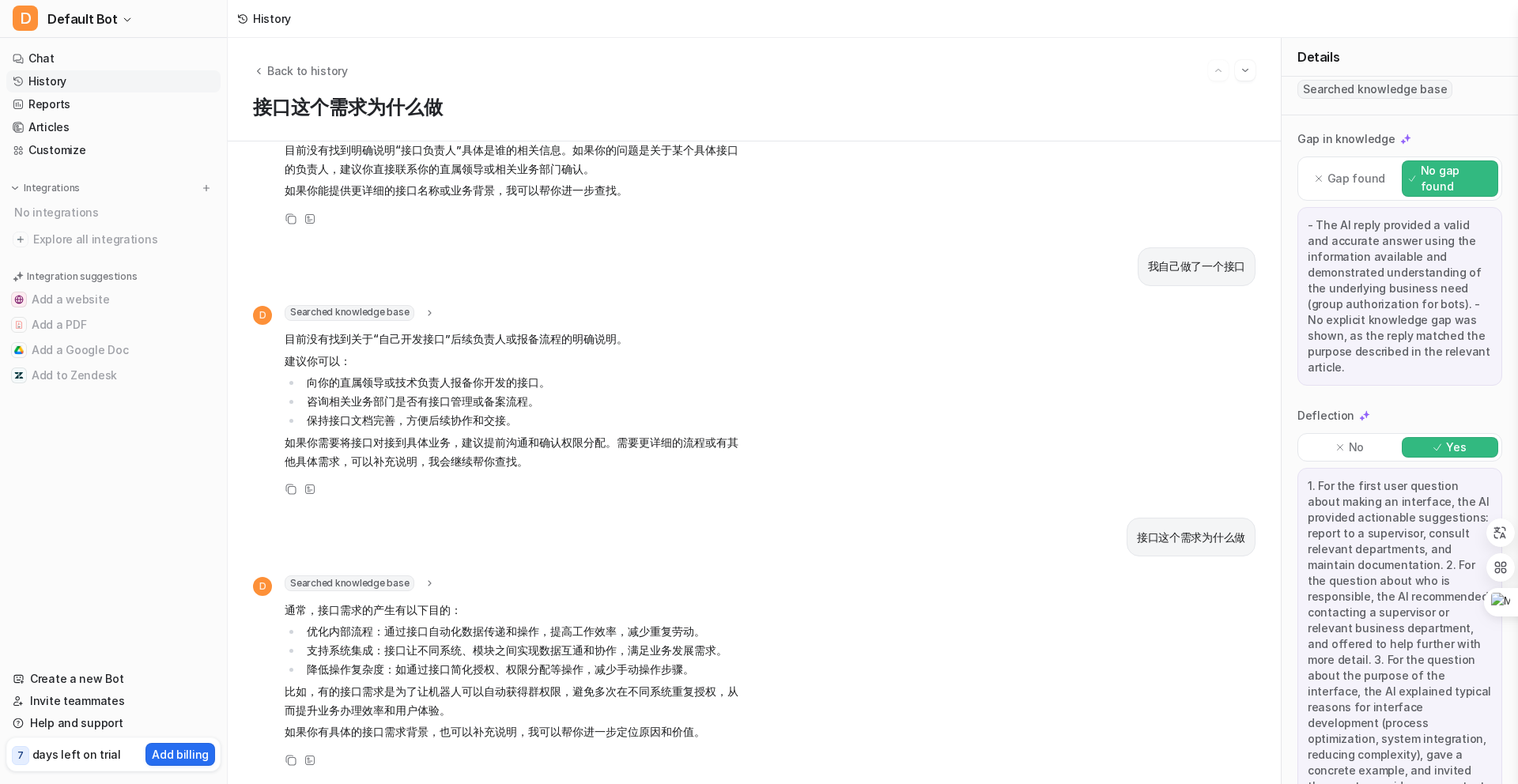
click at [482, 480] on div "Copy View Sources" at bounding box center [499, 490] width 494 height 19
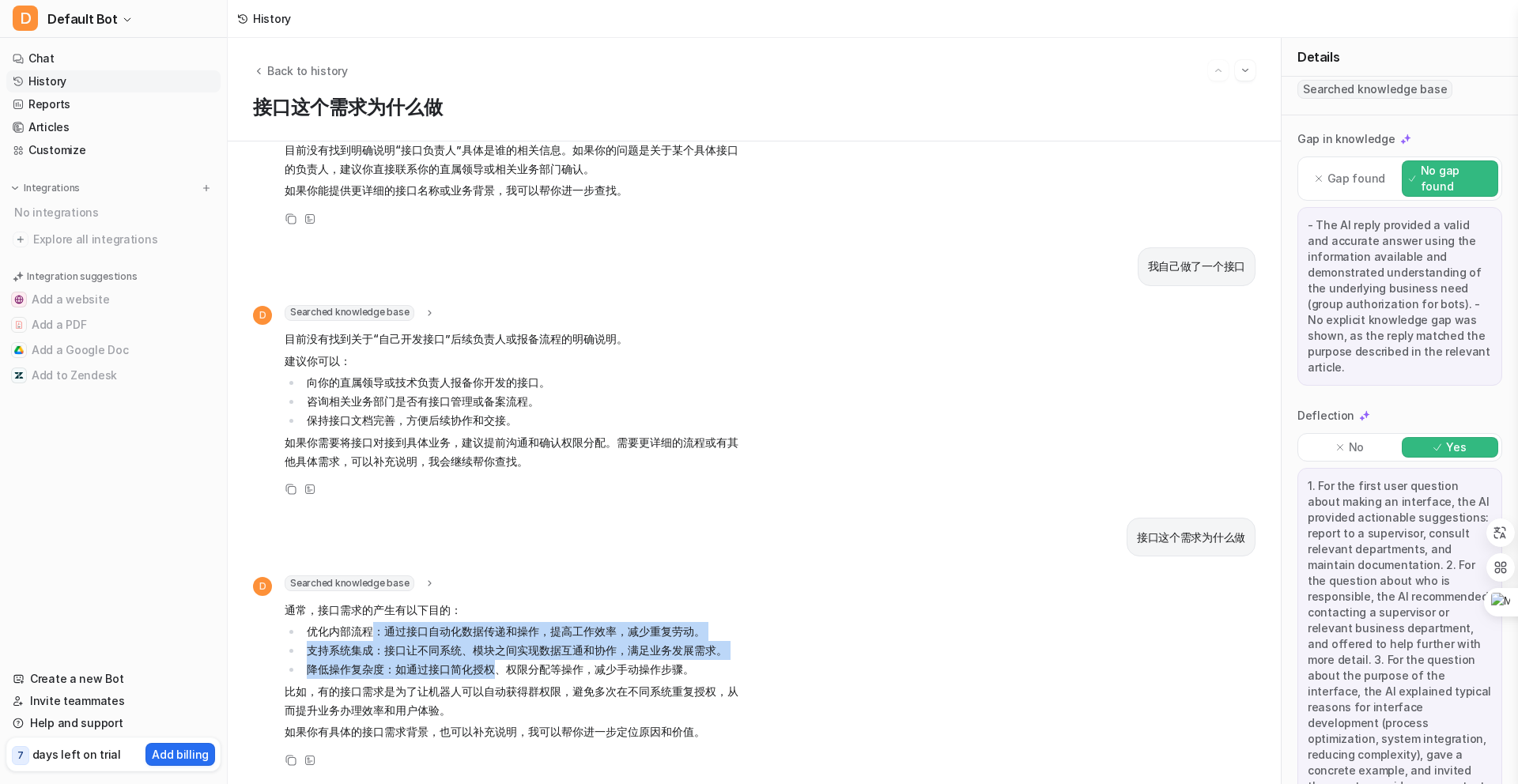
drag, startPoint x: 377, startPoint y: 611, endPoint x: 503, endPoint y: 659, distance: 134.8
click at [502, 660] on ul "优化内部流程：通过接口自动化数据传递和操作，提高工作效率，减少重复劳动。 支持系统集成：接口让不同系统、模块之间实现数据互通和协作，满足业务发展需求。 降低操…" at bounding box center [516, 651] width 462 height 57
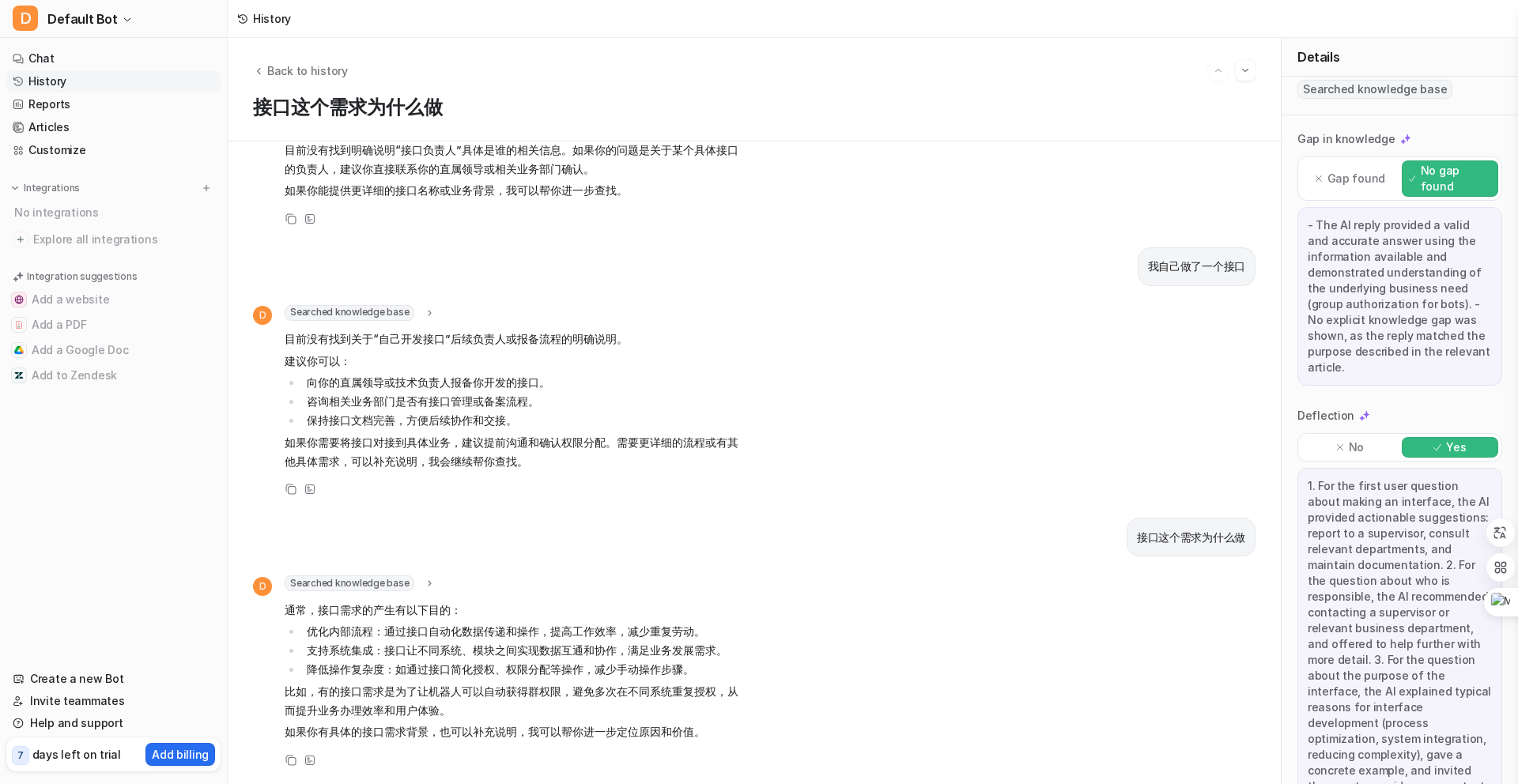
click at [424, 577] on icon at bounding box center [430, 583] width 11 height 11
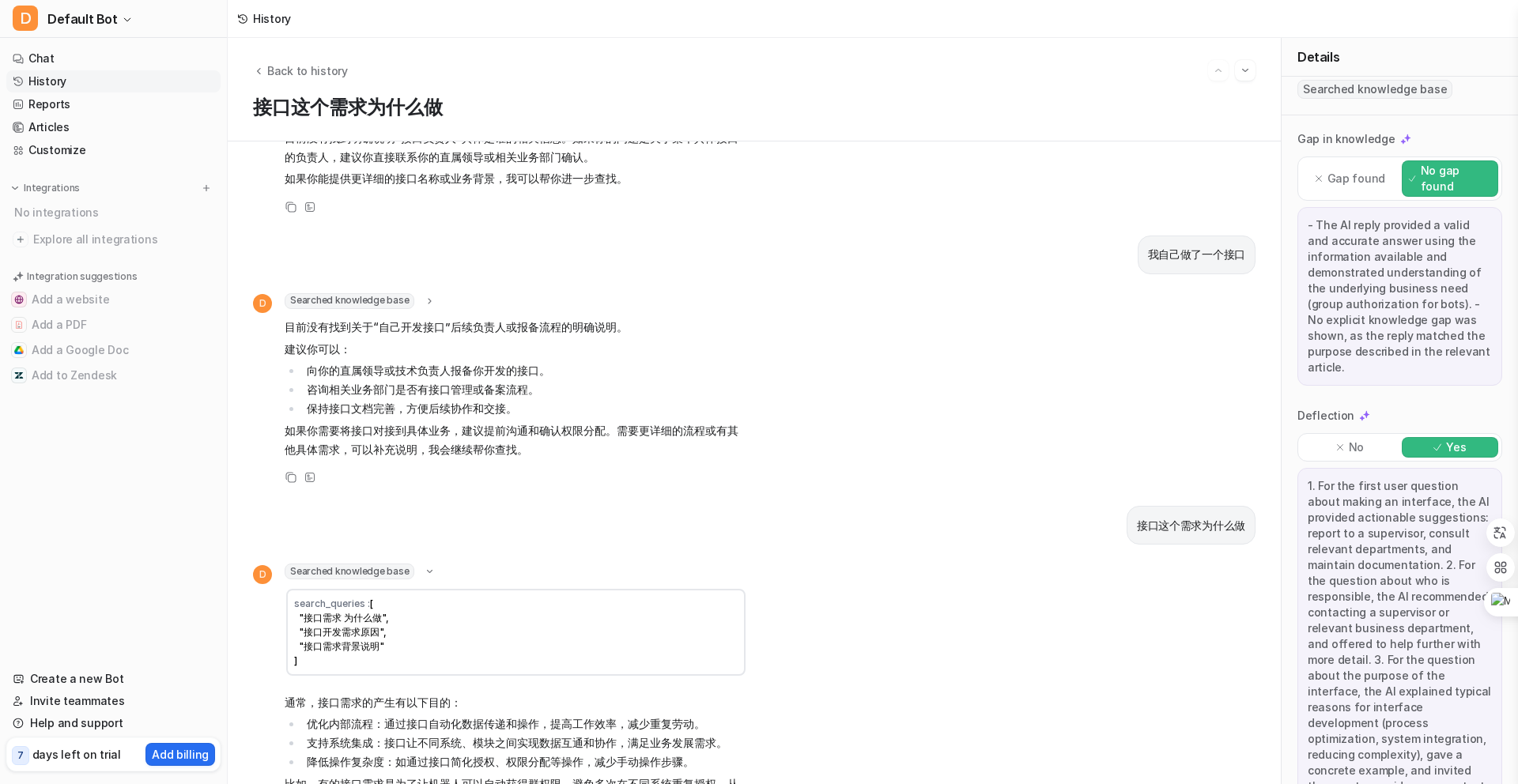
click at [427, 304] on icon at bounding box center [430, 300] width 11 height 11
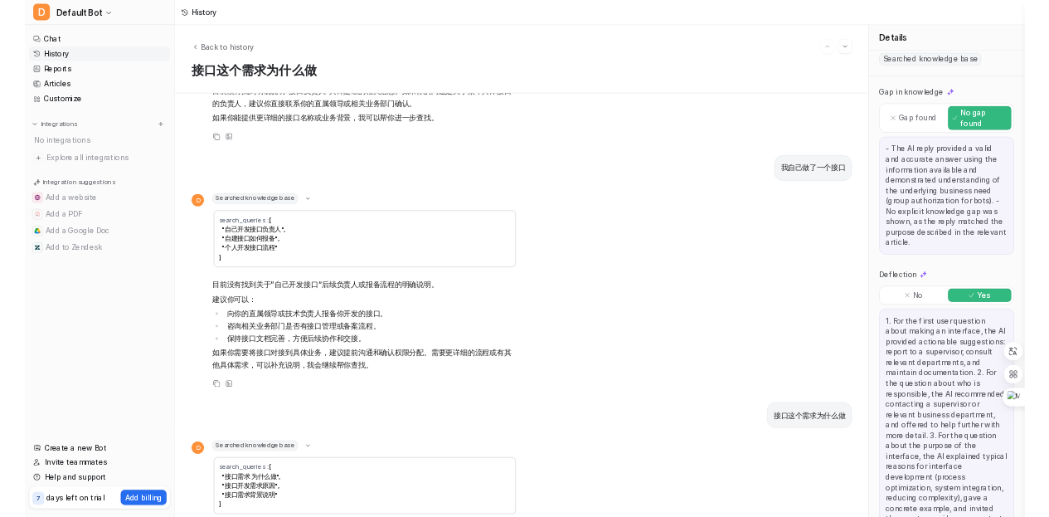
scroll to position [0, 0]
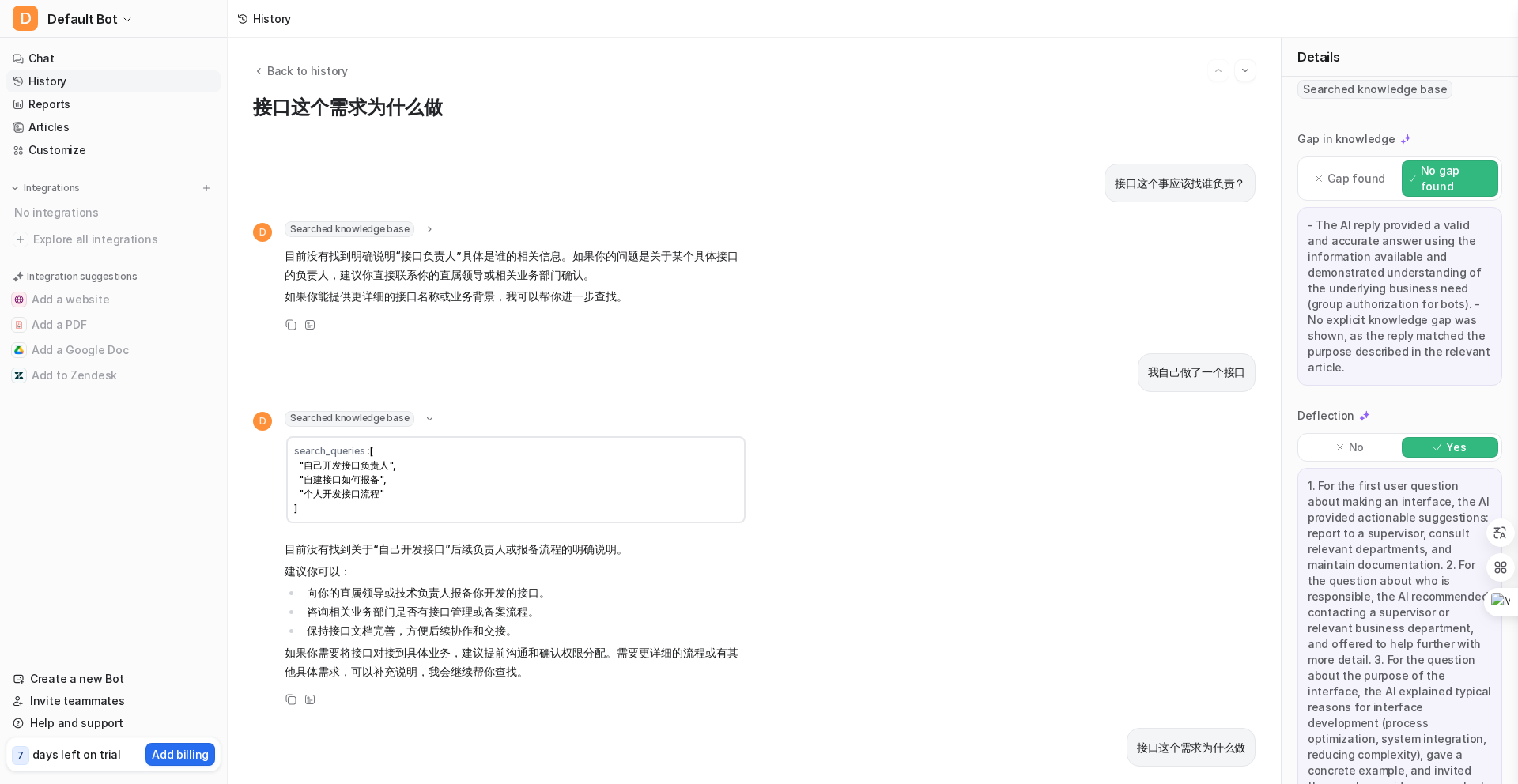
click at [429, 228] on icon at bounding box center [430, 230] width 11 height 11
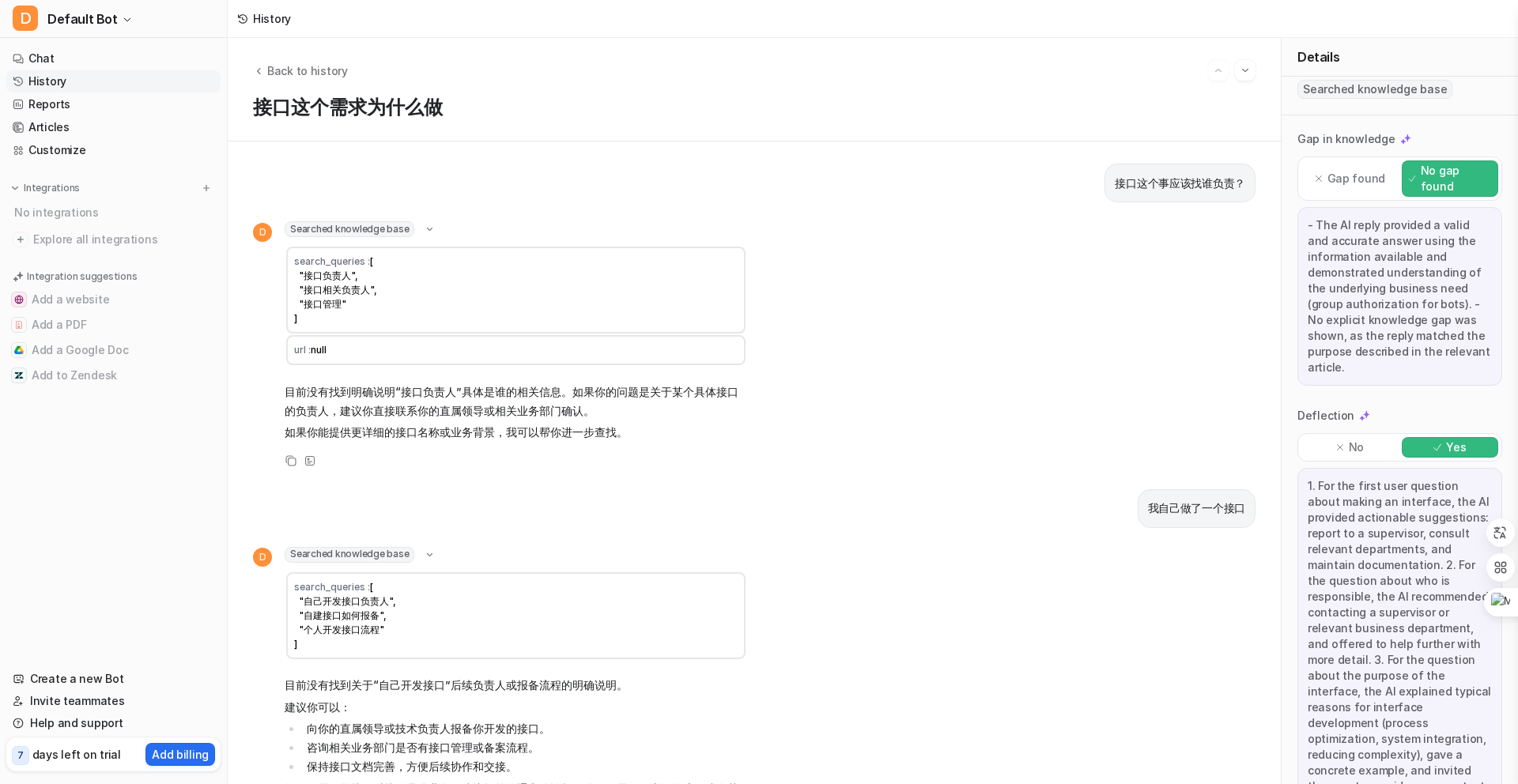
click at [264, 80] on div "Back to history" at bounding box center [754, 70] width 1002 height 21
click at [278, 70] on span "Back to history" at bounding box center [307, 70] width 81 height 16
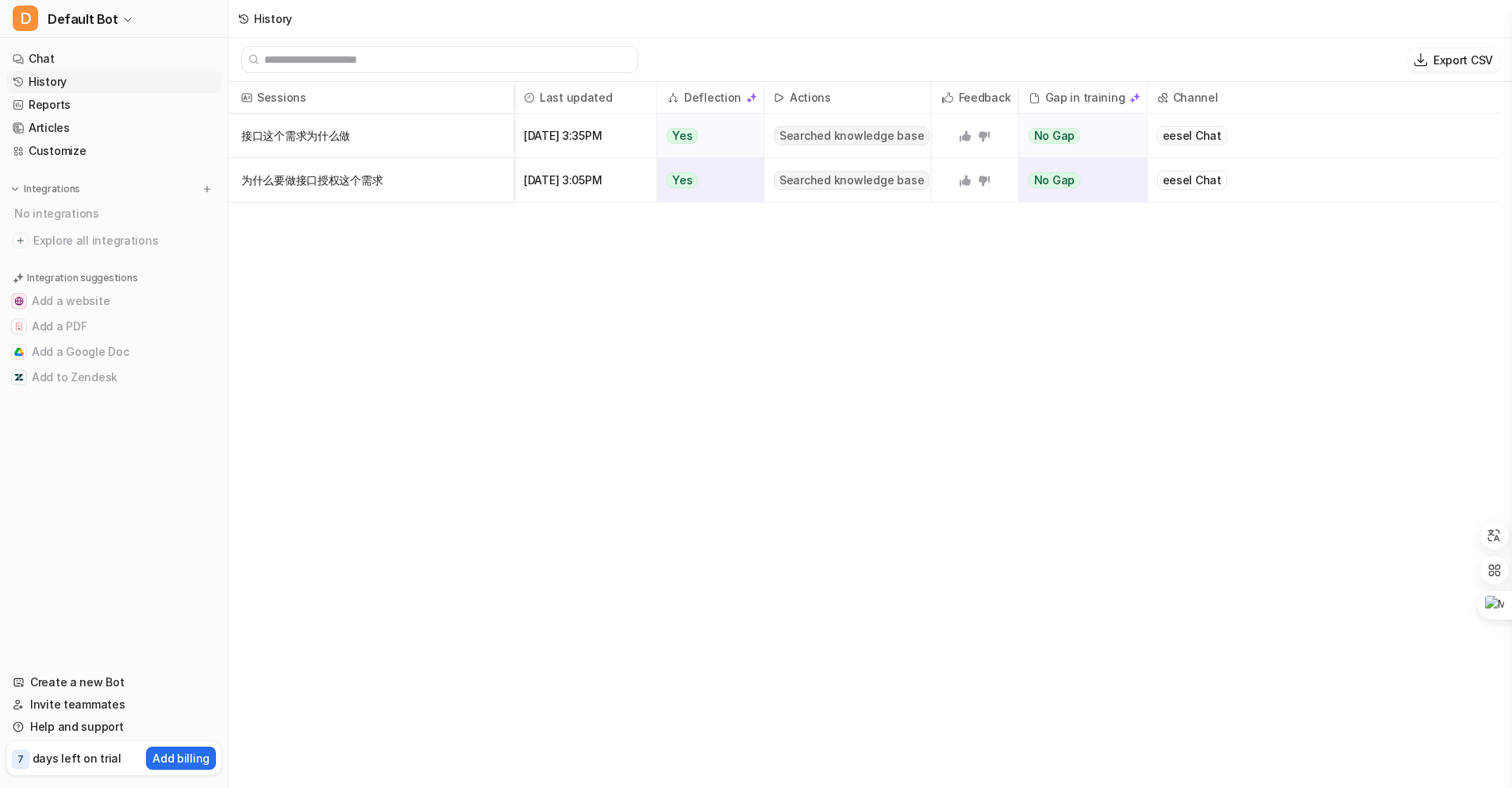
click at [414, 184] on p "为什么要做接口授权这个需求" at bounding box center [370, 180] width 259 height 44
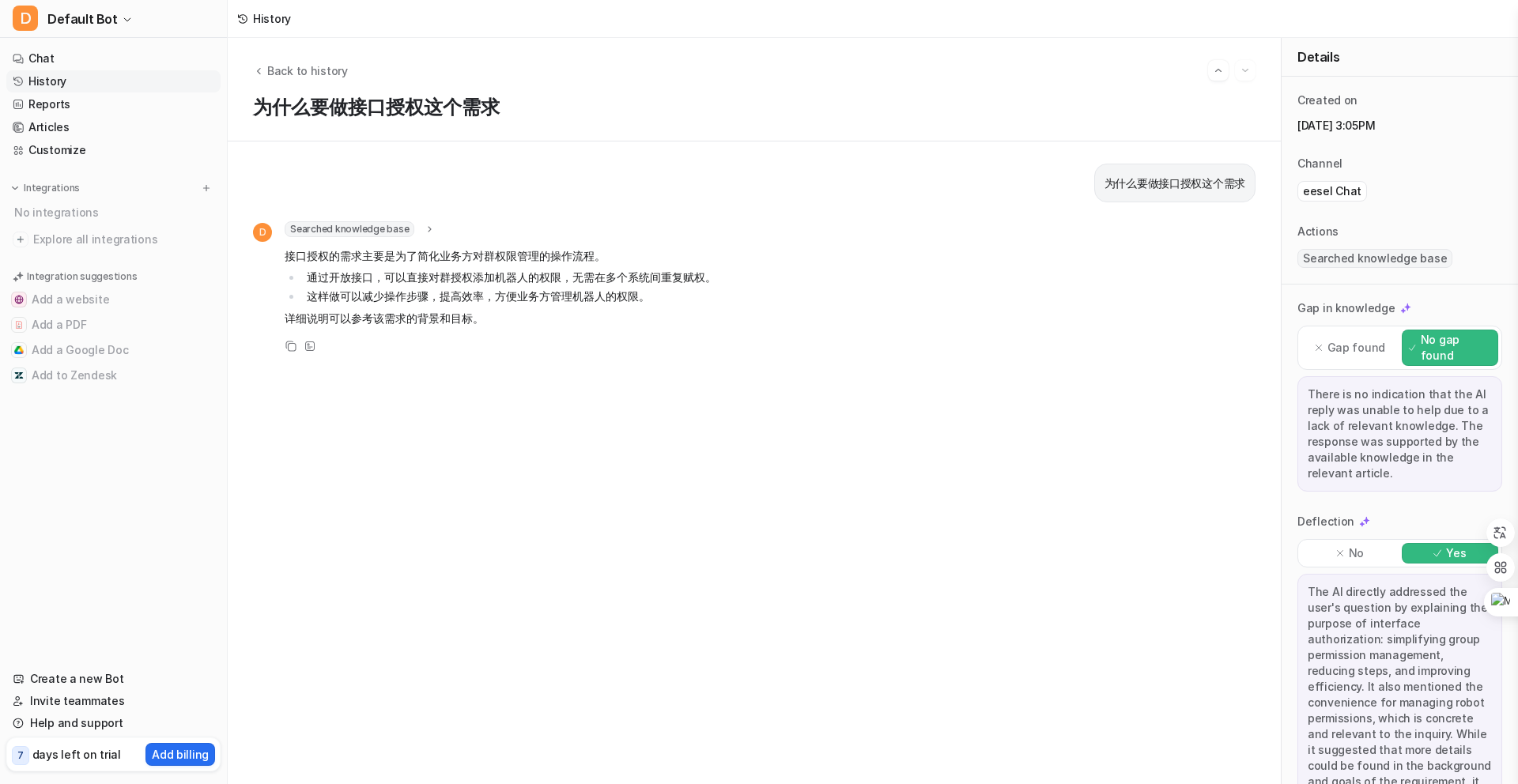
click at [425, 230] on icon at bounding box center [430, 230] width 11 height 11
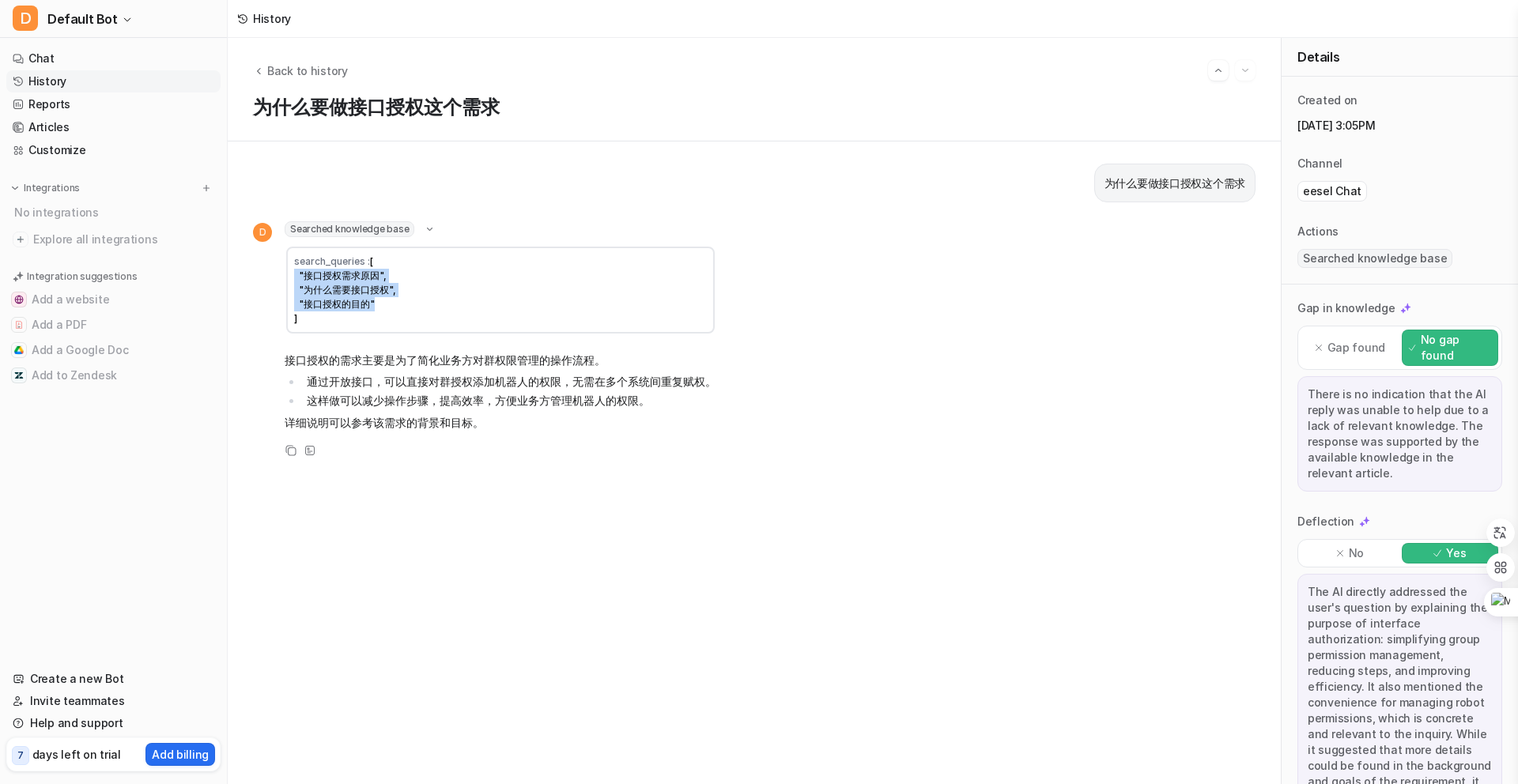
drag, startPoint x: 291, startPoint y: 271, endPoint x: 399, endPoint y: 303, distance: 112.6
click at [396, 302] on td "search_queries : [ "接口授权需求原因", "为什么需要接口授权", "接口授权的目的" ]" at bounding box center [500, 290] width 429 height 87
click at [402, 312] on td "search_queries : [ "接口授权需求原因", "为什么需要接口授权", "接口授权的目的" ]" at bounding box center [500, 290] width 429 height 87
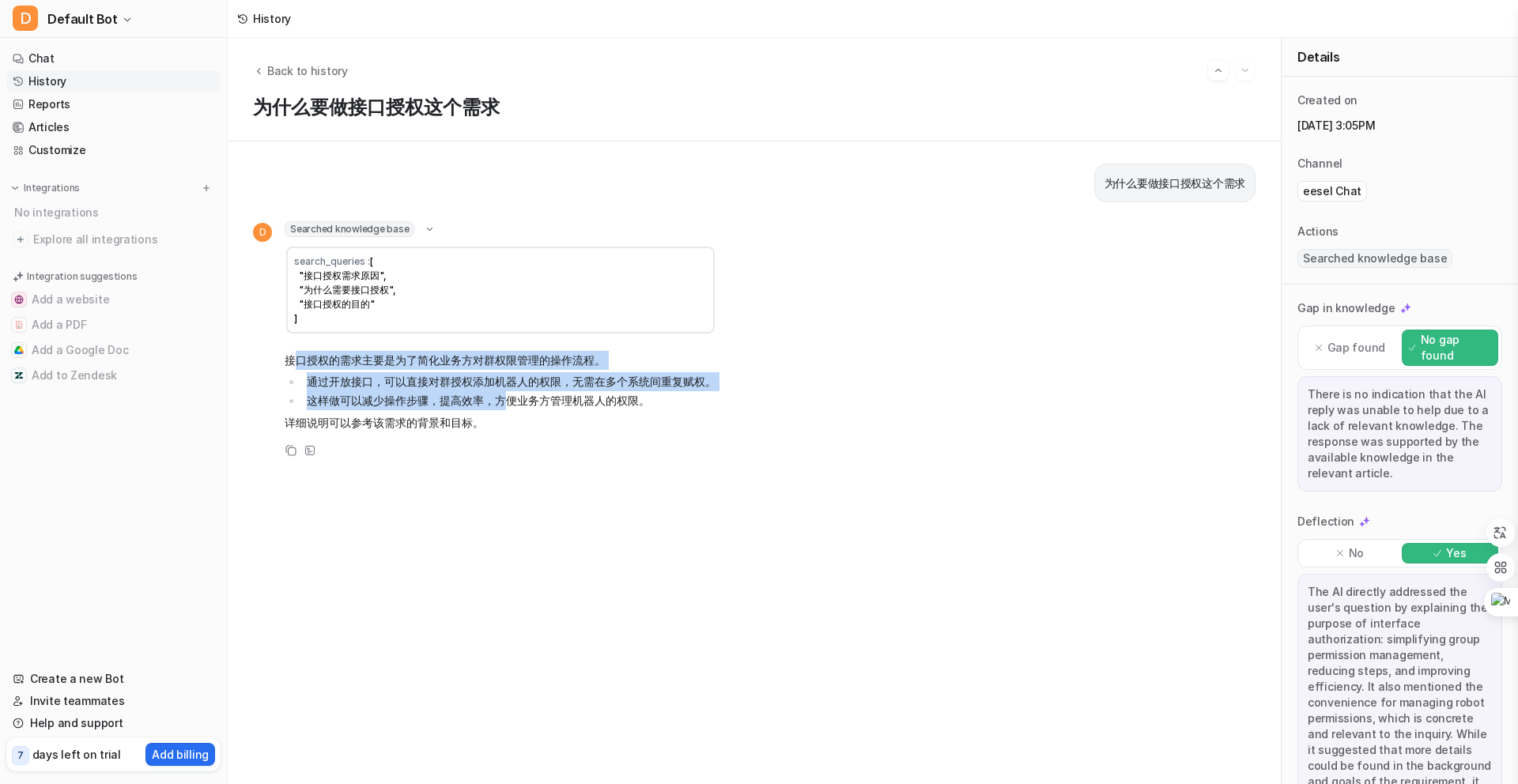
drag, startPoint x: 297, startPoint y: 353, endPoint x: 507, endPoint y: 396, distance: 214.4
click at [506, 396] on span "接口授权的需求主要是为了简化业务方对群权限管理的操作流程。 通过开放接口，可以直接对群授权添加机器人的权限，无需在多个系统间重复赋权。 这样做可以减少操作步骤…" at bounding box center [500, 391] width 432 height 87
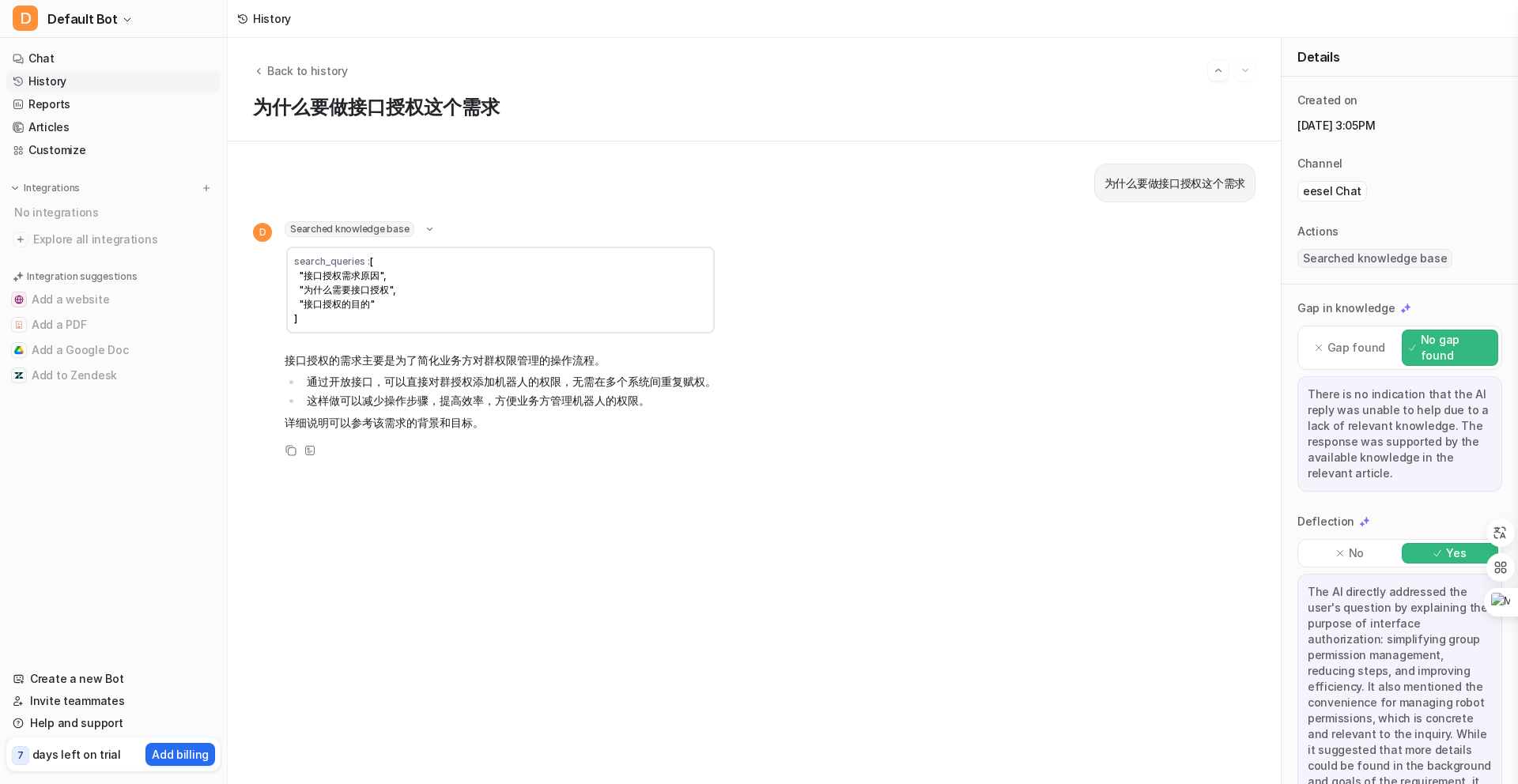
click at [546, 399] on li "这样做可以减少操作步骤，提高效率，方便业务方管理机器人的权限。" at bounding box center [509, 401] width 415 height 19
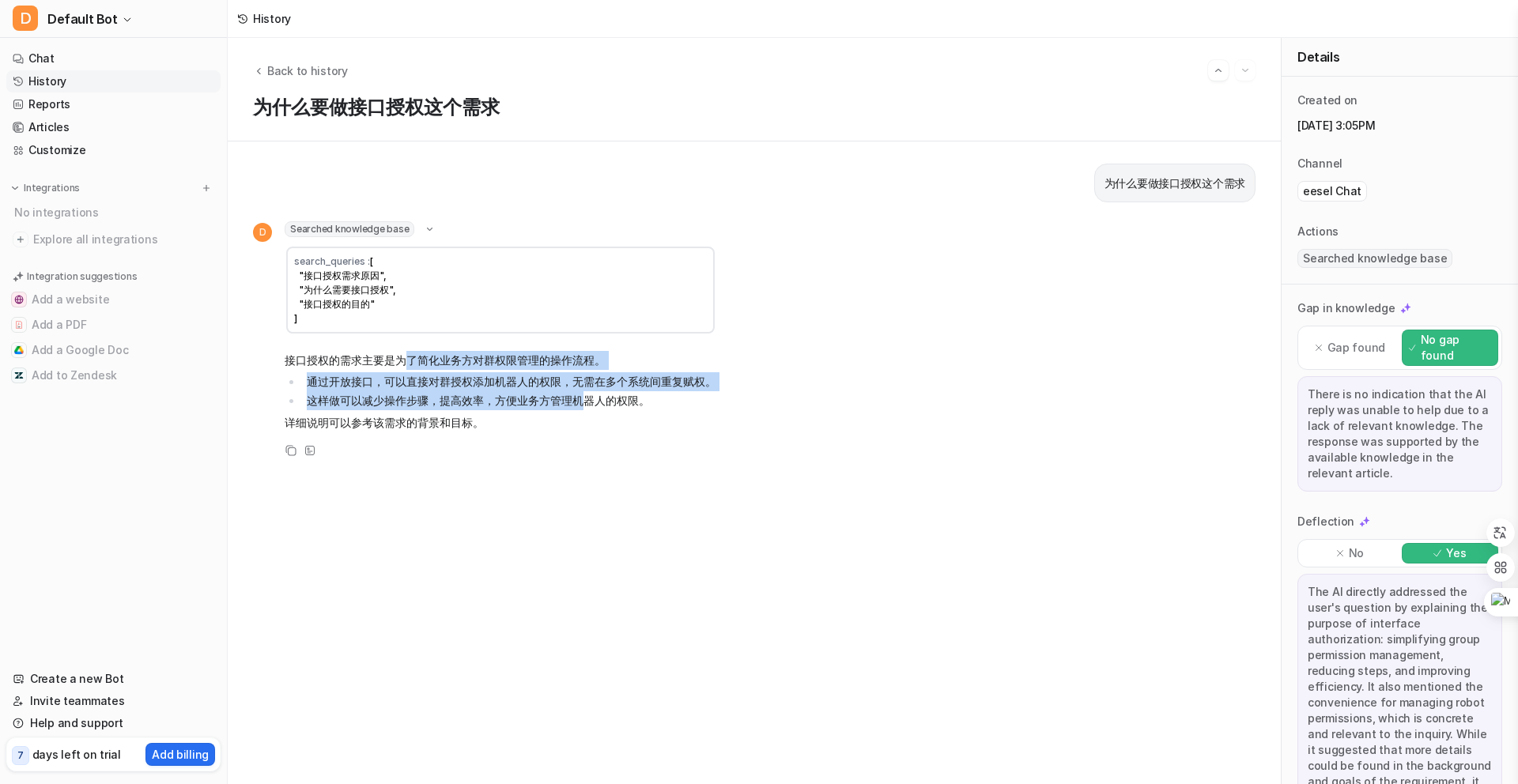
drag, startPoint x: 578, startPoint y: 402, endPoint x: 403, endPoint y: 359, distance: 180.2
click at [403, 359] on span "接口授权的需求主要是为了简化业务方对群权限管理的操作流程。 通过开放接口，可以直接对群授权添加机器人的权限，无需在多个系统间重复赋权。 这样做可以减少操作步骤…" at bounding box center [500, 391] width 432 height 87
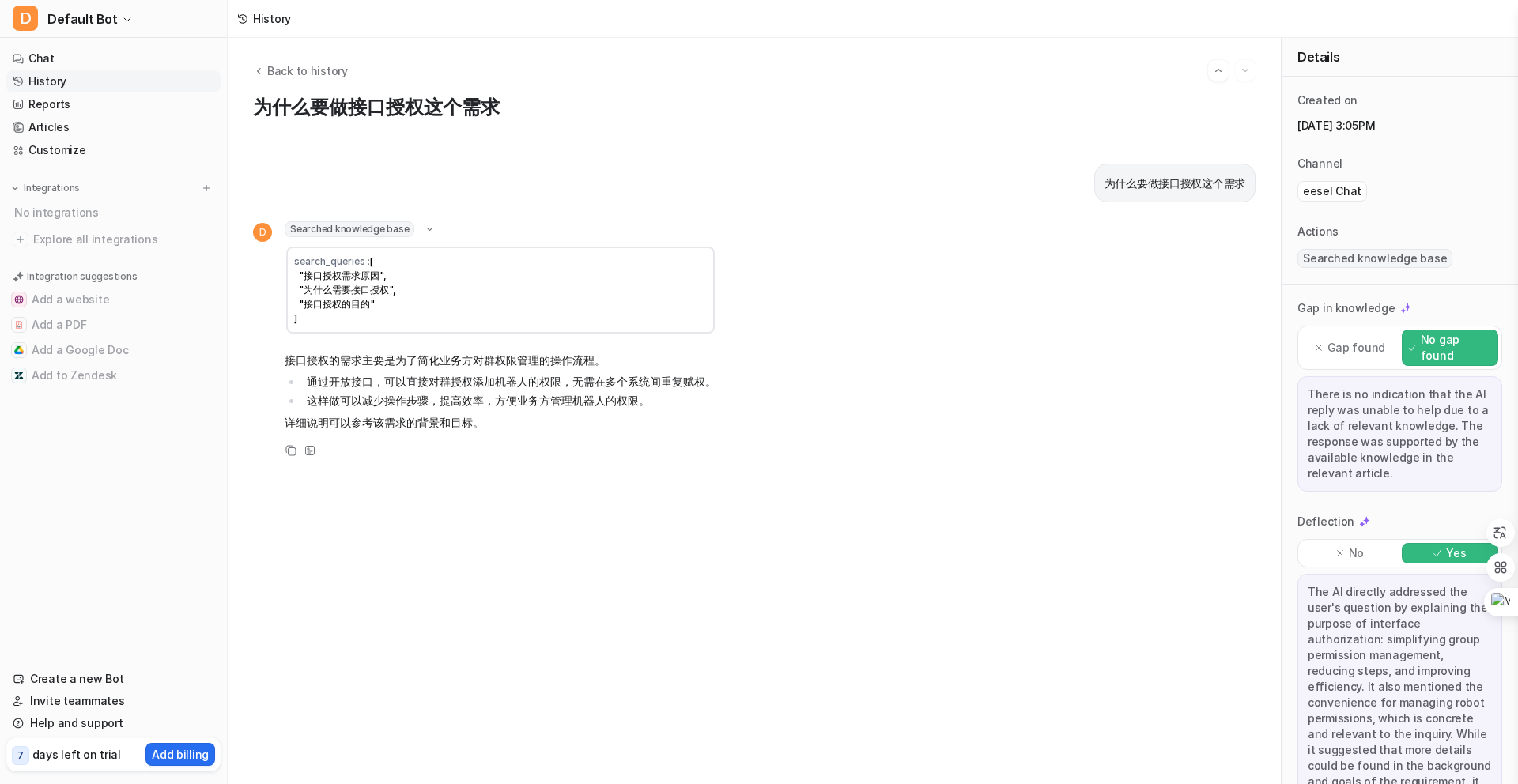
click at [370, 312] on td "search_queries : [ "接口授权需求原因", "为什么需要接口授权", "接口授权的目的" ]" at bounding box center [500, 290] width 429 height 87
drag, startPoint x: 360, startPoint y: 308, endPoint x: 336, endPoint y: 274, distance: 41.6
click at [336, 274] on span "[ "接口授权需求原因", "为什么需要接口授权", "接口授权的目的" ]" at bounding box center [345, 290] width 102 height 69
click at [476, 314] on td "search_queries : [ "接口授权需求原因", "为什么需要接口授权", "接口授权的目的" ]" at bounding box center [500, 290] width 429 height 87
drag, startPoint x: 322, startPoint y: 275, endPoint x: 359, endPoint y: 306, distance: 48.3
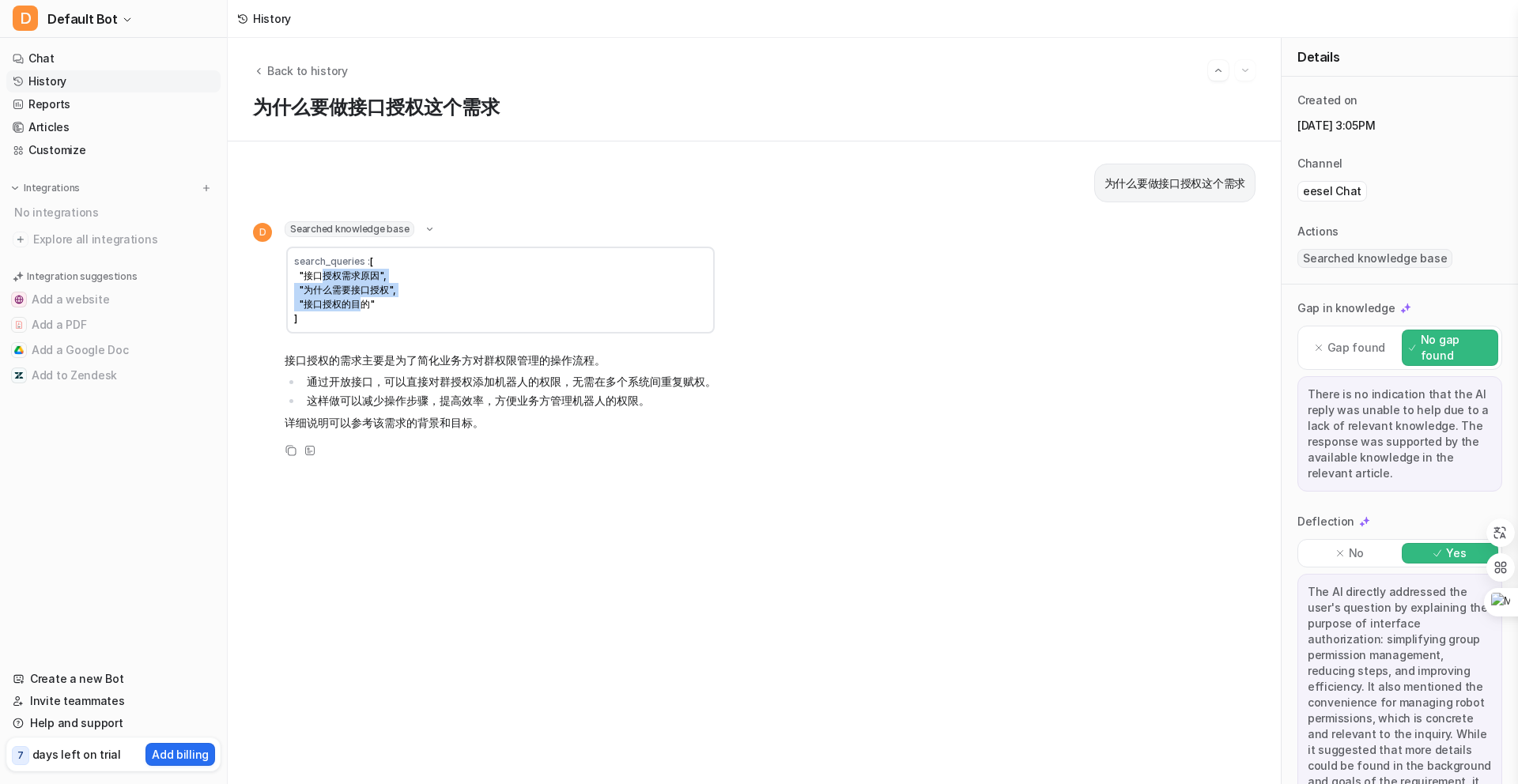
click at [359, 306] on span "[ "接口授权需求原因", "为什么需要接口授权", "接口授权的目的" ]" at bounding box center [345, 290] width 102 height 69
click at [383, 368] on p "接口授权的需求主要是为了简化业务方对群权限管理的操作流程。" at bounding box center [500, 360] width 432 height 19
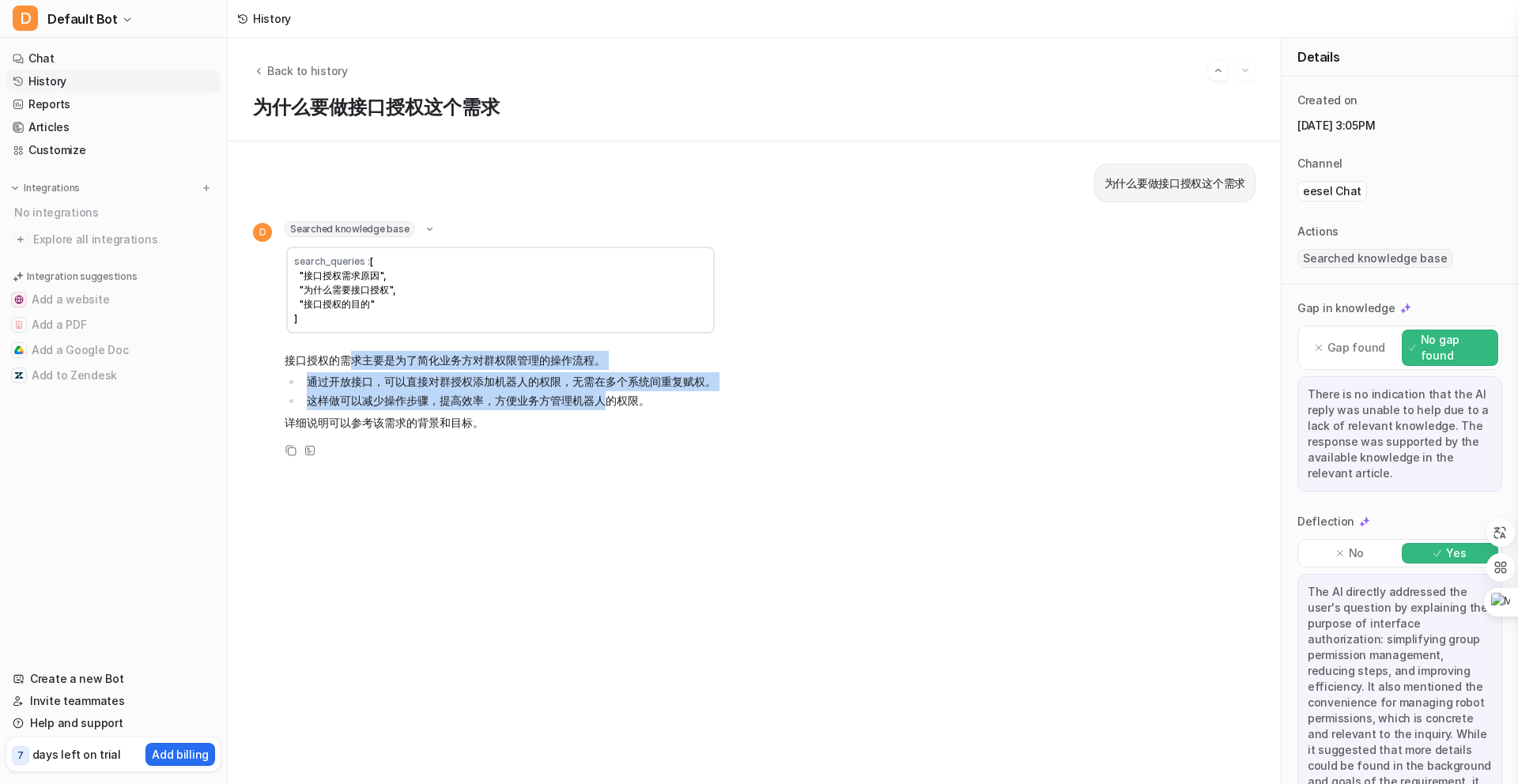
drag, startPoint x: 346, startPoint y: 361, endPoint x: 605, endPoint y: 407, distance: 263.1
click at [605, 407] on span "接口授权的需求主要是为了简化业务方对群权限管理的操作流程。 通过开放接口，可以直接对群授权添加机器人的权限，无需在多个系统间重复赋权。 这样做可以减少操作步骤…" at bounding box center [500, 391] width 432 height 87
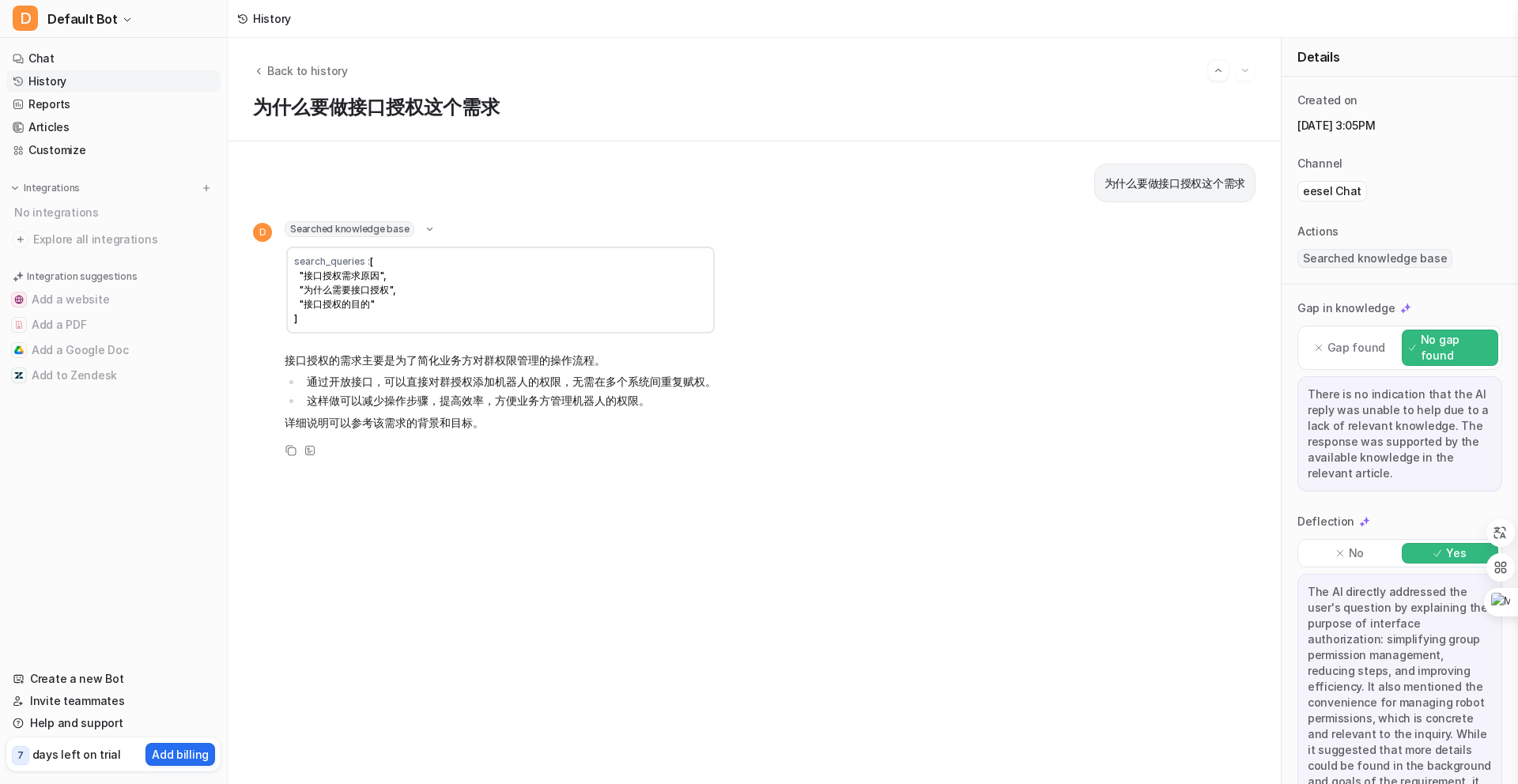
click at [423, 345] on div "Searched knowledge base search_queries : [ "接口授权需求原因", "为什么需要接口授权", "接口授权的目的" ]…" at bounding box center [500, 328] width 432 height 213
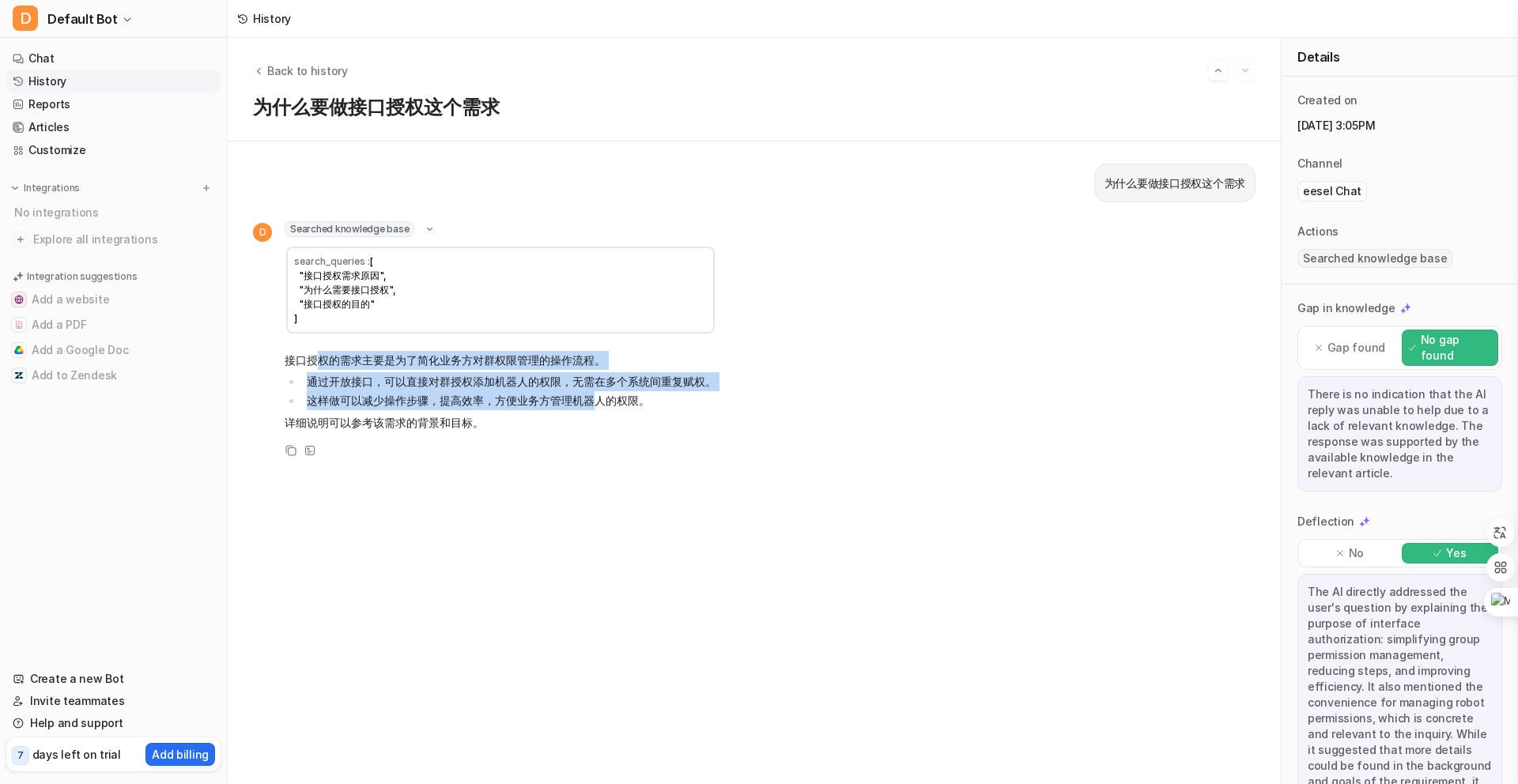
drag, startPoint x: 317, startPoint y: 358, endPoint x: 597, endPoint y: 397, distance: 282.7
click at [597, 397] on span "接口授权的需求主要是为了简化业务方对群权限管理的操作流程。 通过开放接口，可以直接对群授权添加机器人的权限，无需在多个系统间重复赋权。 这样做可以减少操作步骤…" at bounding box center [500, 391] width 432 height 87
drag, startPoint x: 422, startPoint y: 423, endPoint x: 314, endPoint y: 363, distance: 123.5
click at [314, 364] on span "接口授权的需求主要是为了简化业务方对群权限管理的操作流程。 通过开放接口，可以直接对群授权添加机器人的权限，无需在多个系统间重复赋权。 这样做可以减少操作步骤…" at bounding box center [500, 391] width 432 height 87
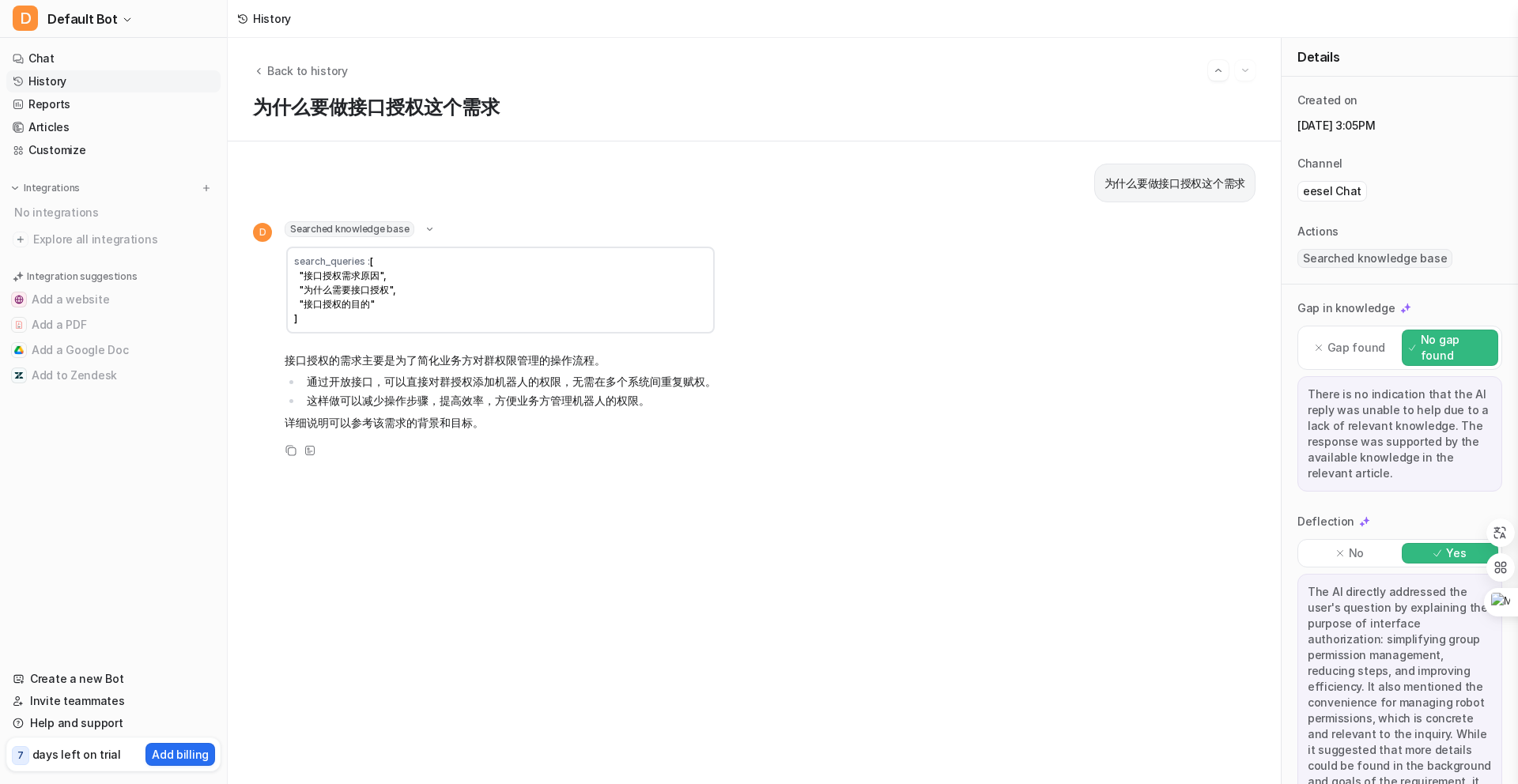
click at [424, 429] on p "详细说明可以参考该需求的背景和目标。" at bounding box center [500, 423] width 432 height 19
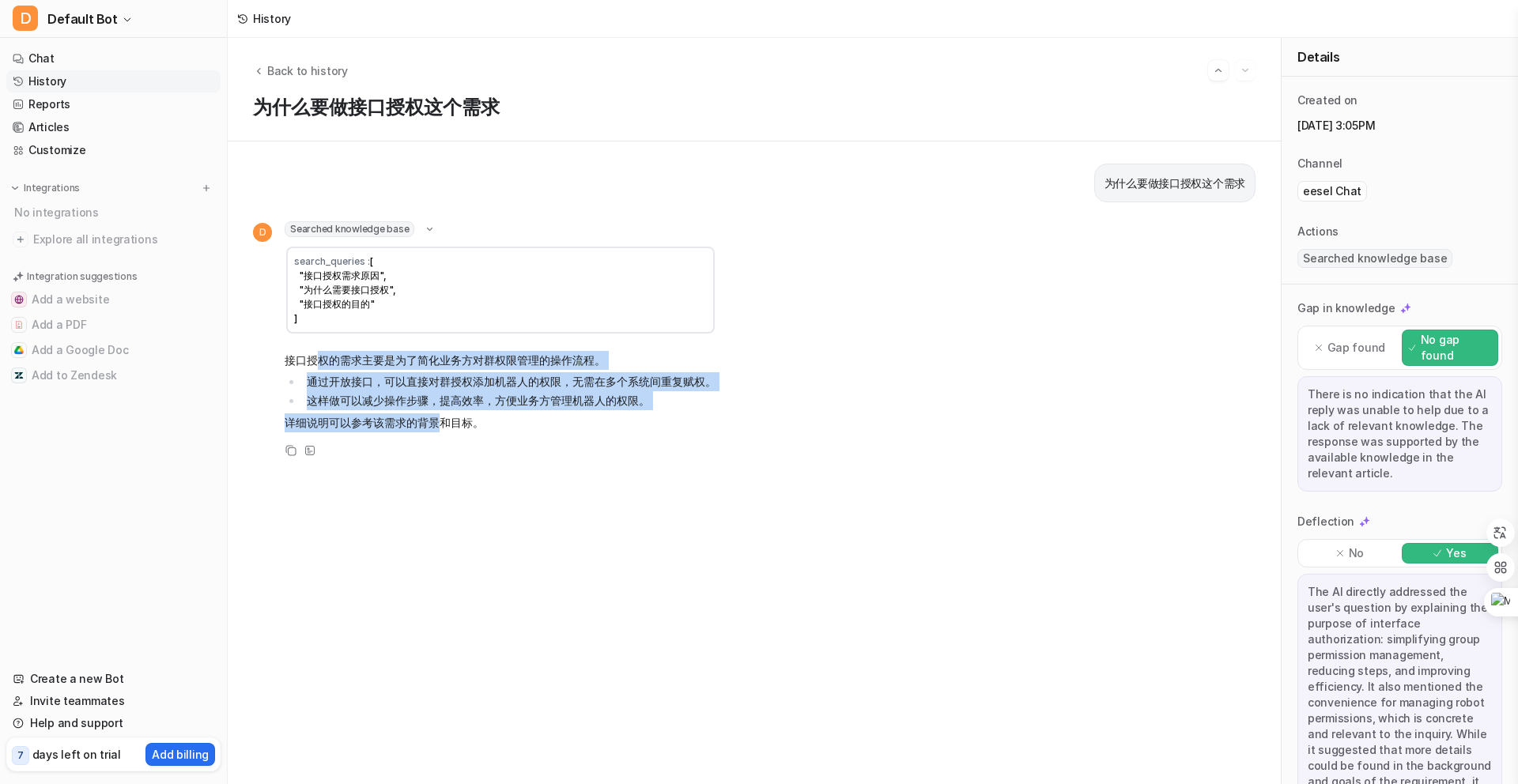
drag, startPoint x: 435, startPoint y: 428, endPoint x: 321, endPoint y: 352, distance: 137.0
click at [321, 352] on span "接口授权的需求主要是为了简化业务方对群权限管理的操作流程。 通过开放接口，可以直接对群授权添加机器人的权限，无需在多个系统间重复赋权。 这样做可以减少操作步骤…" at bounding box center [500, 391] width 432 height 87
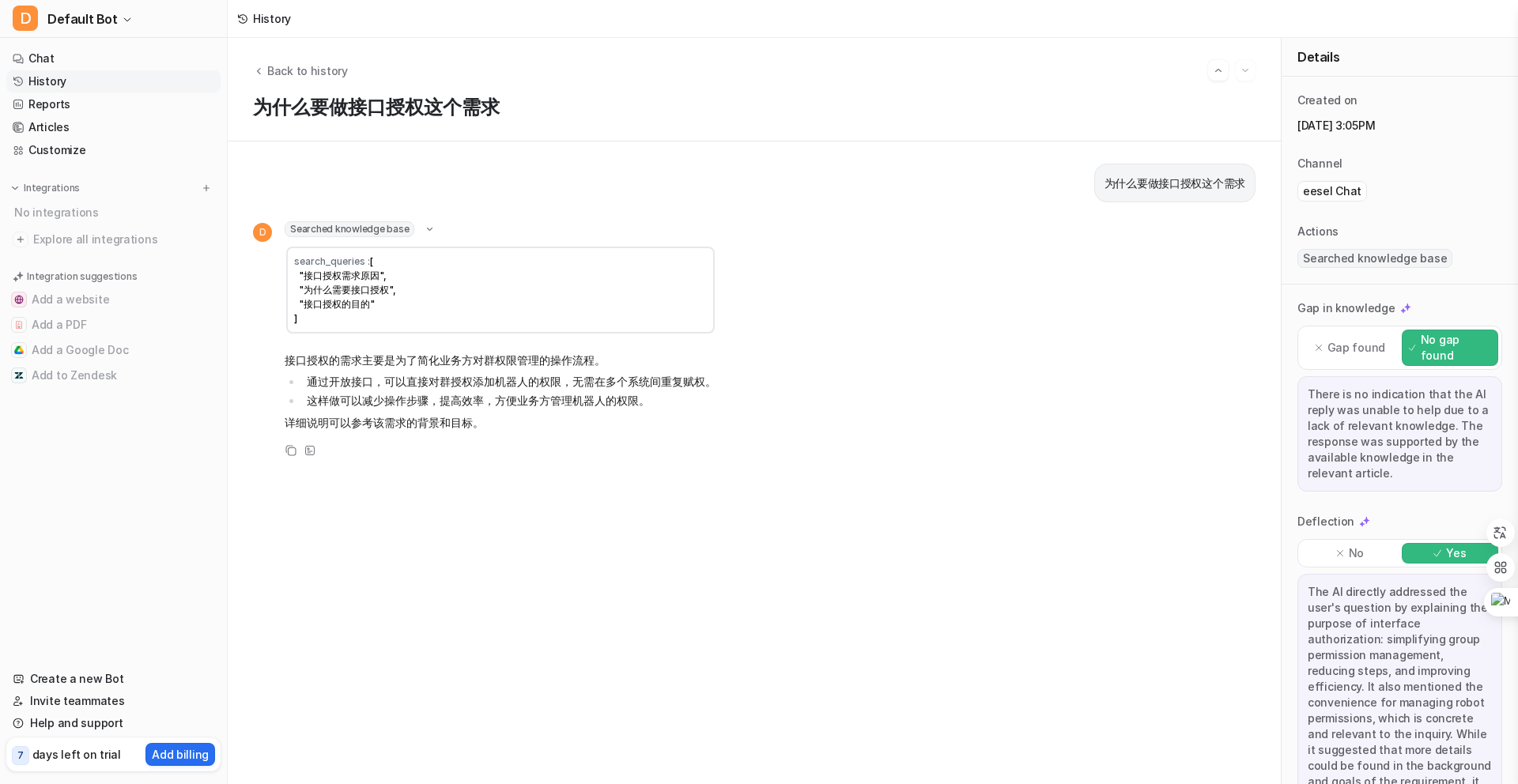
click at [414, 432] on span "接口授权的需求主要是为了简化业务方对群权限管理的操作流程。 通过开放接口，可以直接对群授权添加机器人的权限，无需在多个系统间重复赋权。 这样做可以减少操作步骤…" at bounding box center [500, 391] width 432 height 87
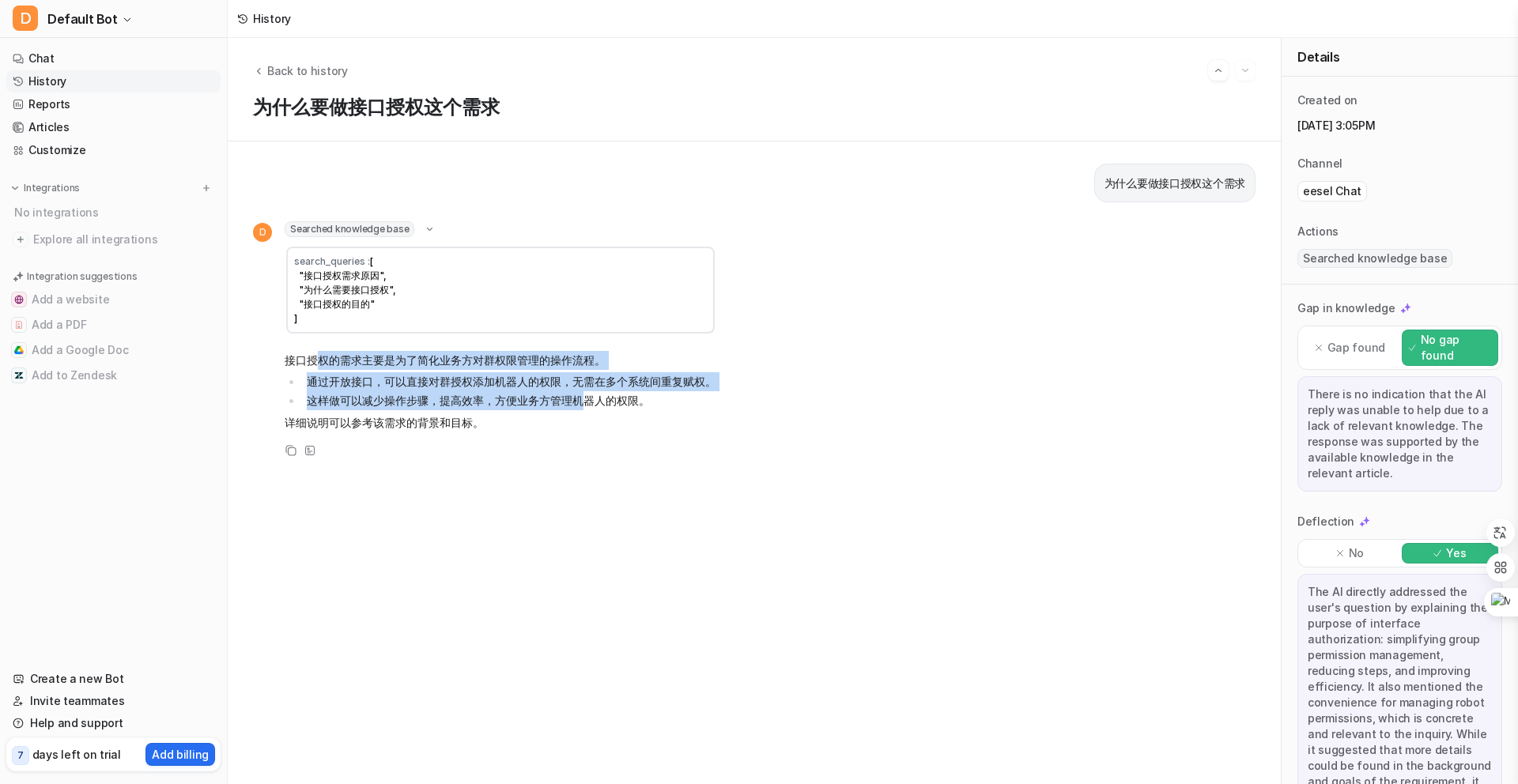
drag, startPoint x: 315, startPoint y: 359, endPoint x: 580, endPoint y: 401, distance: 268.3
click at [580, 401] on span "接口授权的需求主要是为了简化业务方对群权限管理的操作流程。 通过开放接口，可以直接对群授权添加机器人的权限，无需在多个系统间重复赋权。 这样做可以减少操作步骤…" at bounding box center [500, 391] width 432 height 87
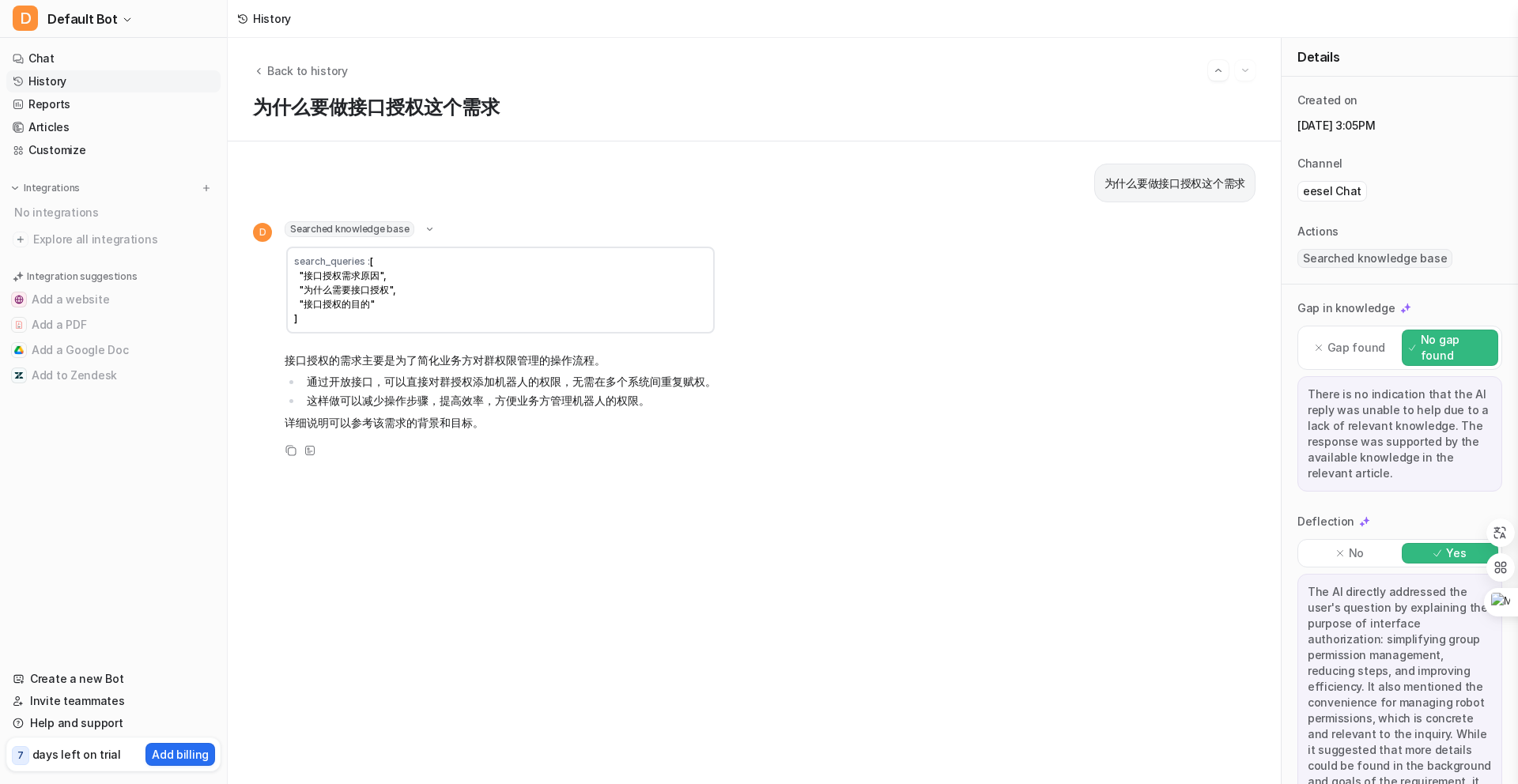
click at [303, 358] on p "接口授权的需求主要是为了简化业务方对群权限管理的操作流程。" at bounding box center [500, 360] width 432 height 19
drag, startPoint x: 316, startPoint y: 360, endPoint x: 406, endPoint y: 371, distance: 90.7
click at [406, 371] on span "接口授权的需求主要是为了简化业务方对群权限管理的操作流程。 通过开放接口，可以直接对群授权添加机器人的权限，无需在多个系统间重复赋权。 这样做可以减少操作步骤…" at bounding box center [500, 391] width 432 height 87
drag, startPoint x: 408, startPoint y: 395, endPoint x: 448, endPoint y: 396, distance: 40.0
click at [429, 396] on li "这样做可以减少操作步骤，提高效率，方便业务方管理机器人的权限。" at bounding box center [509, 401] width 415 height 19
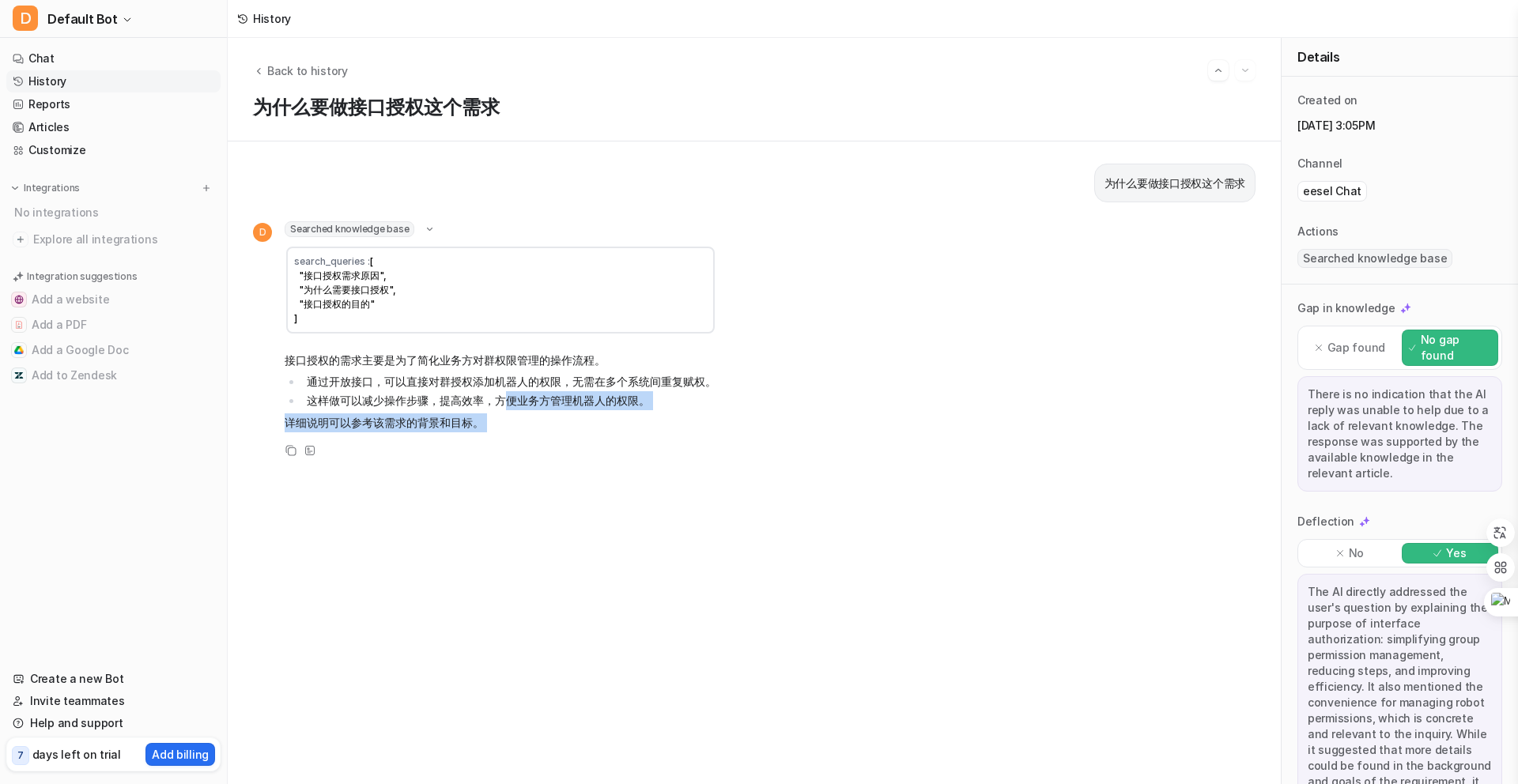
drag, startPoint x: 509, startPoint y: 406, endPoint x: 452, endPoint y: 447, distance: 70.2
click at [452, 447] on div "D Searched knowledge base search_queries : [ "接口授权需求原因", "为什么需要接口授权", "接口授权的目的"…" at bounding box center [484, 340] width 463 height 239
click at [532, 414] on p "详细说明可以参考该需求的背景和目标。" at bounding box center [500, 423] width 432 height 19
click at [424, 231] on icon at bounding box center [430, 230] width 11 height 11
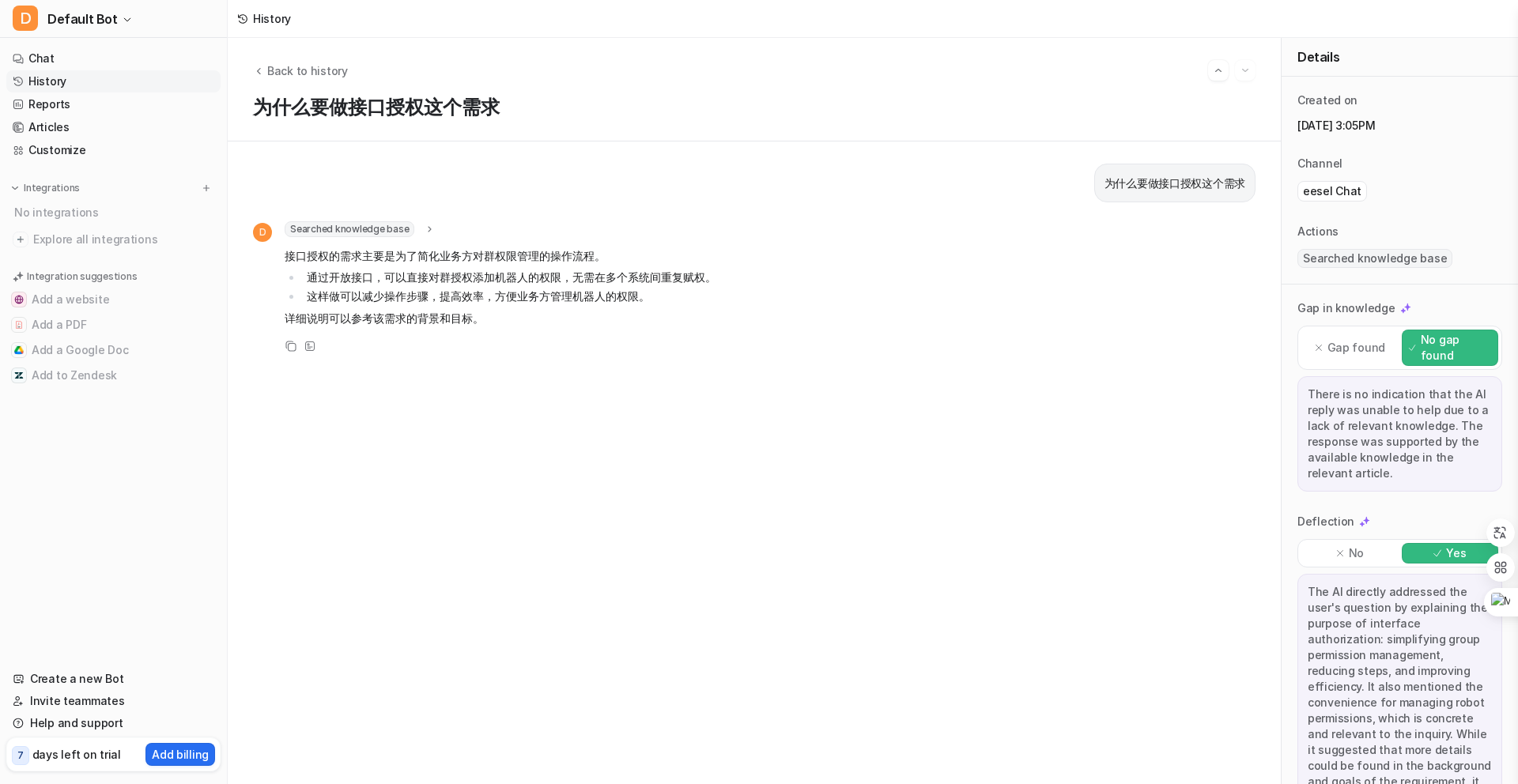
click at [424, 231] on icon at bounding box center [430, 230] width 11 height 11
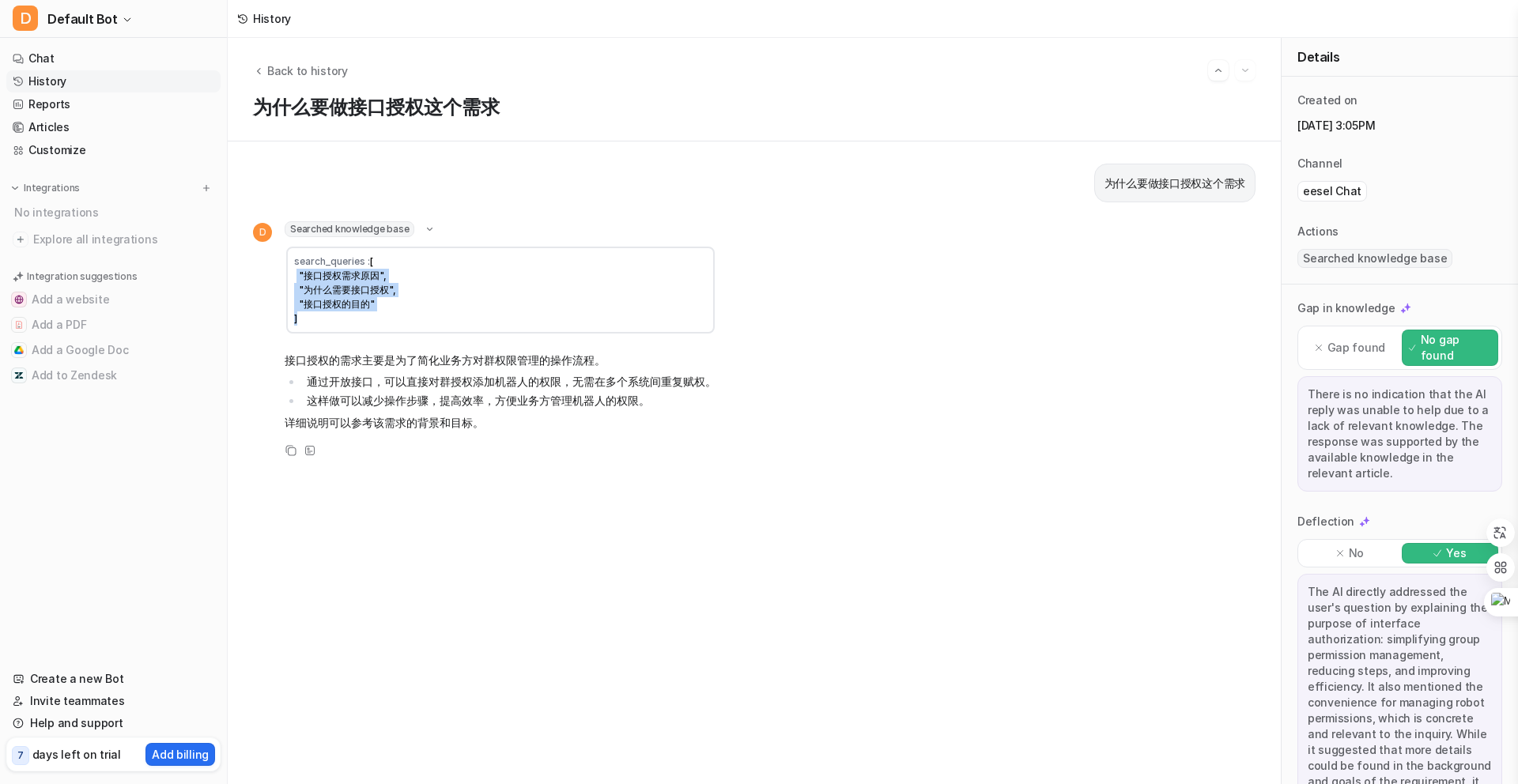
drag, startPoint x: 385, startPoint y: 317, endPoint x: 296, endPoint y: 273, distance: 99.3
click at [296, 273] on td "search_queries : [ "接口授权需求原因", "为什么需要接口授权", "接口授权的目的" ]" at bounding box center [500, 290] width 429 height 87
click at [453, 304] on td "search_queries : [ "接口授权需求原因", "为什么需要接口授权", "接口授权的目的" ]" at bounding box center [500, 290] width 429 height 87
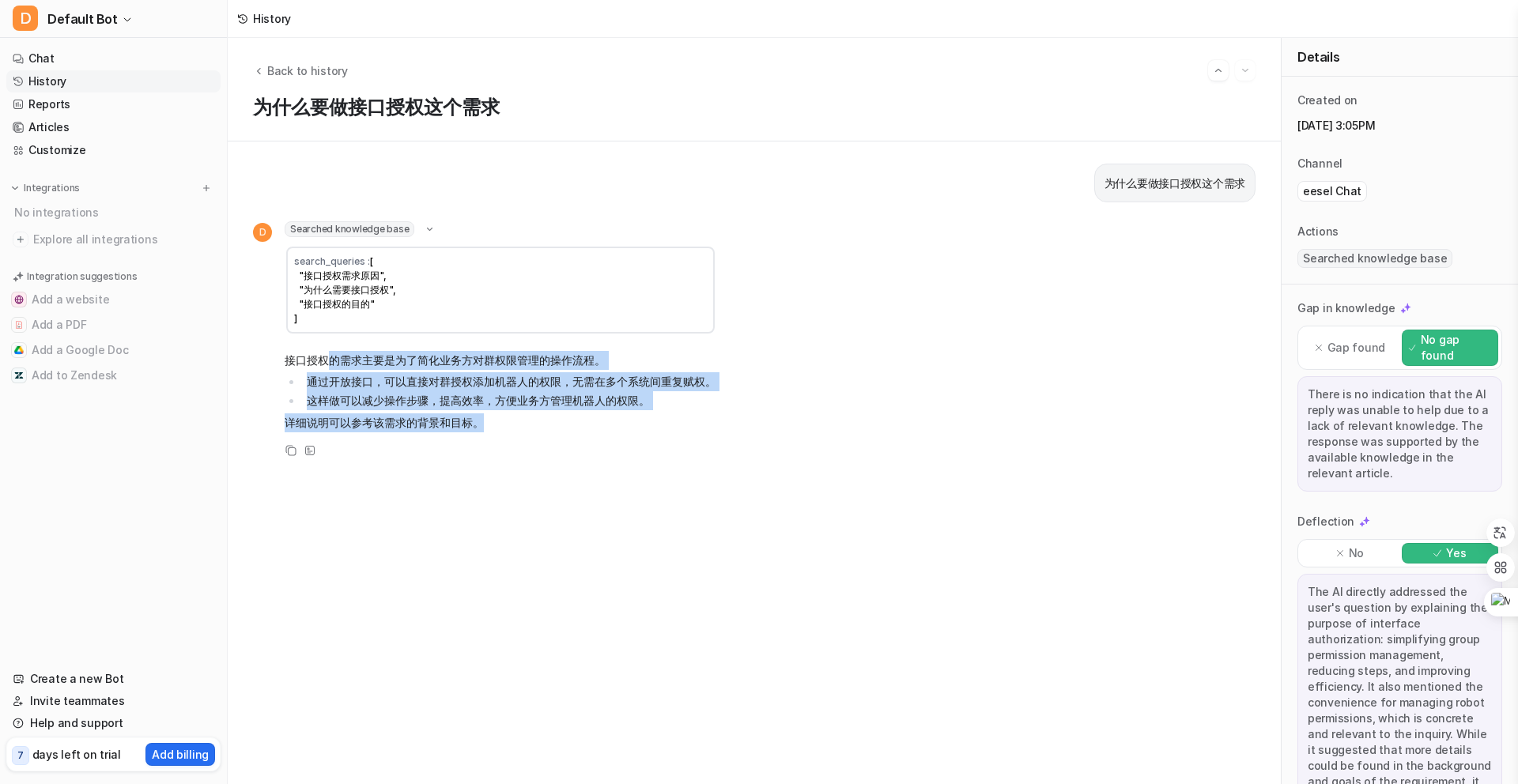
drag, startPoint x: 324, startPoint y: 363, endPoint x: 704, endPoint y: 423, distance: 384.7
click at [642, 412] on span "接口授权的需求主要是为了简化业务方对群权限管理的操作流程。 通过开放接口，可以直接对群授权添加机器人的权限，无需在多个系统间重复赋权。 这样做可以减少操作步骤…" at bounding box center [500, 391] width 432 height 87
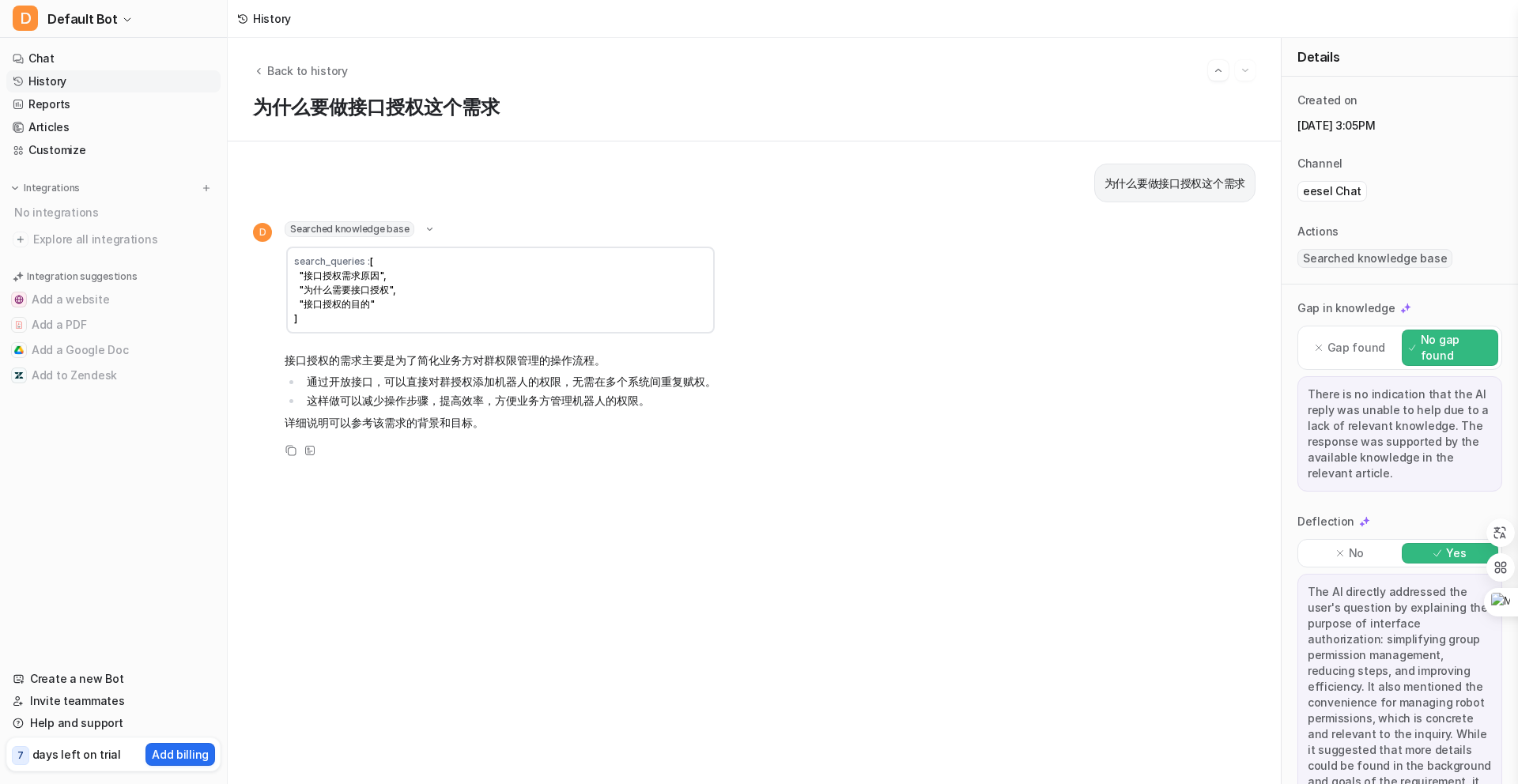
click at [878, 451] on div "D Searched knowledge base search_queries : [ "接口授权需求原因", "为什么需要接口授权", "接口授权的目的"…" at bounding box center [754, 340] width 1002 height 239
click at [162, 63] on link "Chat" at bounding box center [113, 58] width 214 height 22
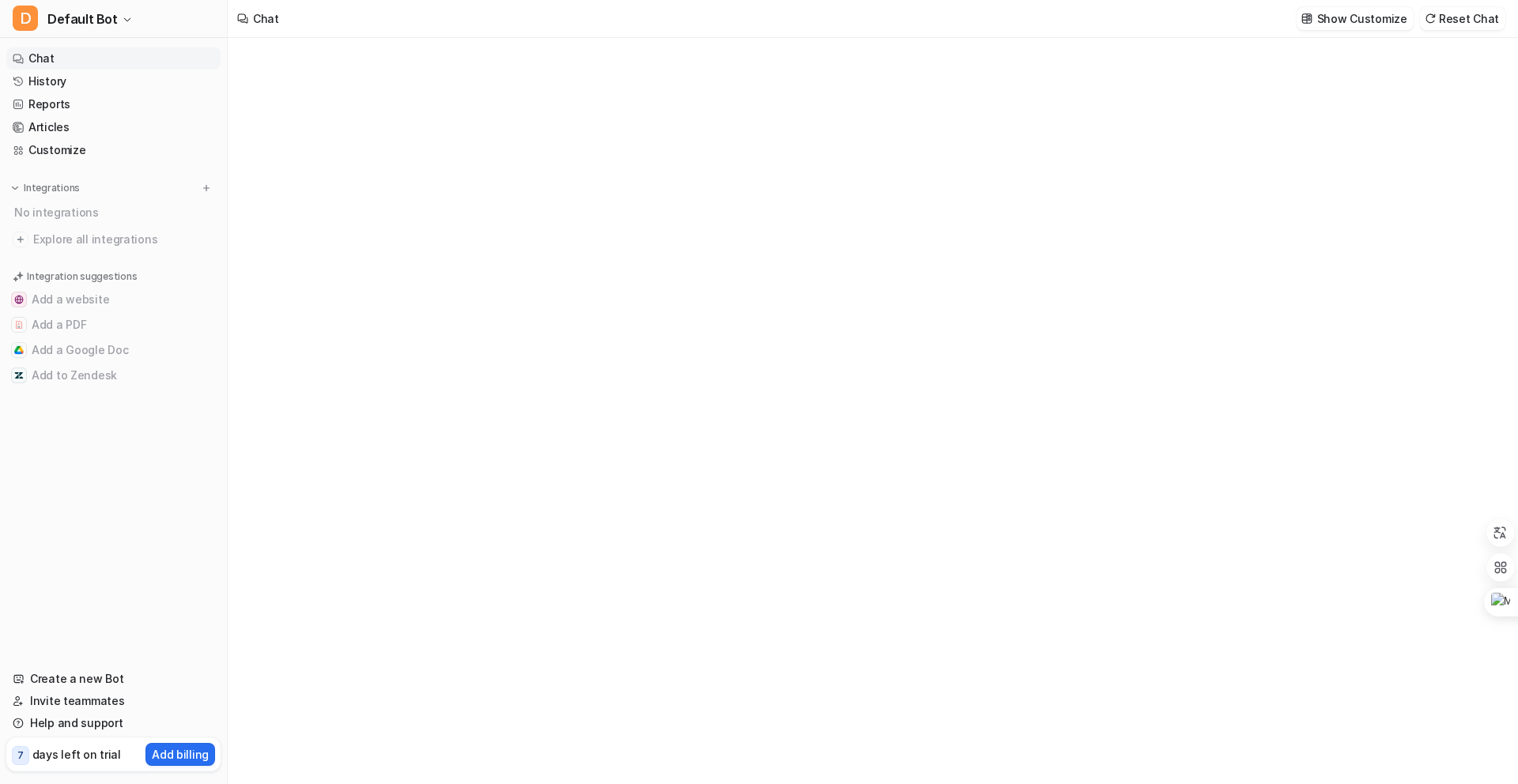
click at [179, 66] on link "Chat" at bounding box center [113, 58] width 214 height 22
click at [702, 409] on div at bounding box center [872, 426] width 462 height 36
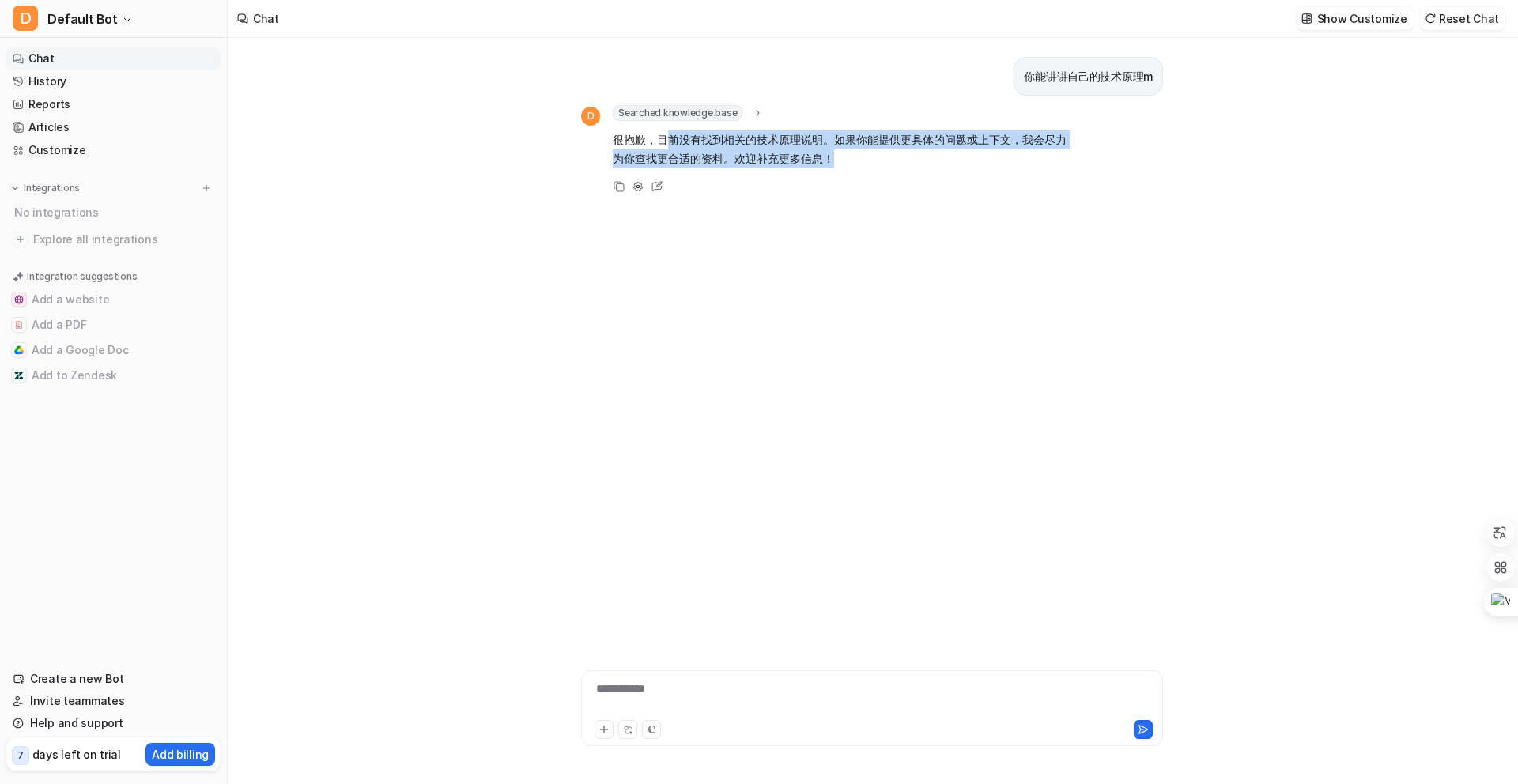
drag, startPoint x: 664, startPoint y: 136, endPoint x: 916, endPoint y: 167, distance: 253.9
click at [916, 167] on p "很抱歉，目前没有找到相关的技术原理说明。如果你能提供更具体的问题或上下文，我会尽力为你查找更合适的资料。欢迎补充更多信息！" at bounding box center [843, 150] width 462 height 38
click at [757, 111] on icon at bounding box center [759, 113] width 11 height 11
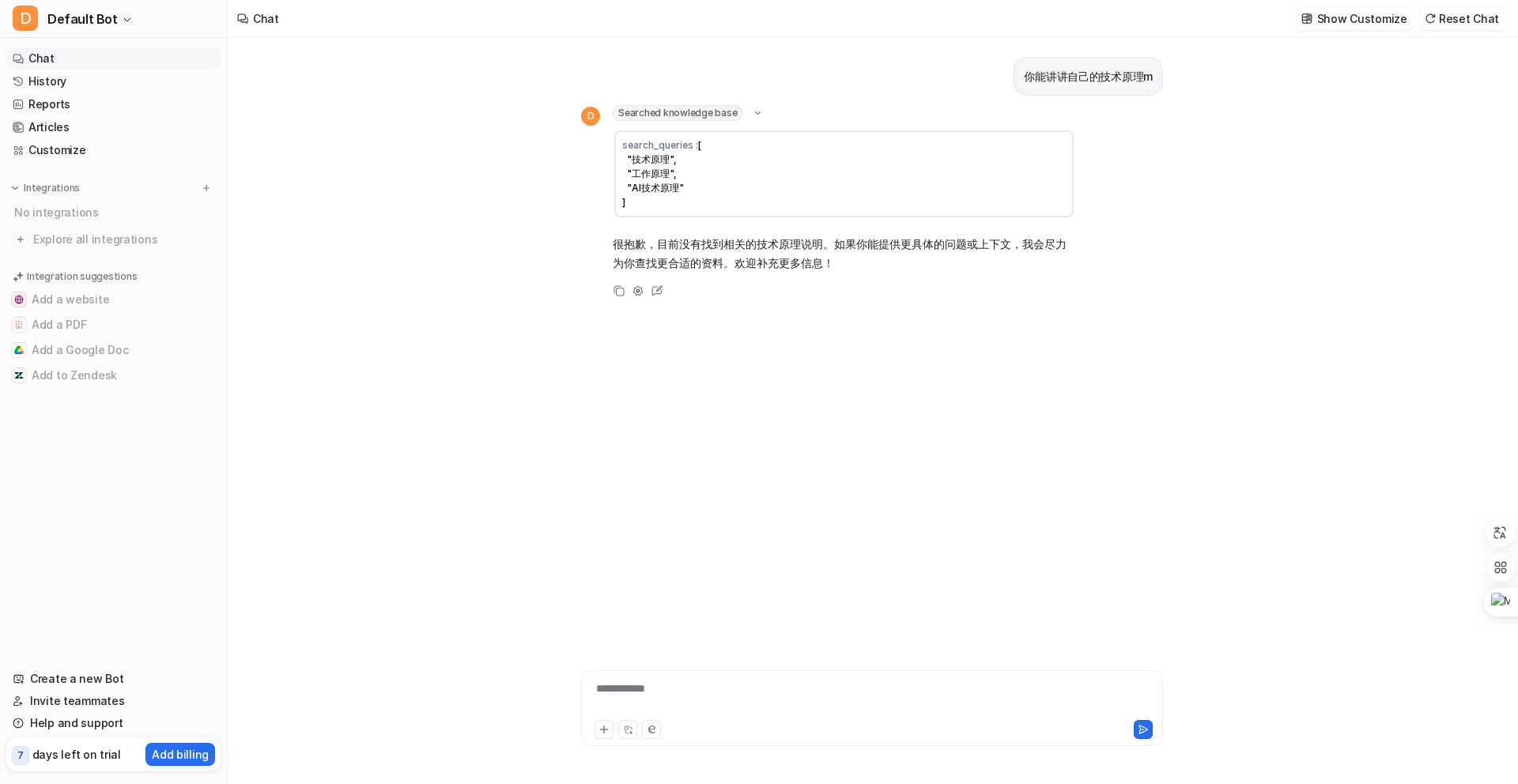
click at [757, 111] on icon at bounding box center [758, 112] width 6 height 3
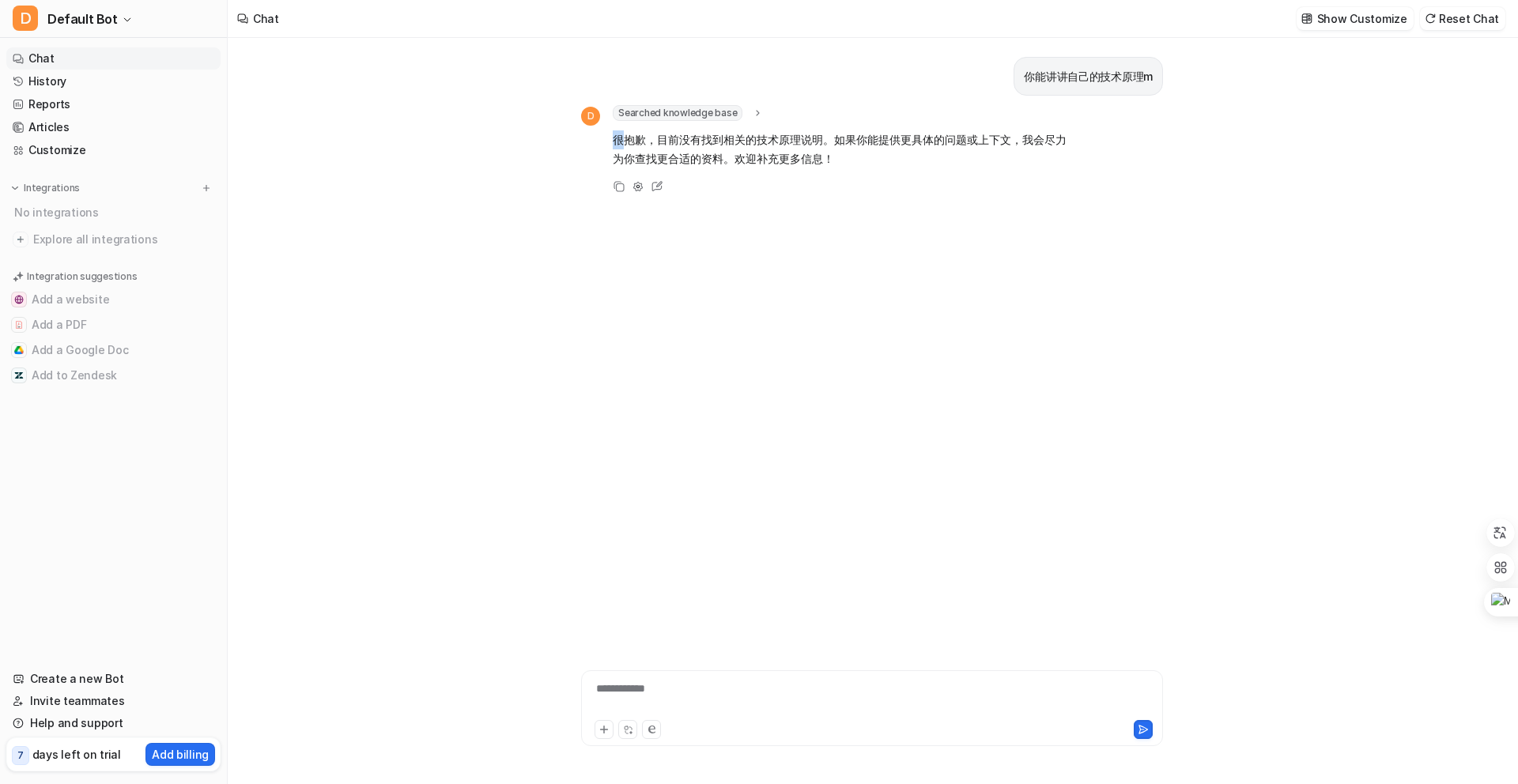
click at [757, 111] on icon at bounding box center [759, 113] width 11 height 11
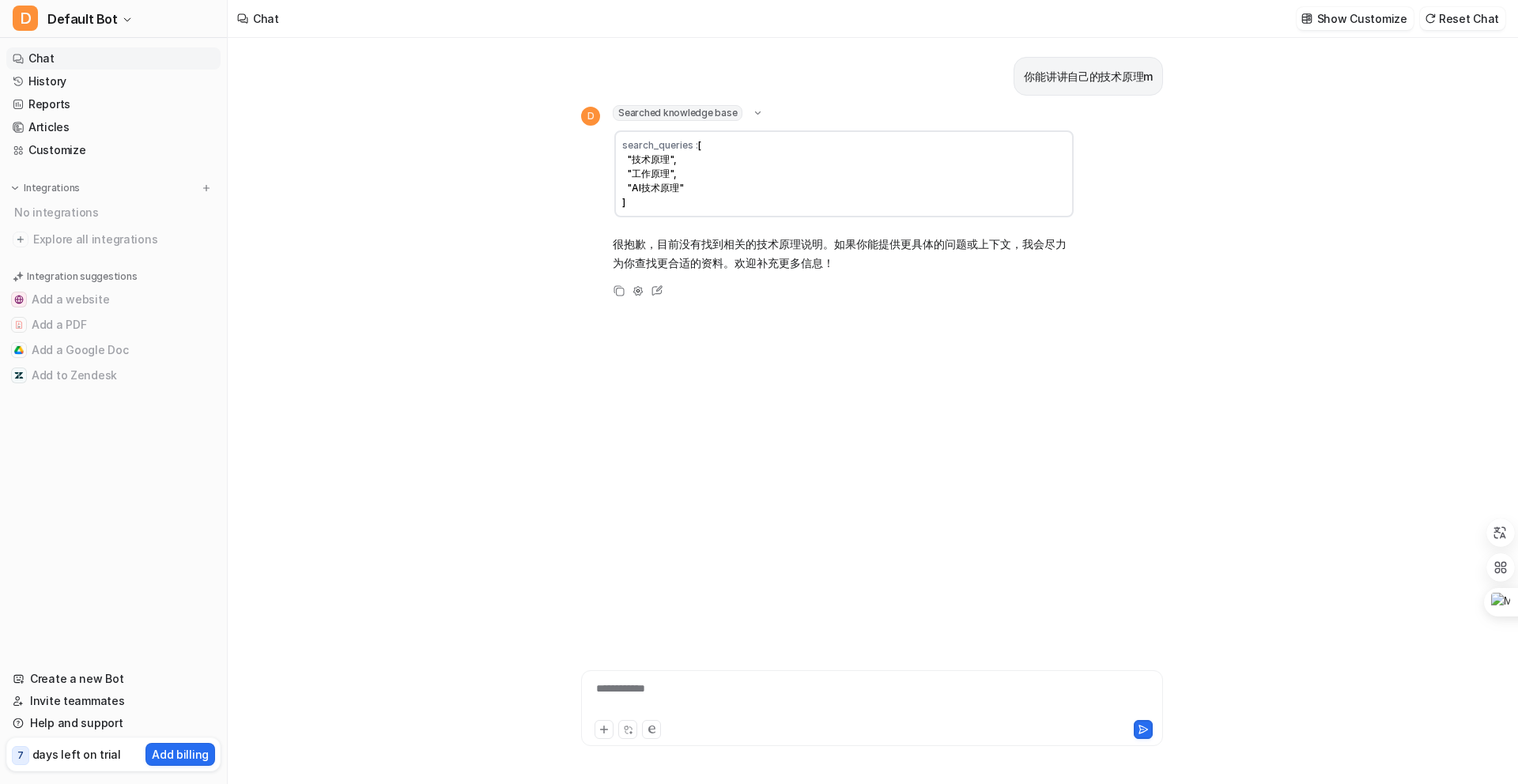
click at [757, 111] on icon at bounding box center [758, 112] width 6 height 3
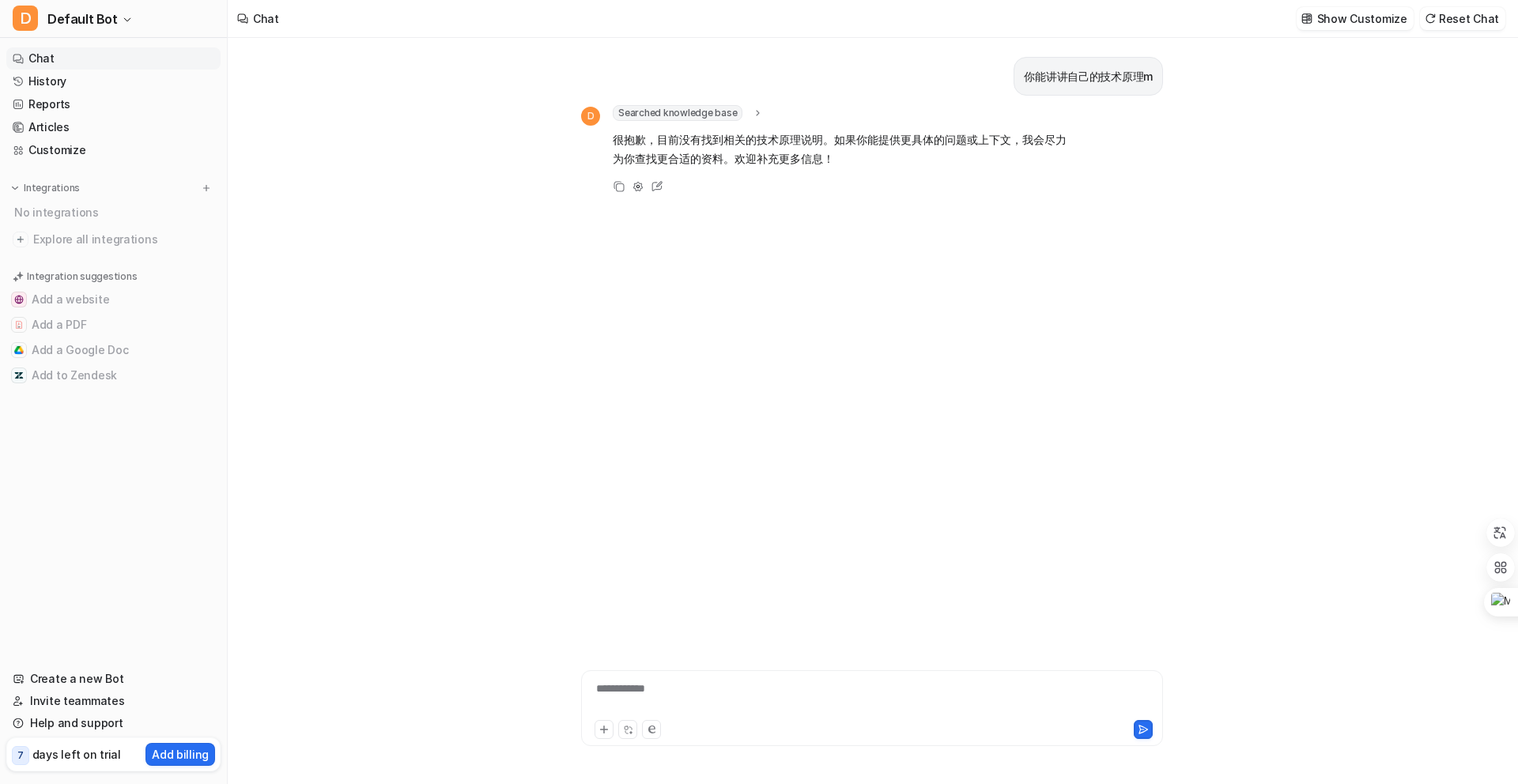
click at [170, 60] on link "Chat" at bounding box center [113, 58] width 214 height 22
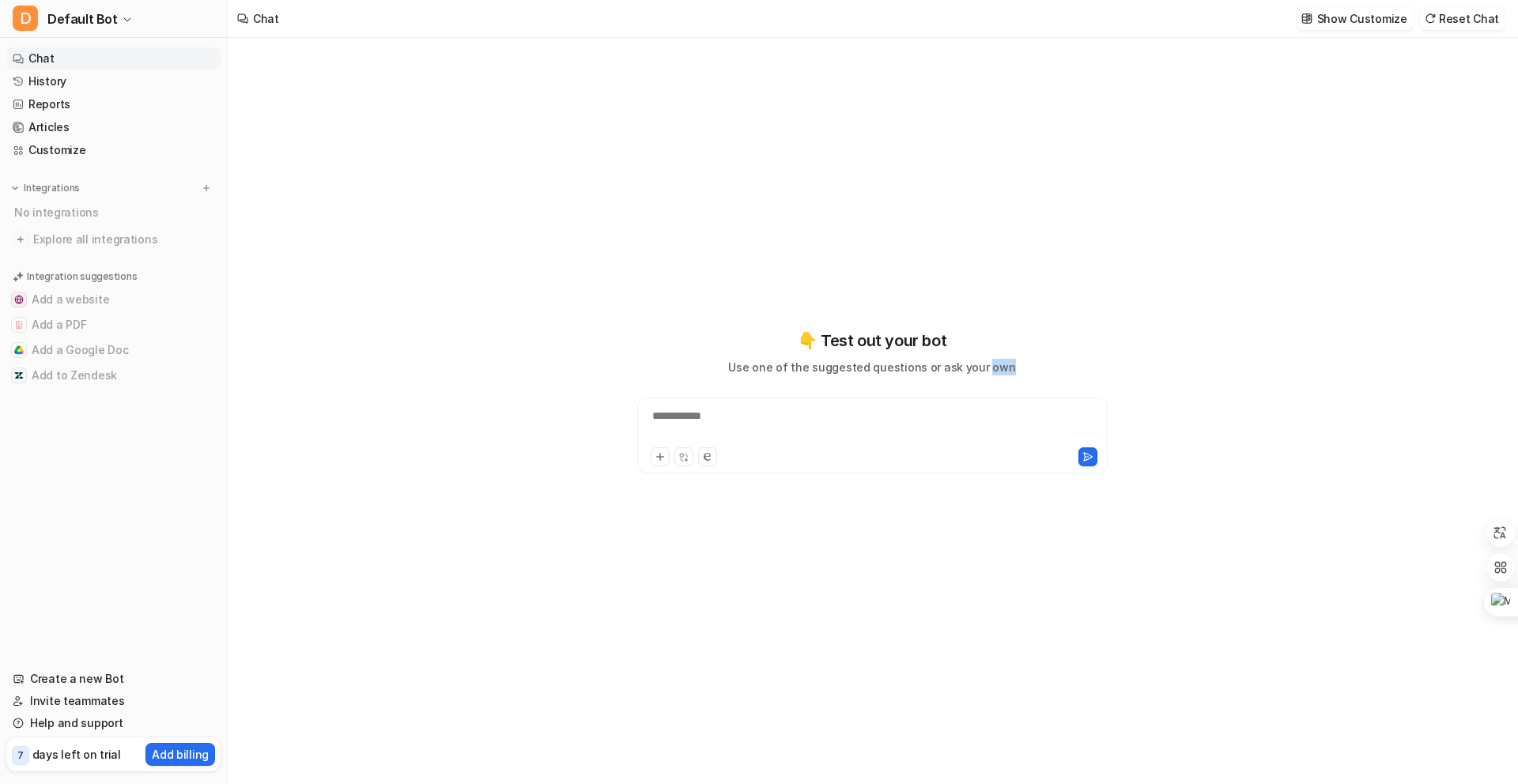
drag, startPoint x: 982, startPoint y: 364, endPoint x: 631, endPoint y: 363, distance: 351.0
click at [633, 364] on div "**********" at bounding box center [872, 401] width 582 height 145
click at [97, 105] on link "Reports" at bounding box center [113, 104] width 214 height 22
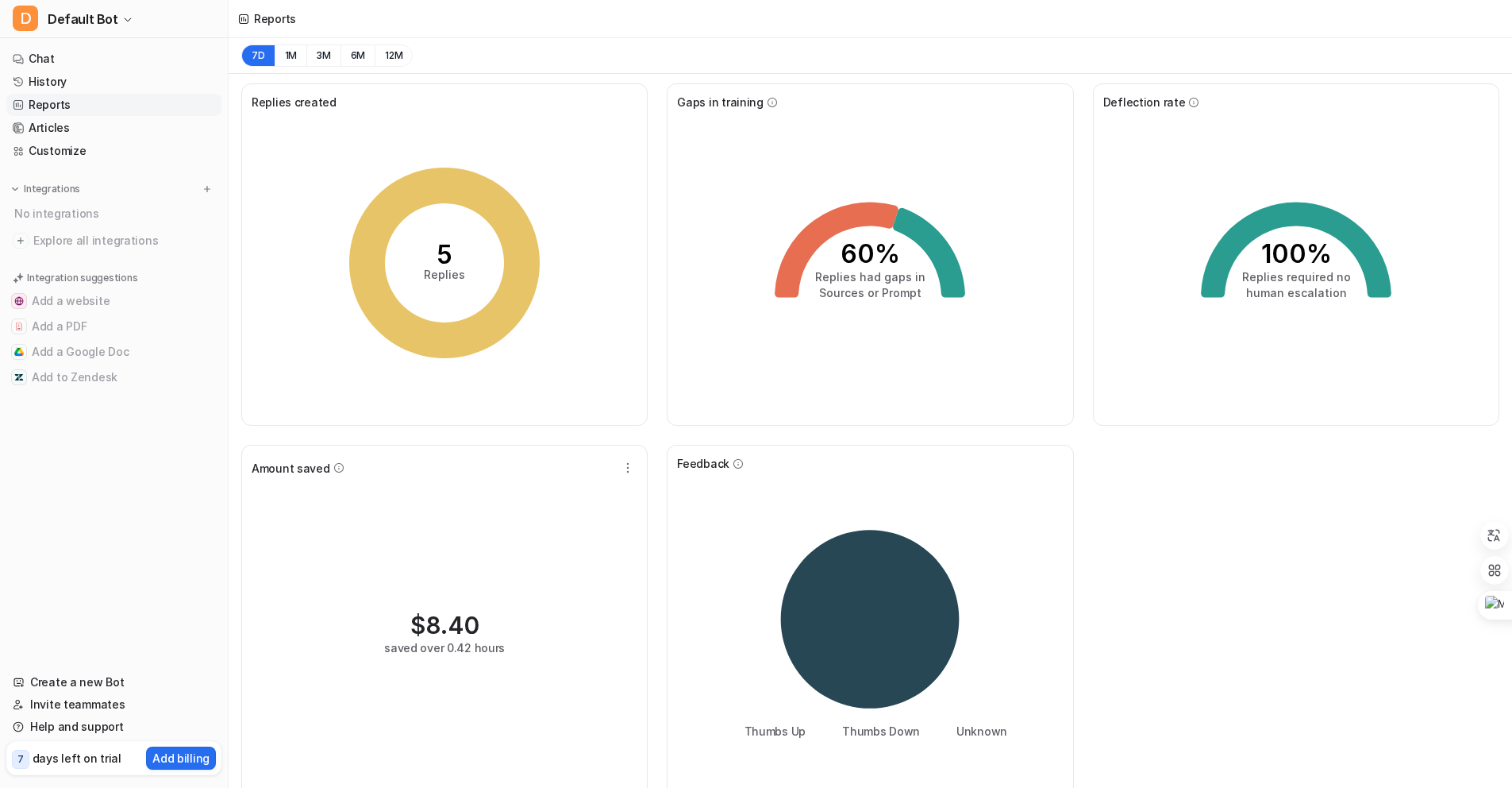
drag, startPoint x: 1297, startPoint y: 260, endPoint x: 1272, endPoint y: 260, distance: 25.0
click at [1296, 260] on tspan "100%" at bounding box center [1296, 254] width 71 height 31
